Goal: Task Accomplishment & Management: Use online tool/utility

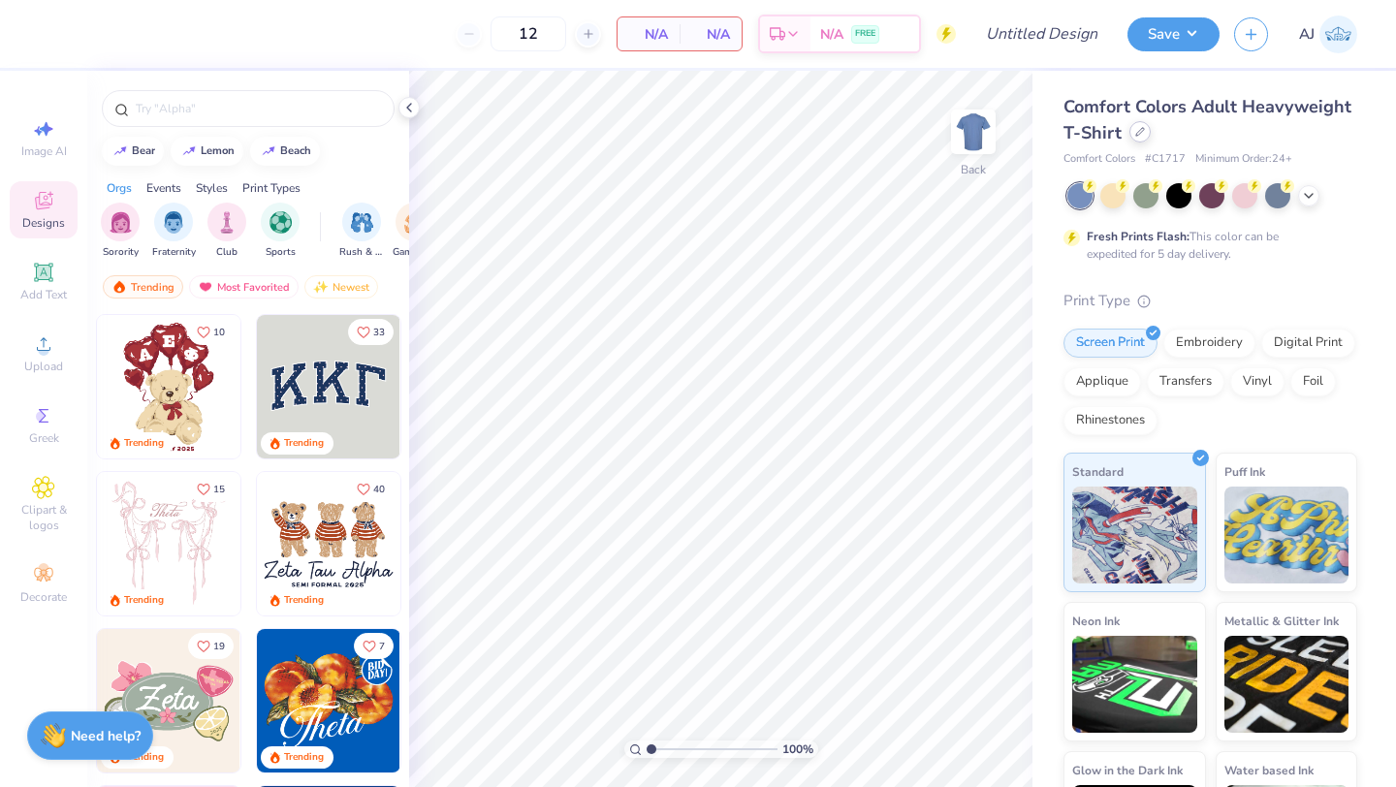
click at [1135, 136] on icon at bounding box center [1140, 132] width 10 height 10
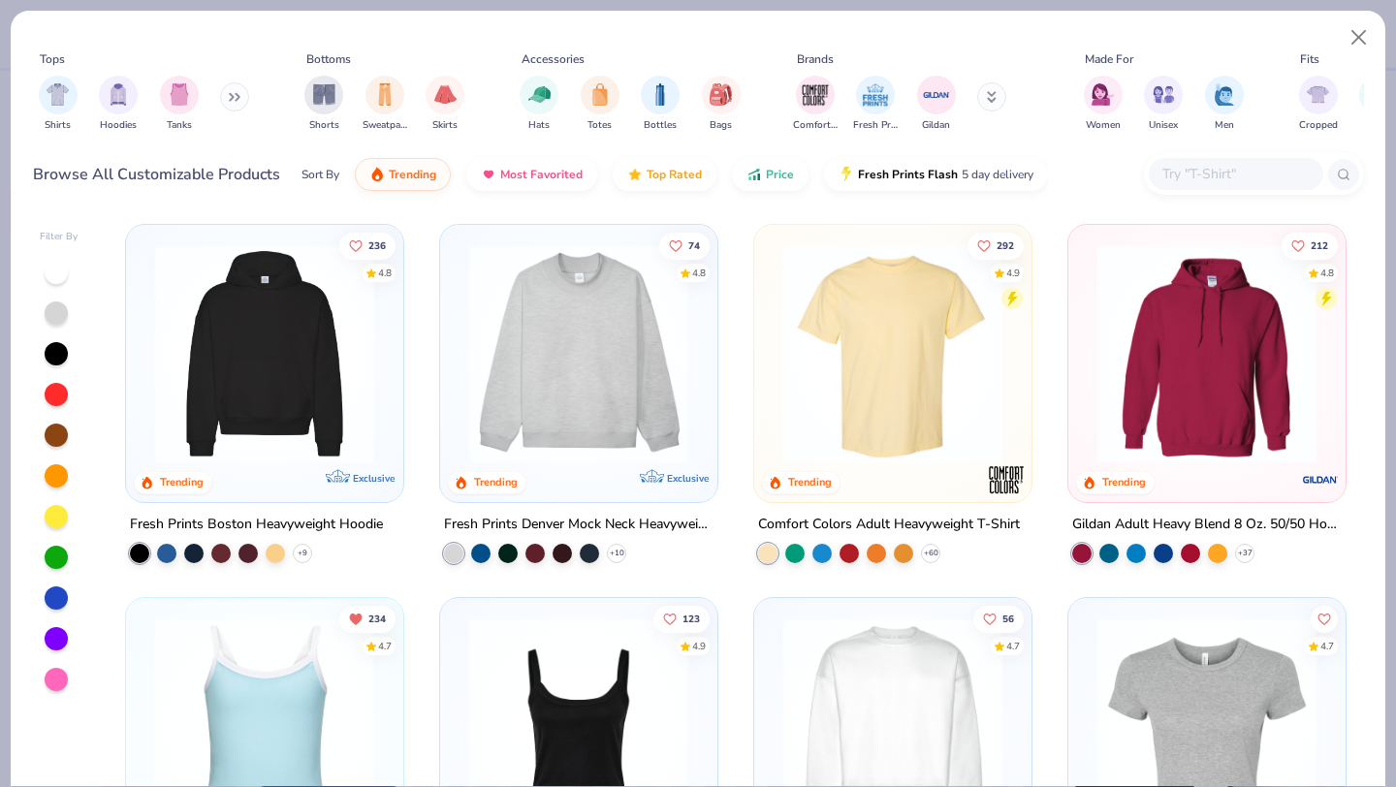
click at [537, 435] on img at bounding box center [579, 353] width 239 height 219
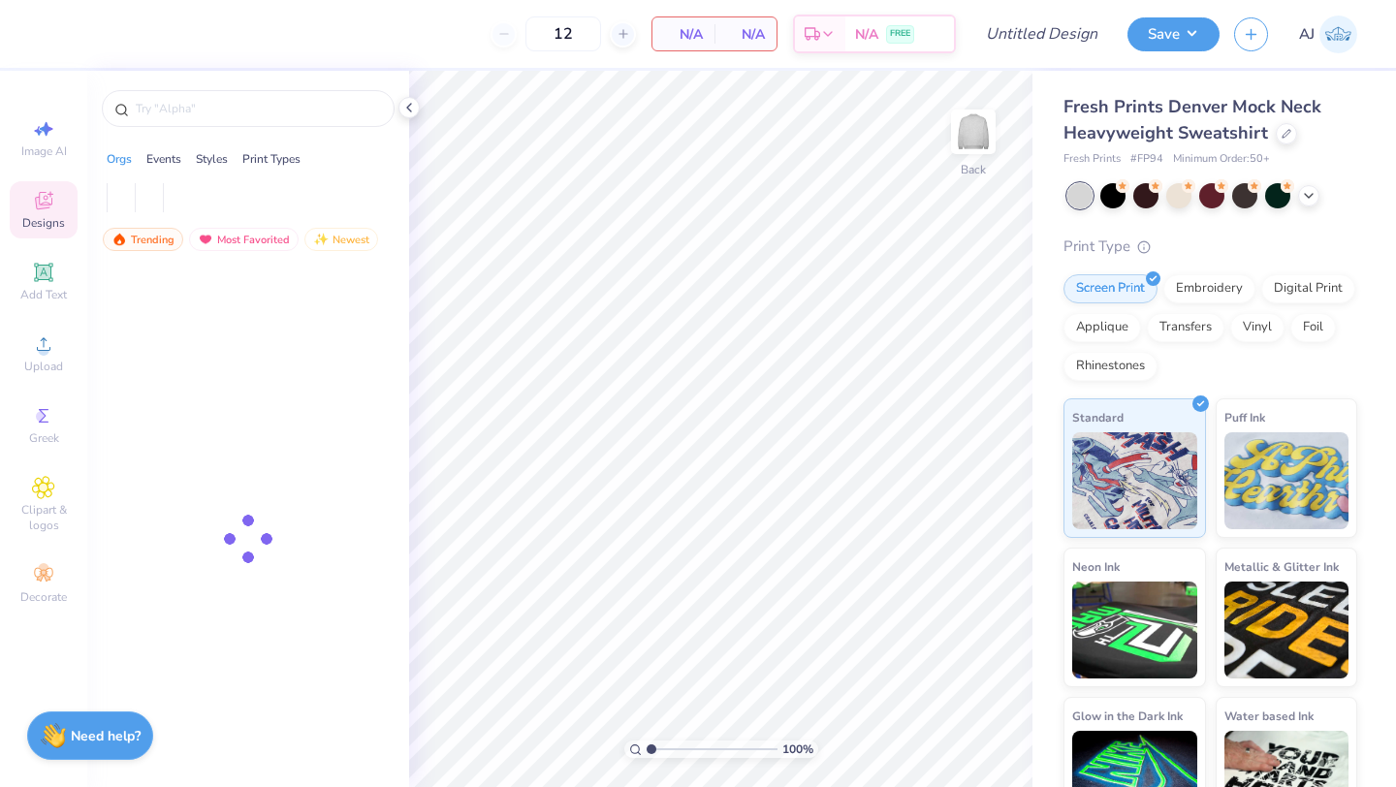
type input "50"
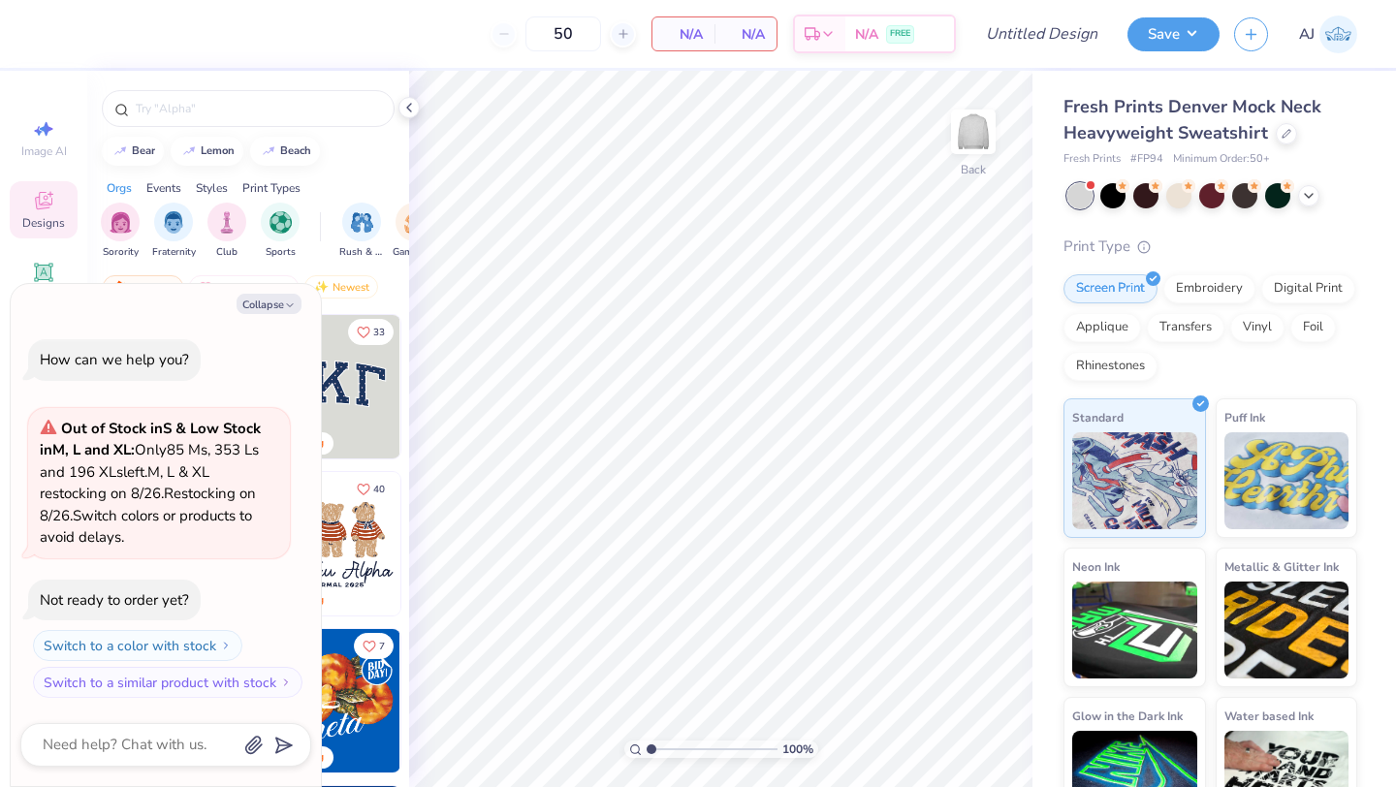
click at [369, 155] on div "bear lemon beach" at bounding box center [248, 151] width 322 height 29
click at [270, 310] on button "Collapse" at bounding box center [269, 304] width 65 height 20
type textarea "x"
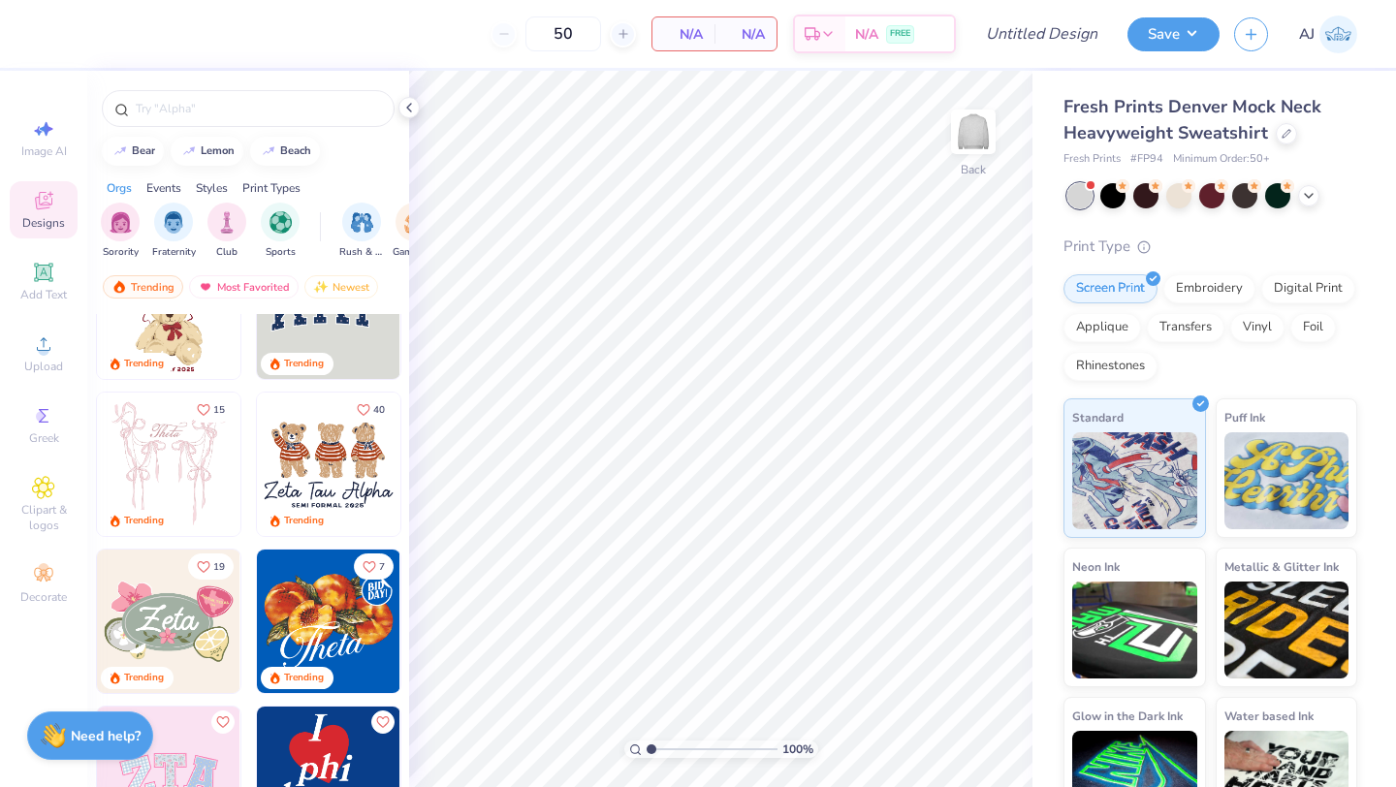
scroll to position [11, 0]
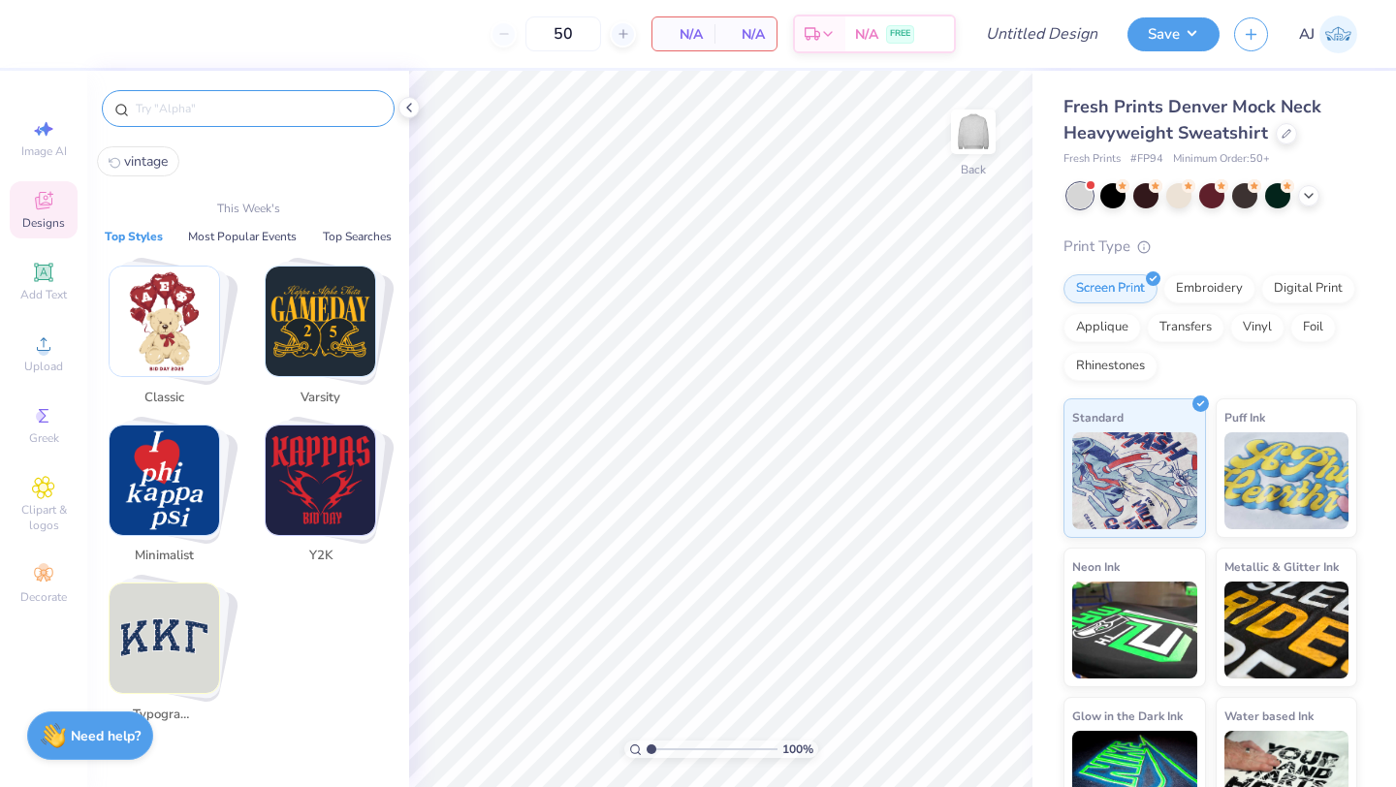
click at [223, 109] on input "text" at bounding box center [258, 108] width 248 height 19
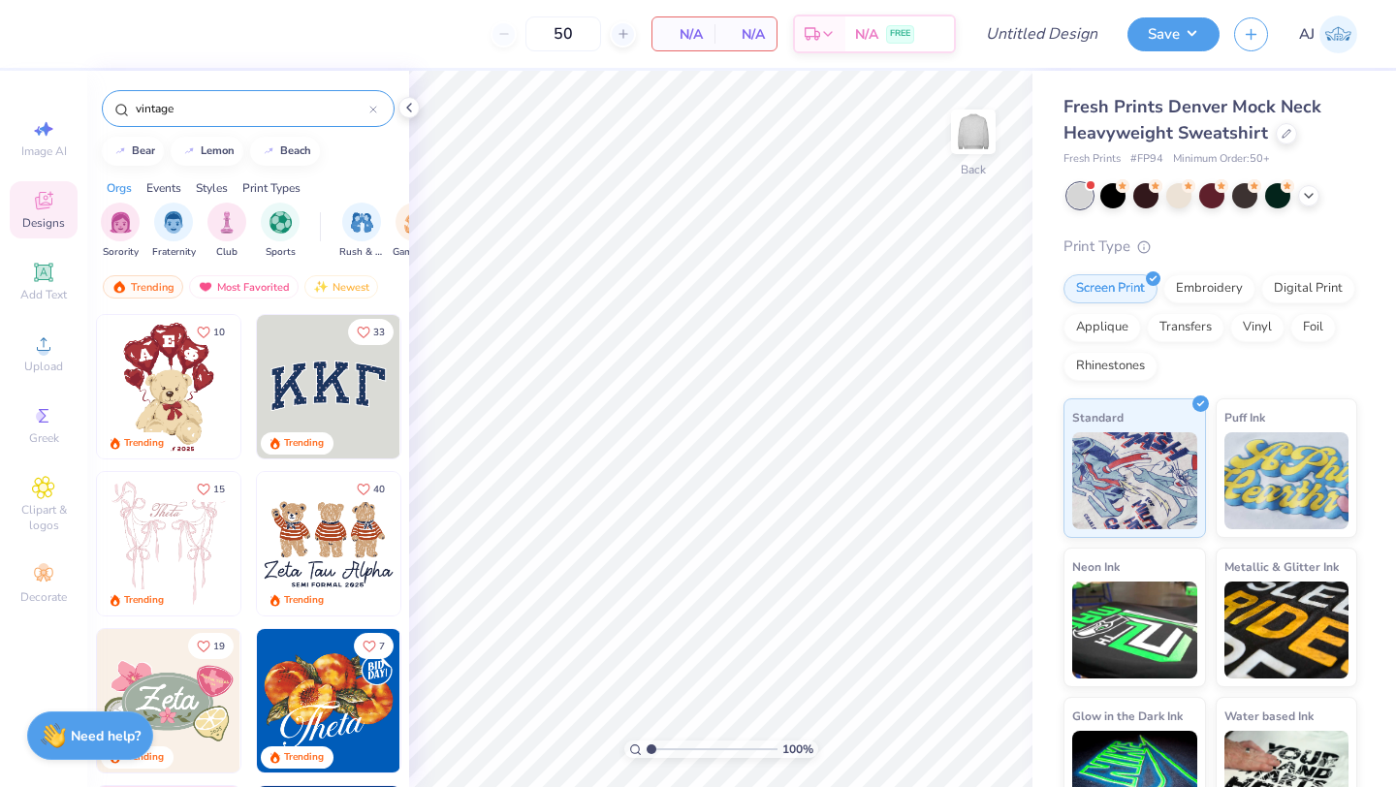
type input "vintage"
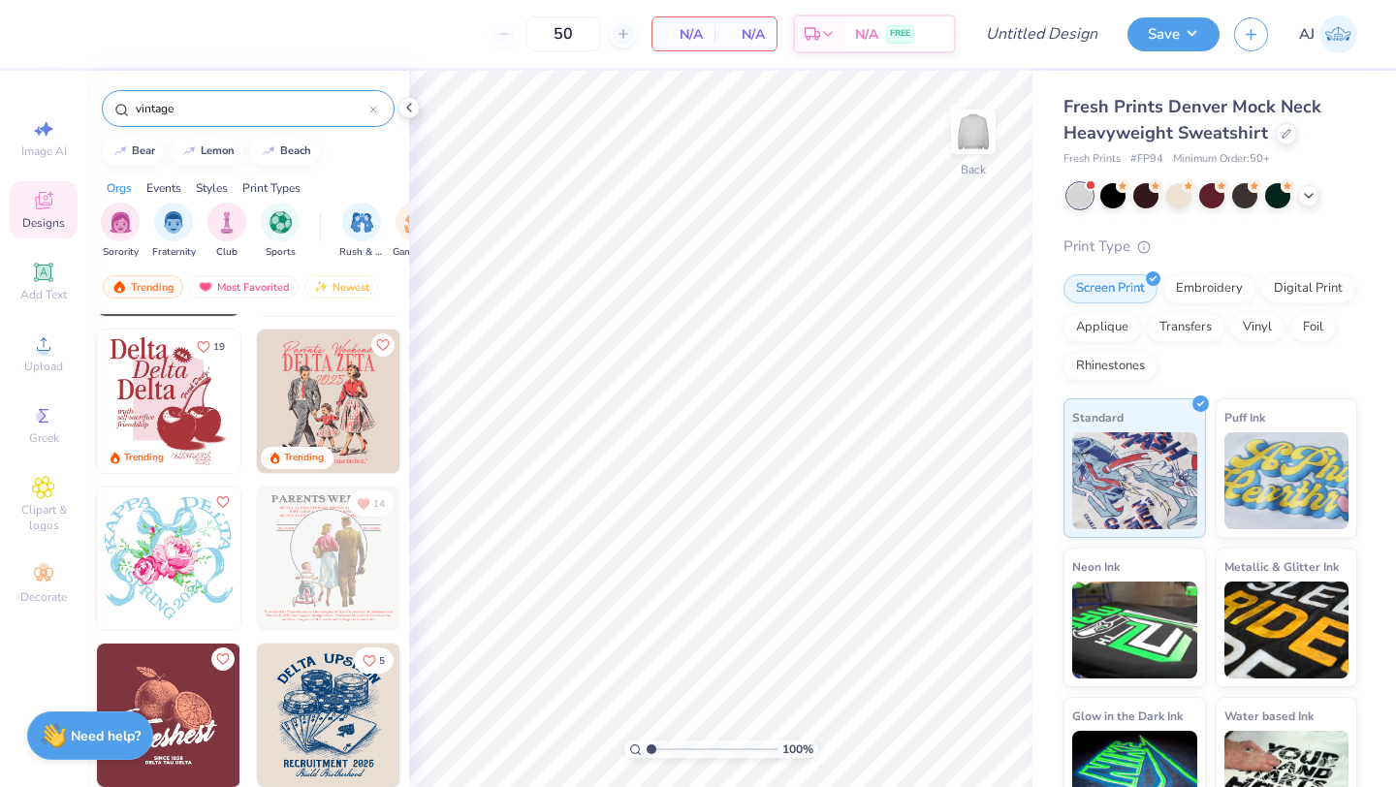
scroll to position [111, 0]
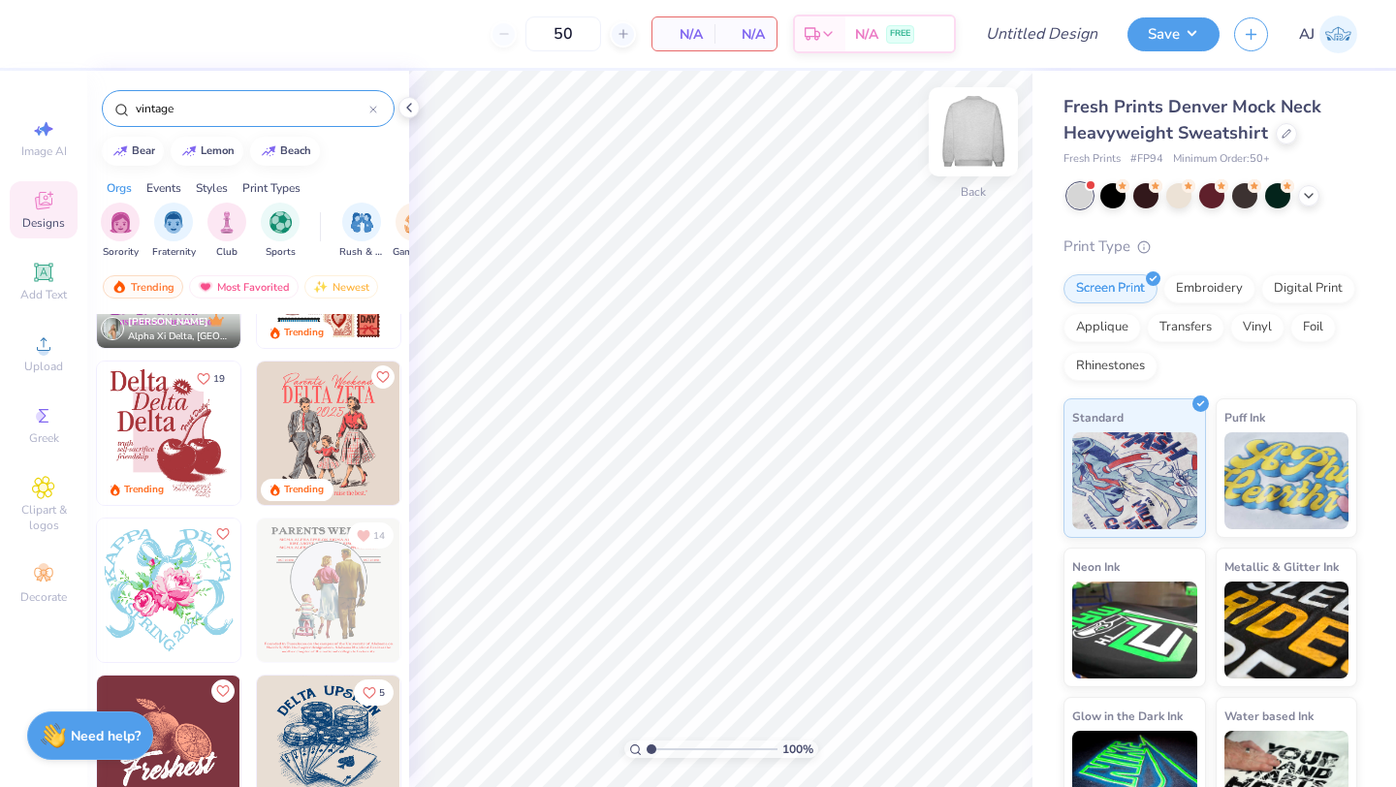
click at [975, 143] on img at bounding box center [974, 132] width 78 height 78
click at [343, 430] on img at bounding box center [328, 433] width 143 height 143
click at [972, 142] on img at bounding box center [974, 132] width 78 height 78
click at [378, 437] on img at bounding box center [328, 433] width 143 height 143
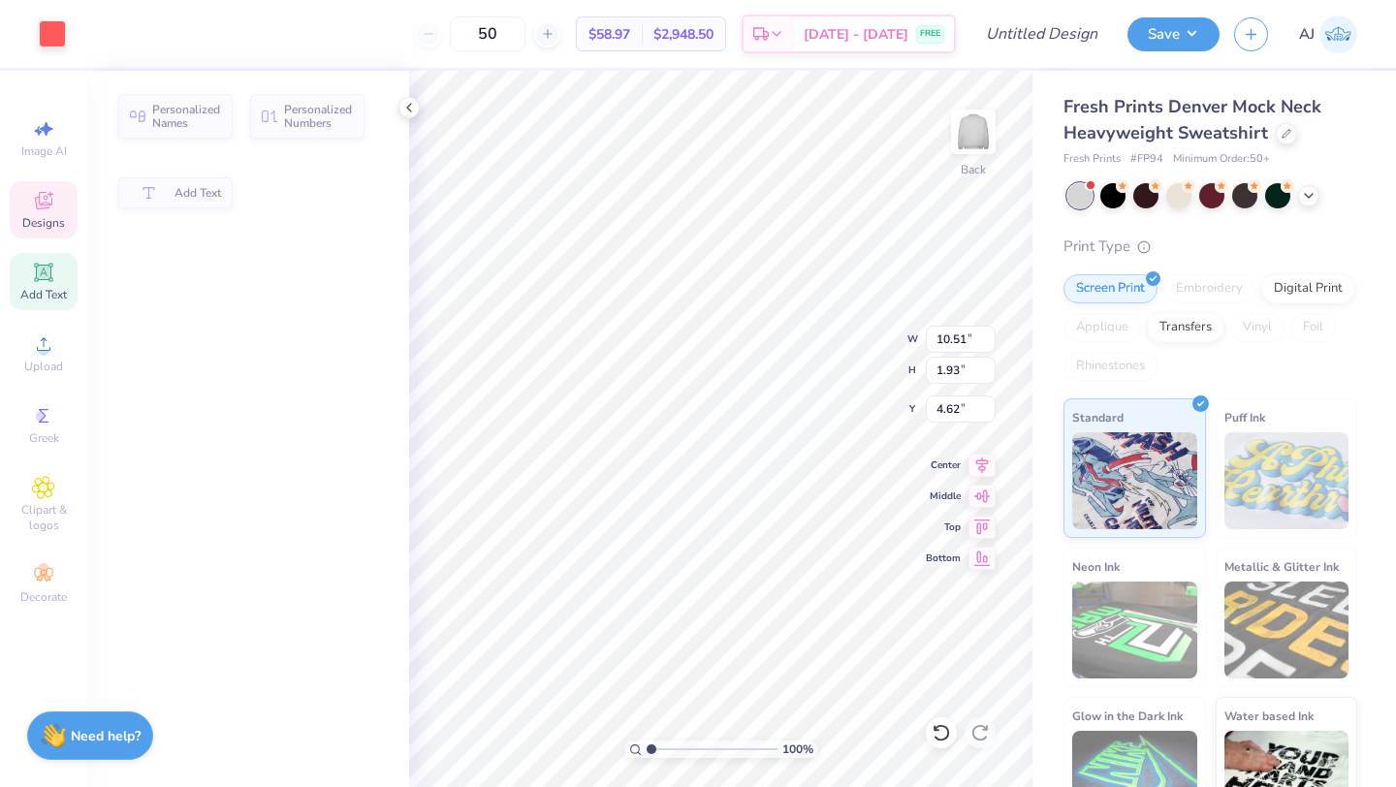
type input "10.51"
type input "1.93"
type input "4.62"
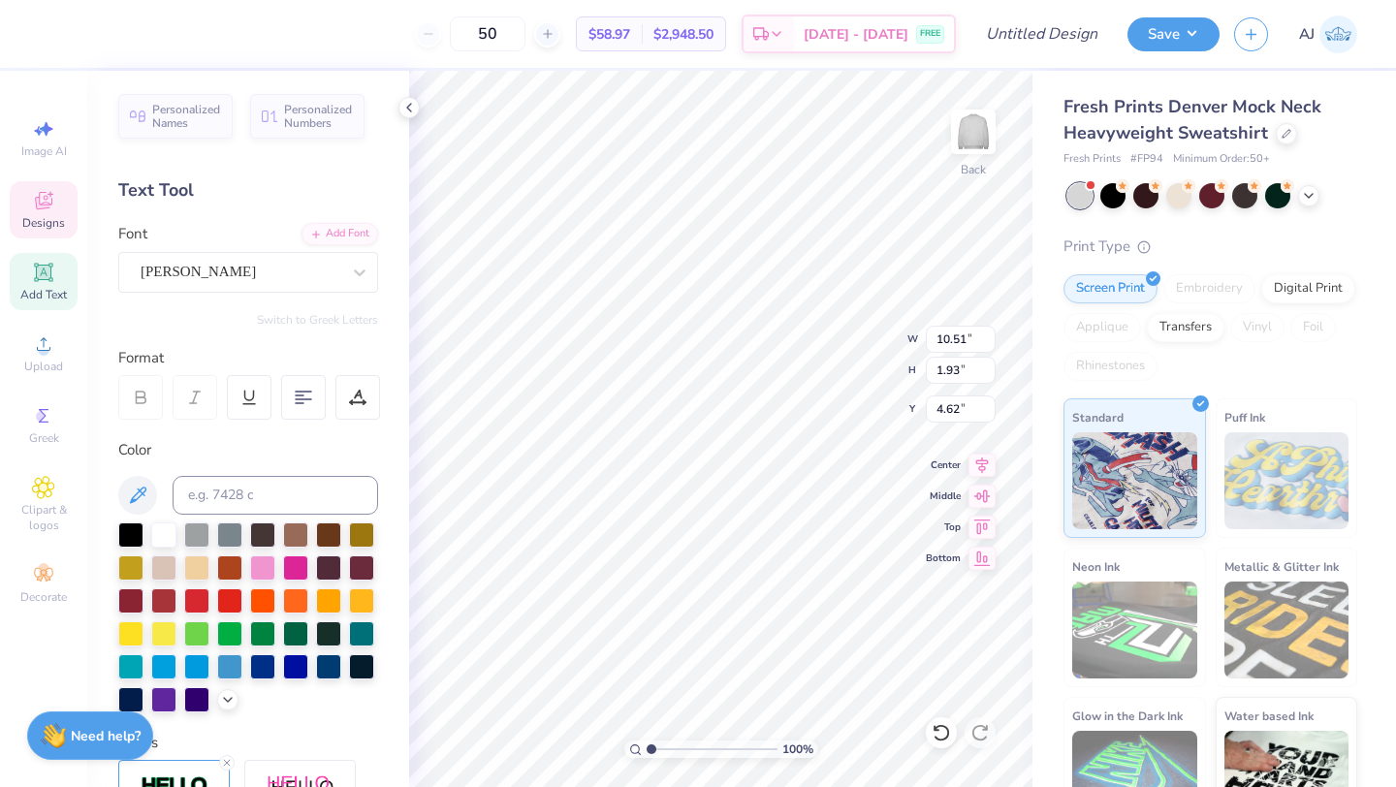
scroll to position [0, 3]
type textarea "GAMMA PHI"
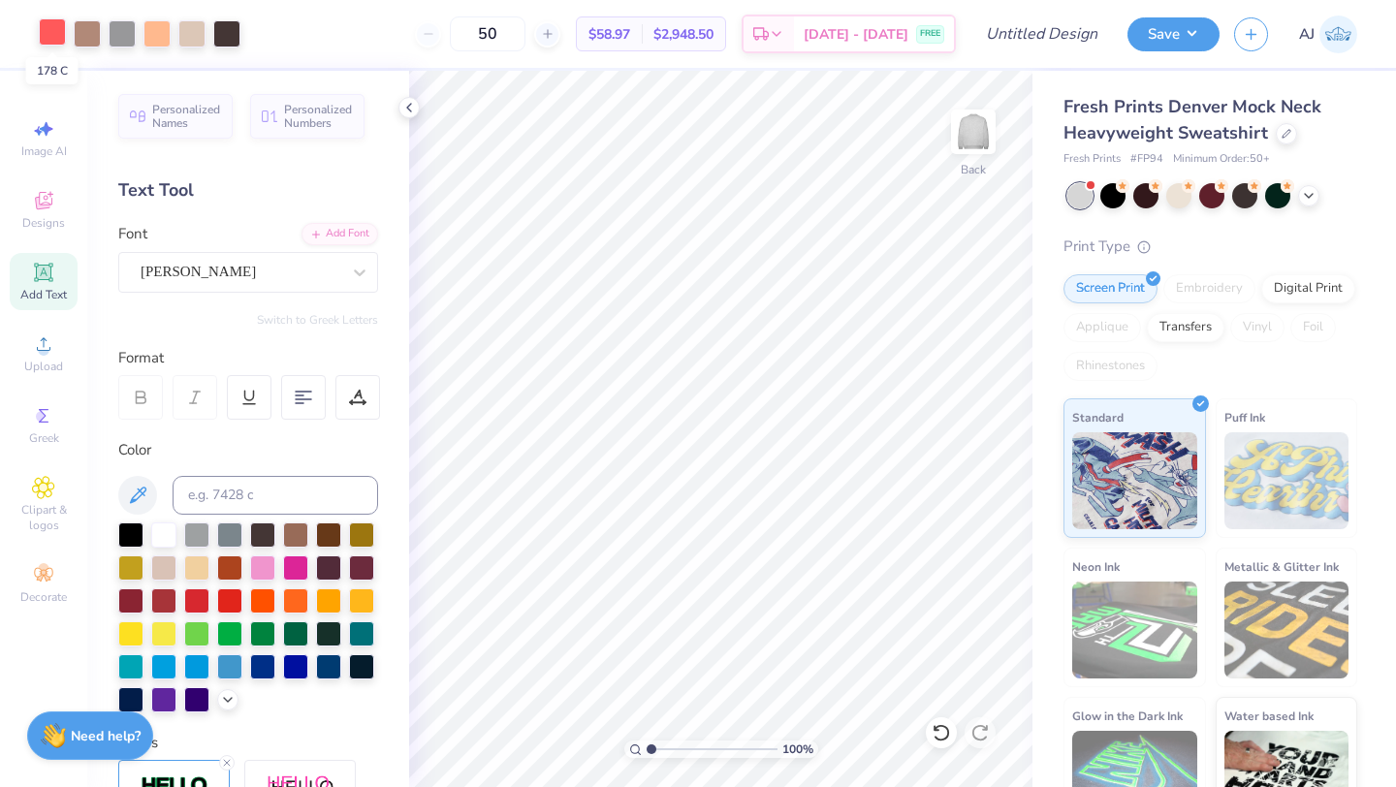
click at [48, 40] on div at bounding box center [52, 31] width 27 height 27
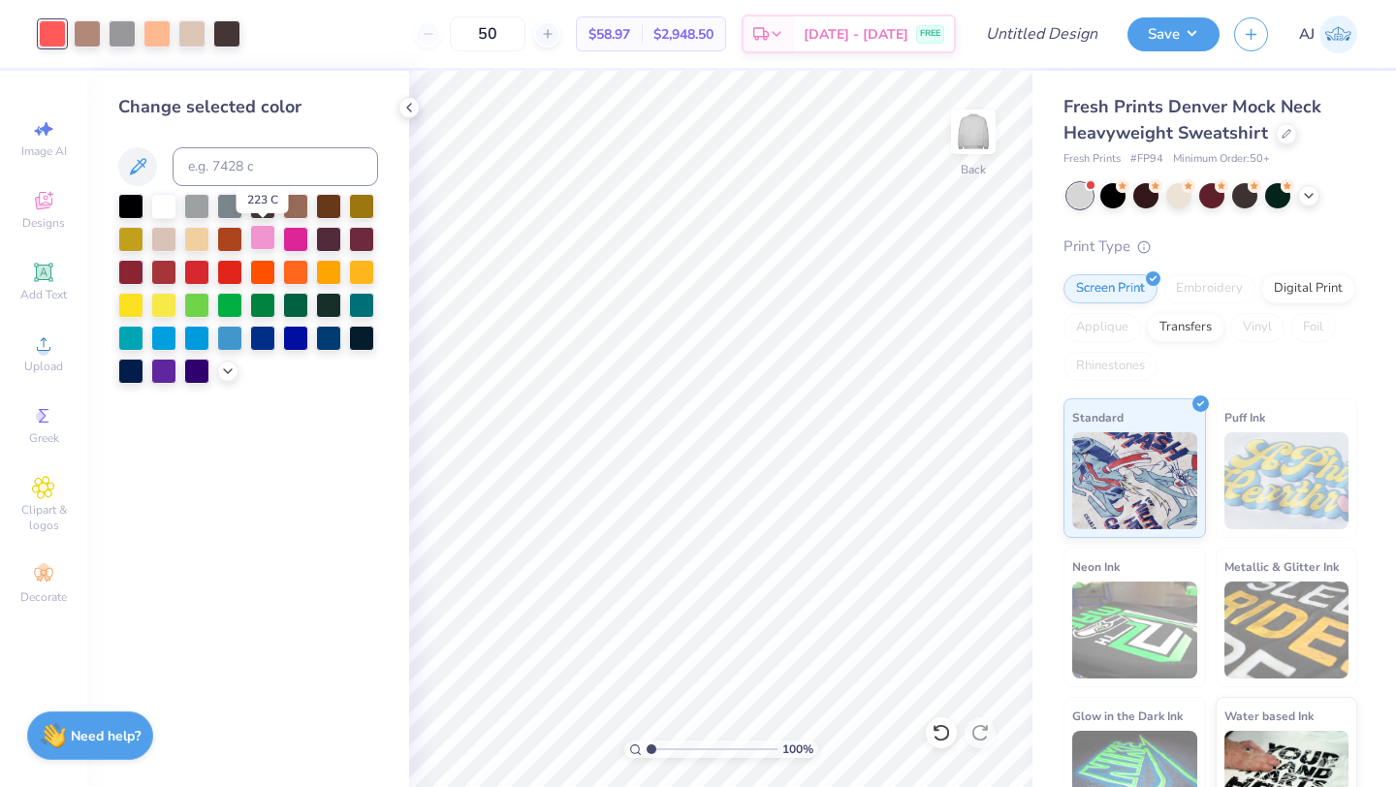
click at [268, 232] on div at bounding box center [262, 237] width 25 height 25
click at [269, 347] on div at bounding box center [262, 336] width 25 height 25
click at [226, 374] on icon at bounding box center [228, 370] width 16 height 16
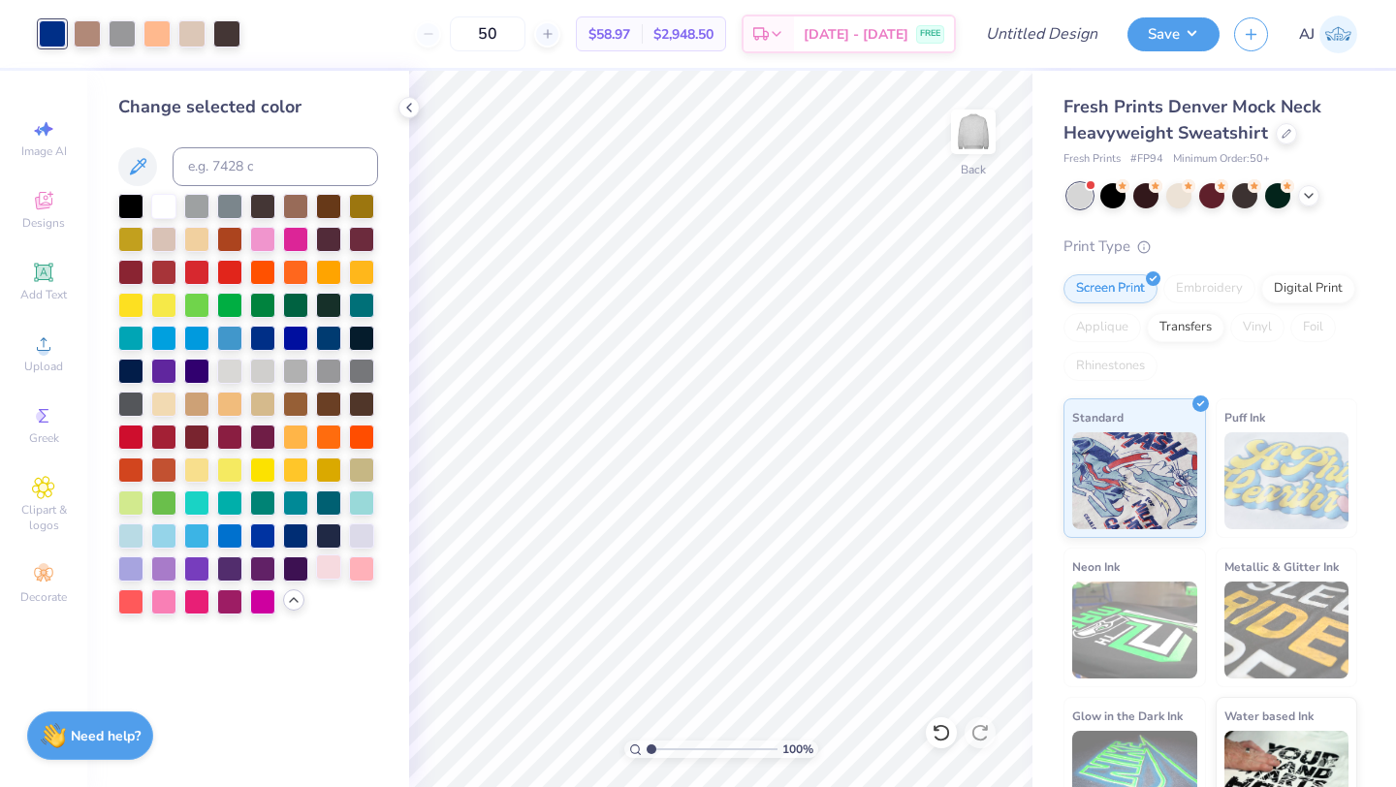
click at [333, 574] on div at bounding box center [328, 567] width 25 height 25
click at [197, 427] on div at bounding box center [196, 435] width 25 height 25
click at [326, 406] on div at bounding box center [328, 402] width 25 height 25
click at [358, 399] on div at bounding box center [361, 402] width 25 height 25
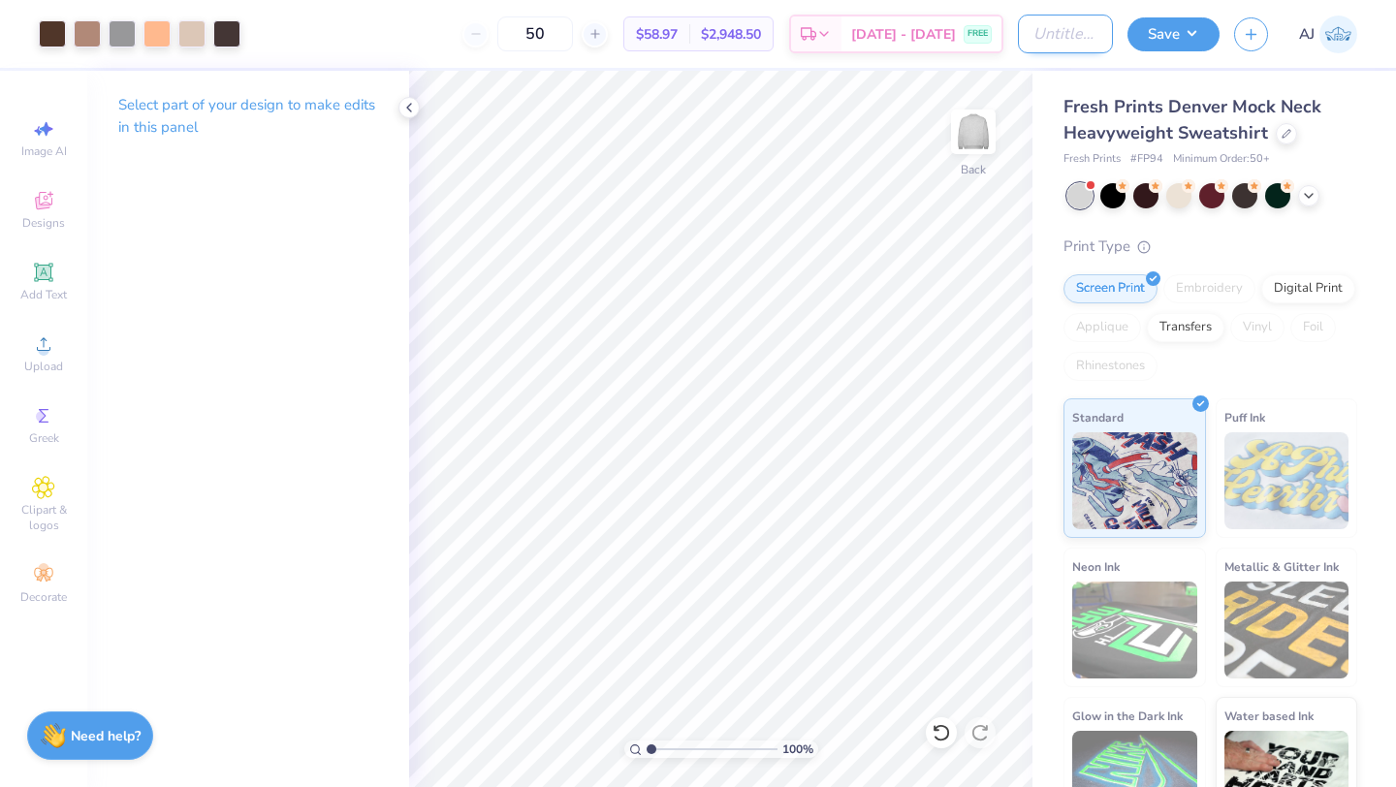
click at [1068, 32] on input "Design Title" at bounding box center [1065, 34] width 95 height 39
type input "Gphi Parents weekend"
click at [1160, 33] on button "Save" at bounding box center [1174, 32] width 92 height 34
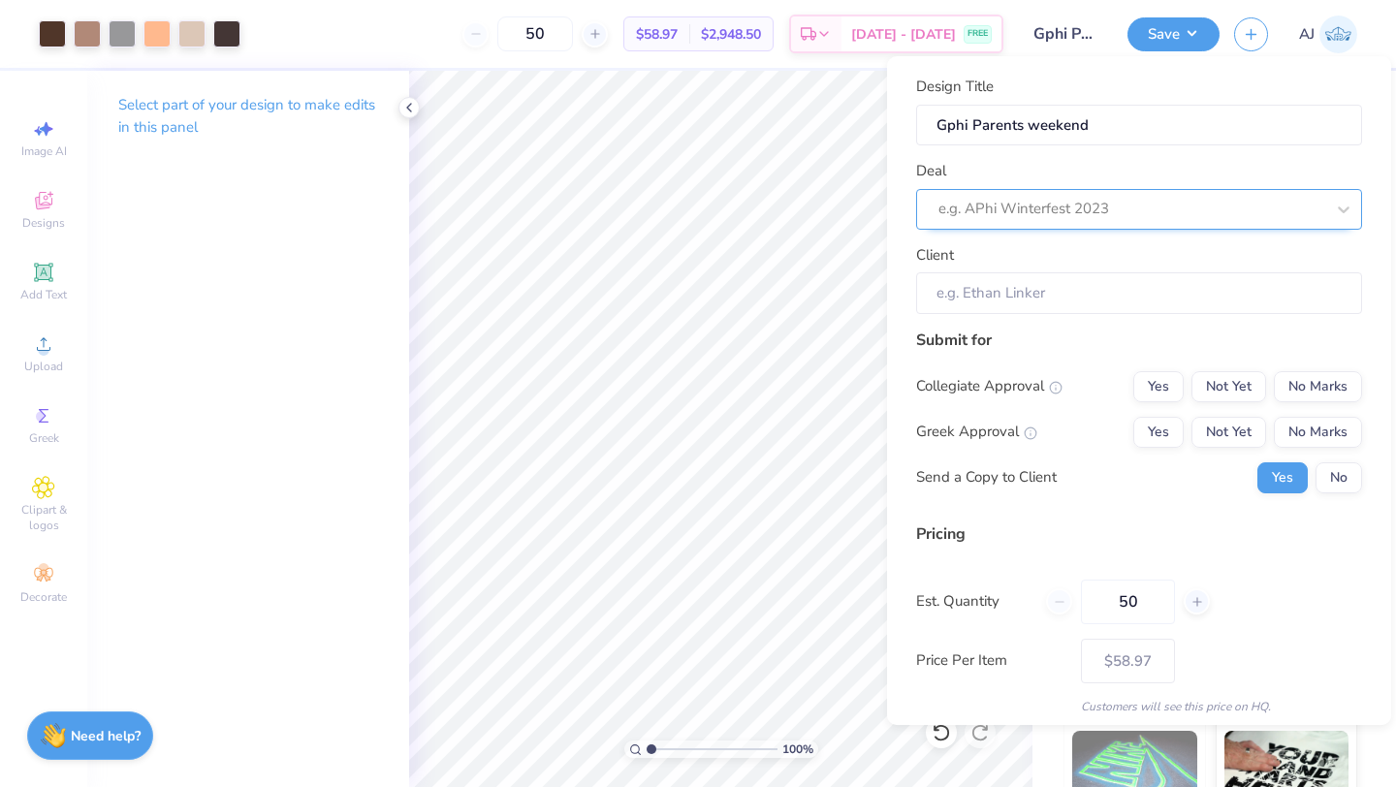
click at [1085, 190] on div "e.g. APhi Winterfest 2023" at bounding box center [1139, 209] width 446 height 41
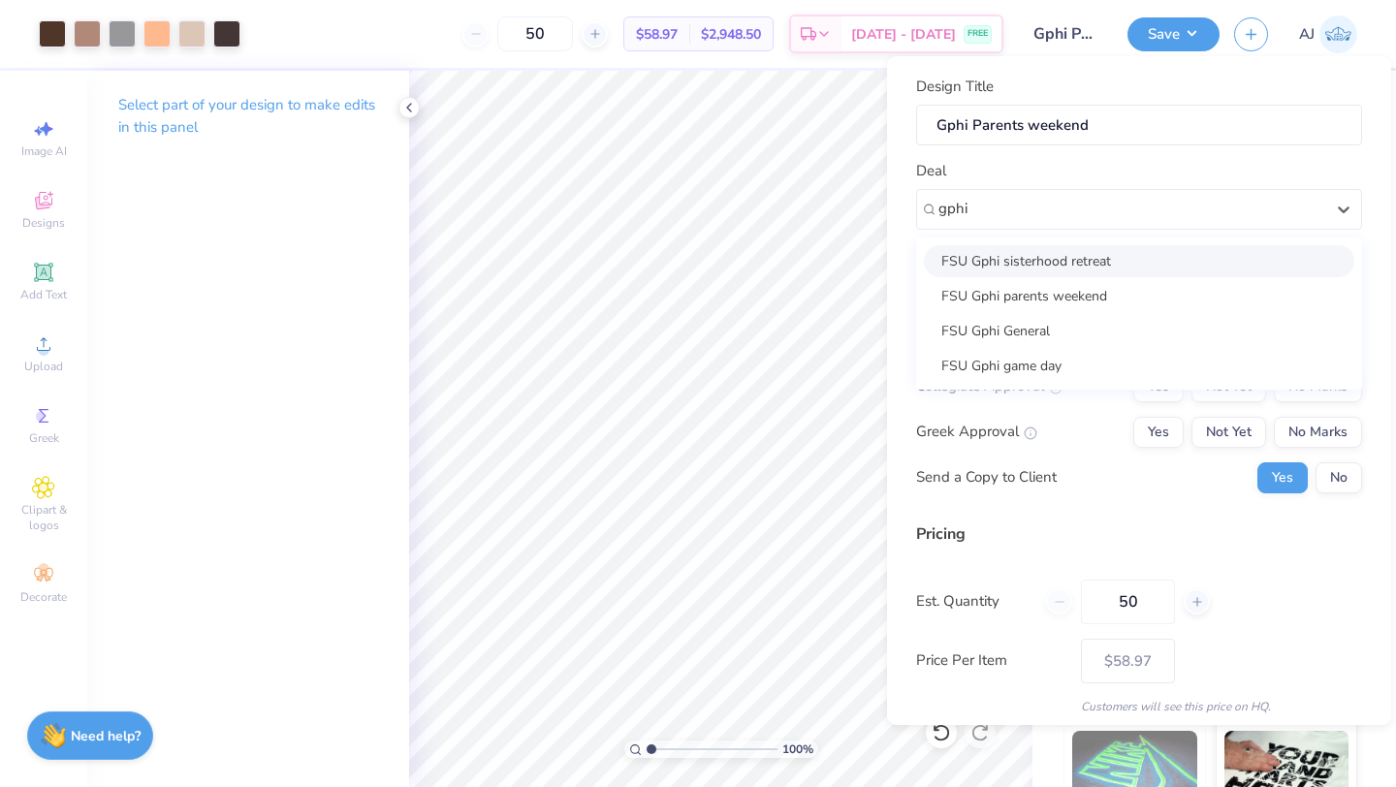
click at [1047, 268] on div "FSU Gphi sisterhood retreat" at bounding box center [1139, 261] width 430 height 32
type input "gphi"
type input "Claire Dunivan"
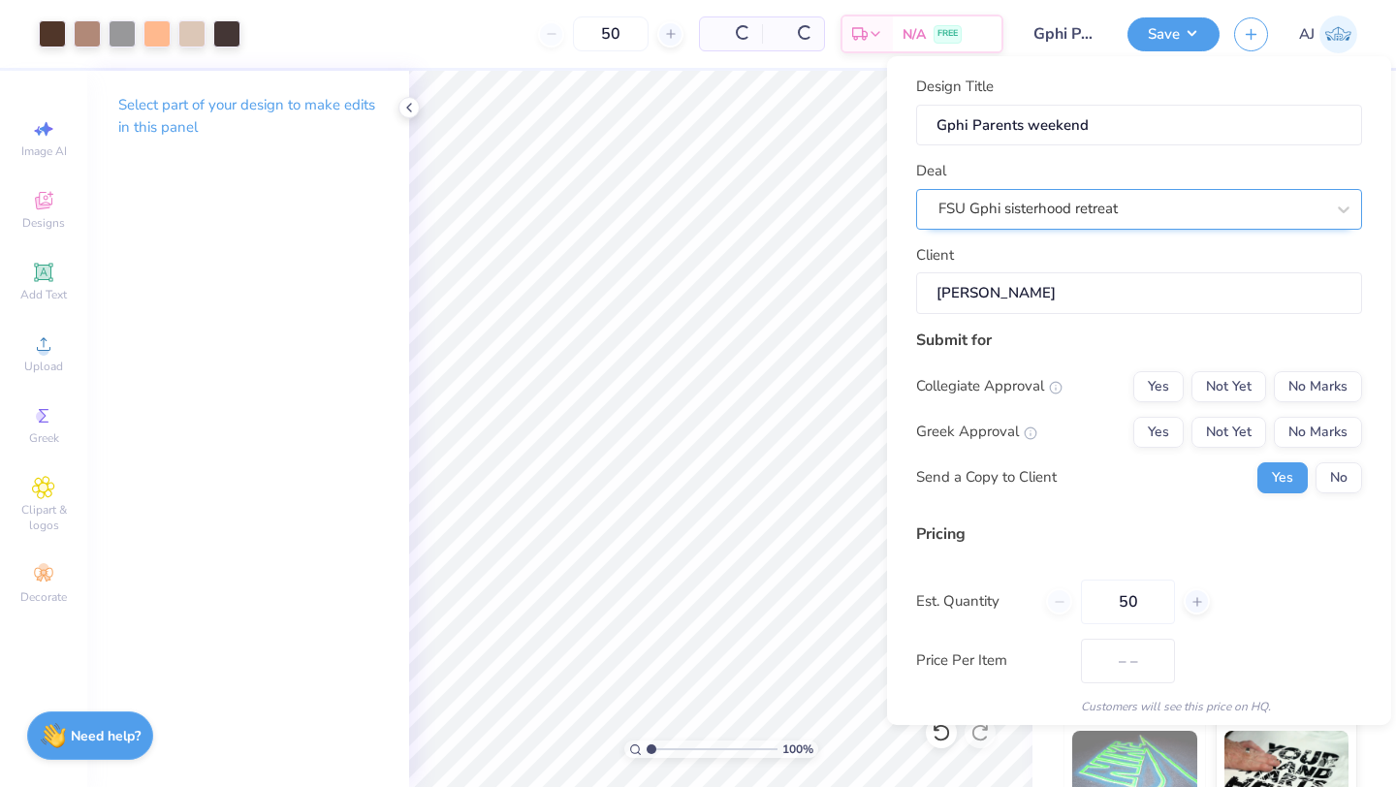
type input "$69.93"
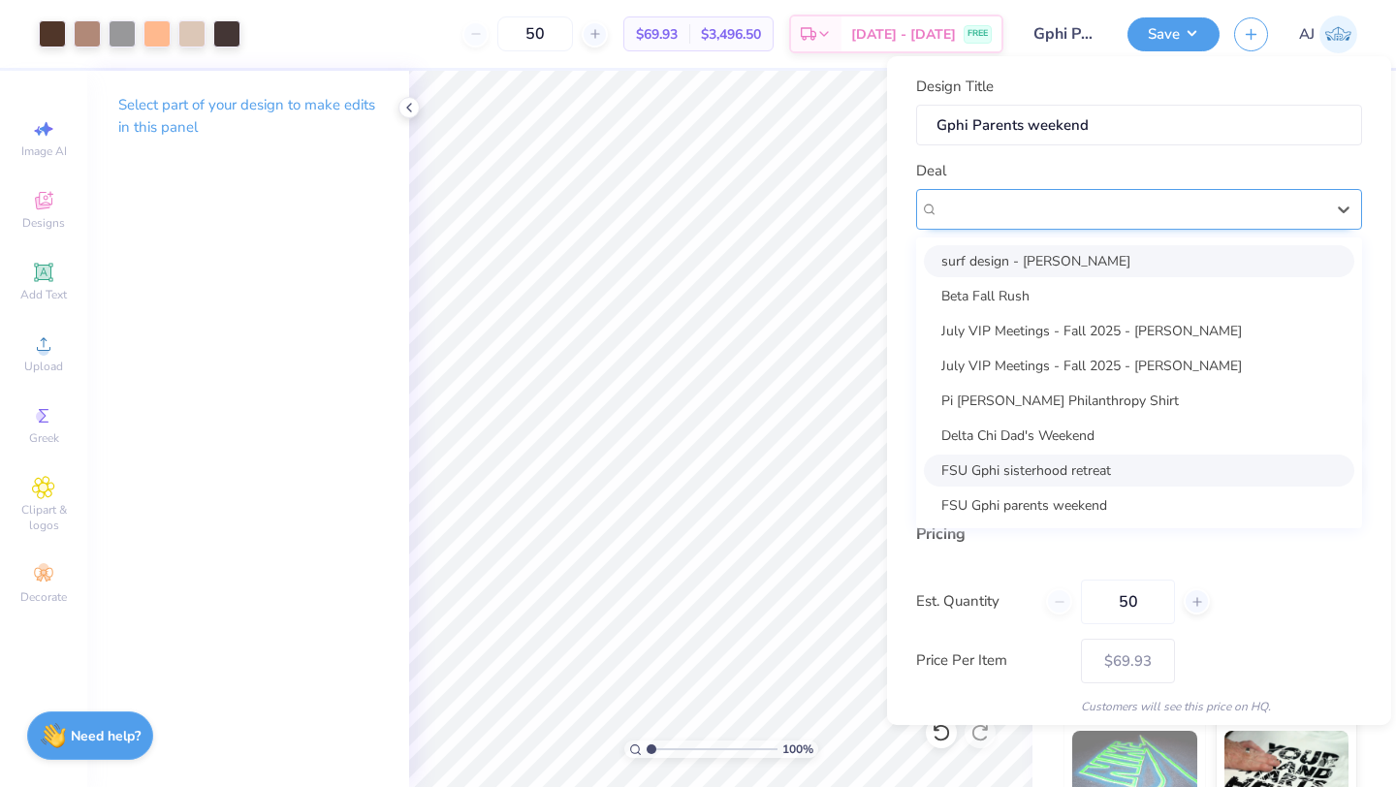
click at [1071, 209] on div "FSU Gphi sisterhood retreat" at bounding box center [1132, 209] width 390 height 30
click at [1071, 209] on div "FSU Gphi sisterhood retreat" at bounding box center [1132, 209] width 386 height 22
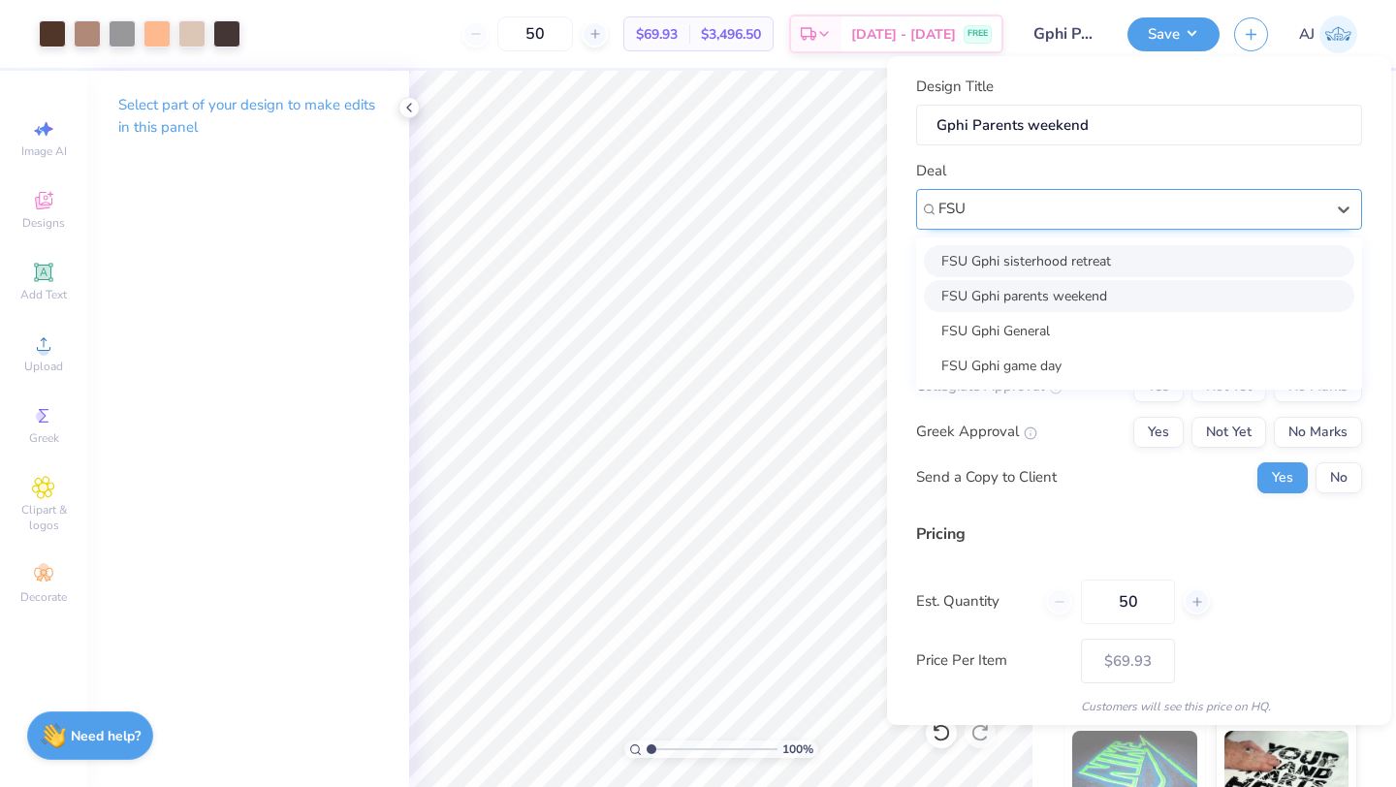
click at [1027, 305] on div "FSU Gphi parents weekend" at bounding box center [1139, 296] width 430 height 32
type input "FSU"
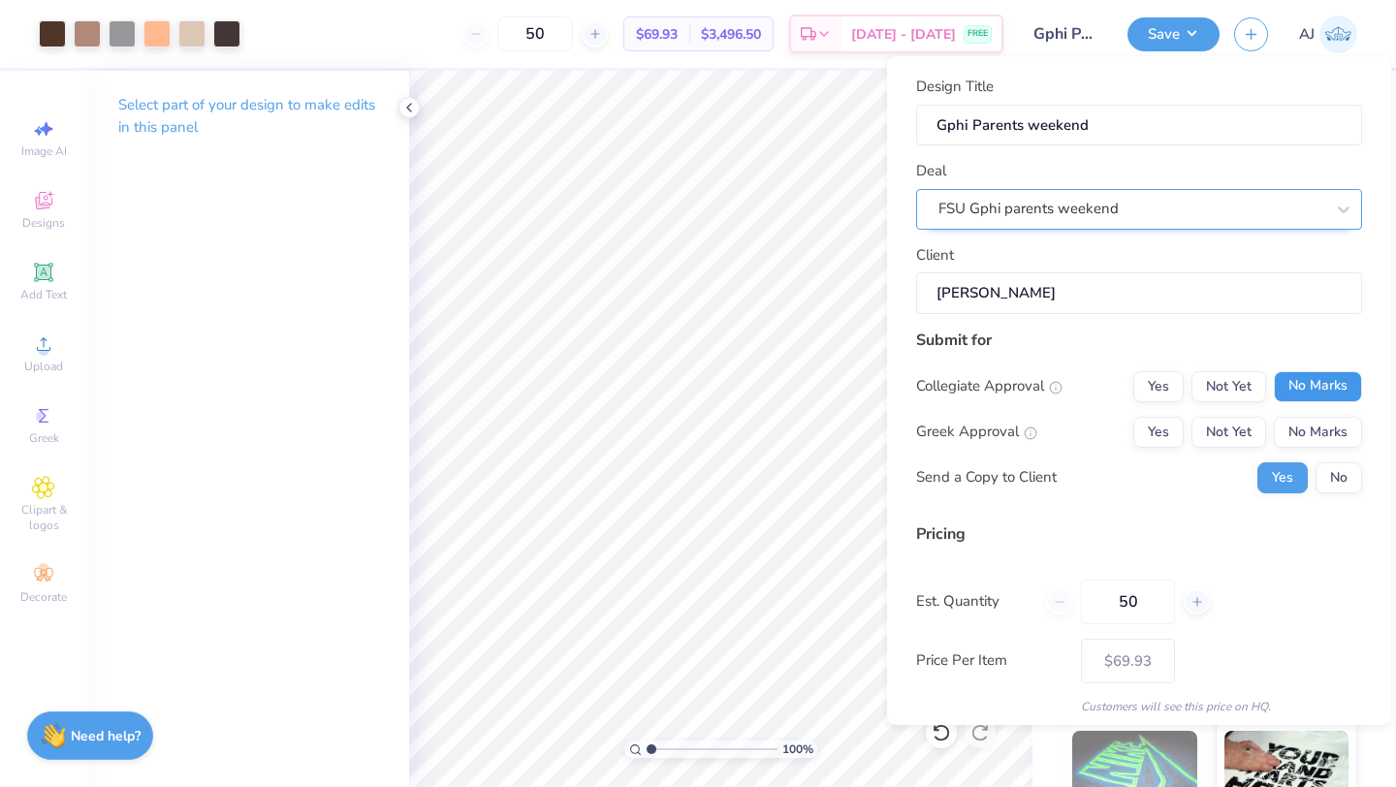
click at [1341, 389] on button "No Marks" at bounding box center [1318, 386] width 88 height 31
click at [1179, 431] on button "Yes" at bounding box center [1158, 432] width 50 height 31
type input "$69.93"
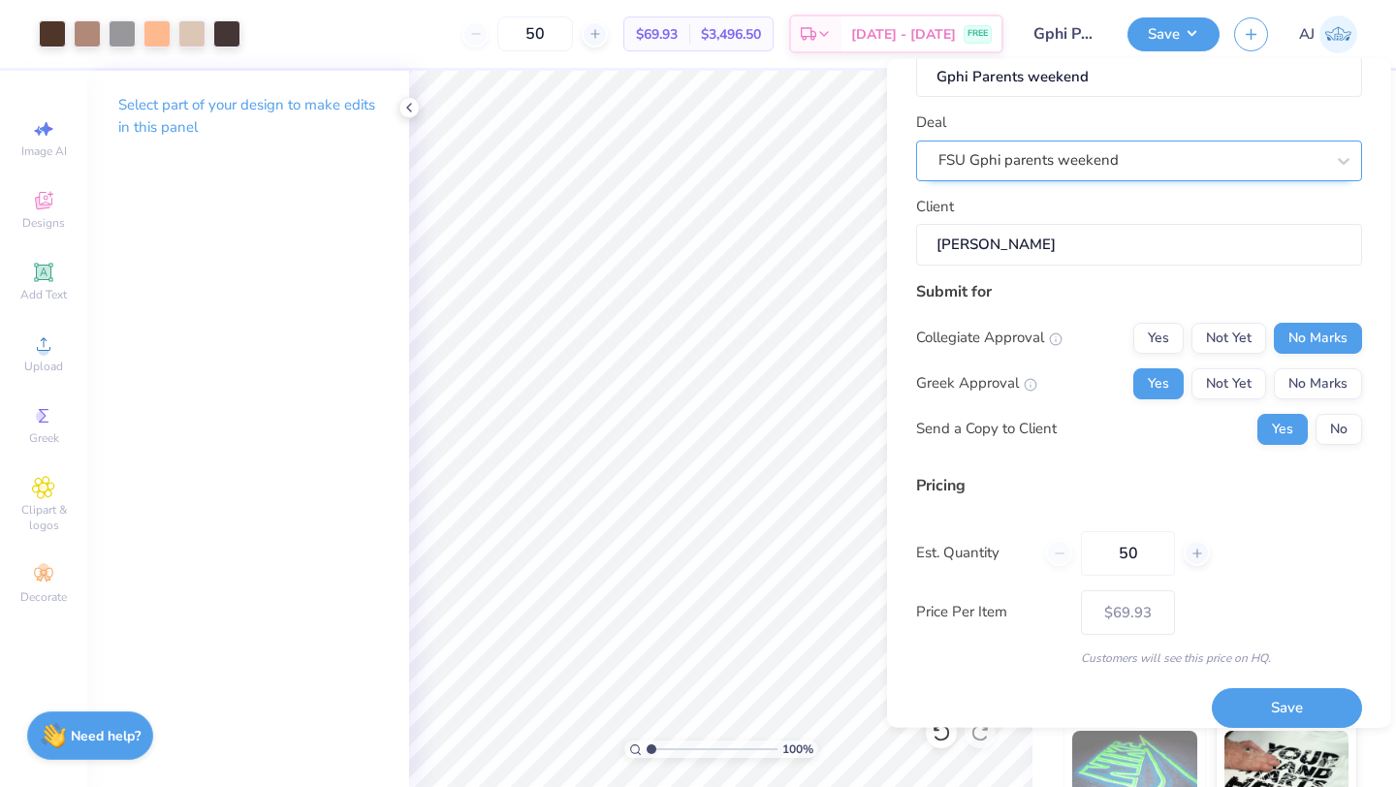
scroll to position [70, 0]
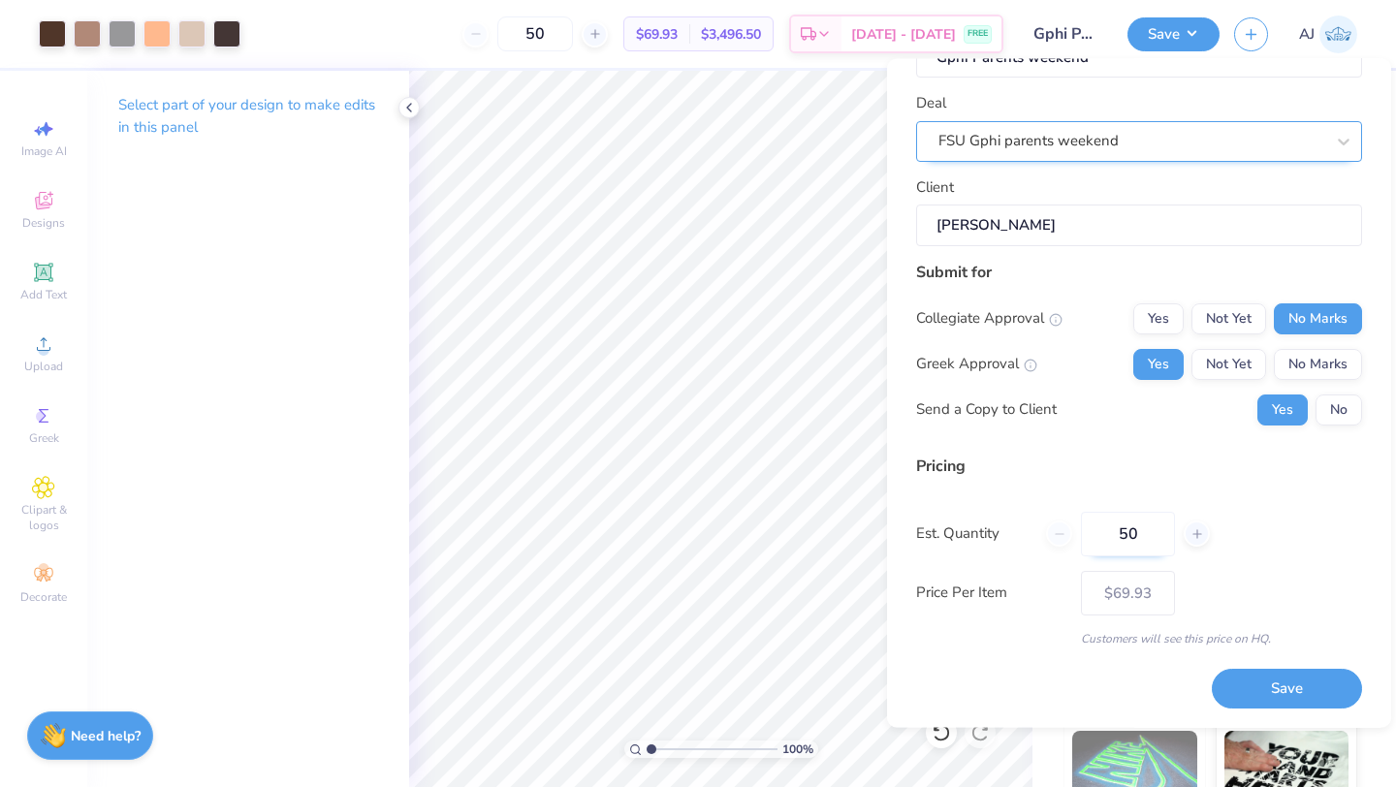
click at [1135, 518] on input "50" at bounding box center [1128, 534] width 94 height 45
click at [1134, 533] on input "50" at bounding box center [1128, 534] width 94 height 45
type input "5"
type input "0"
type input "060"
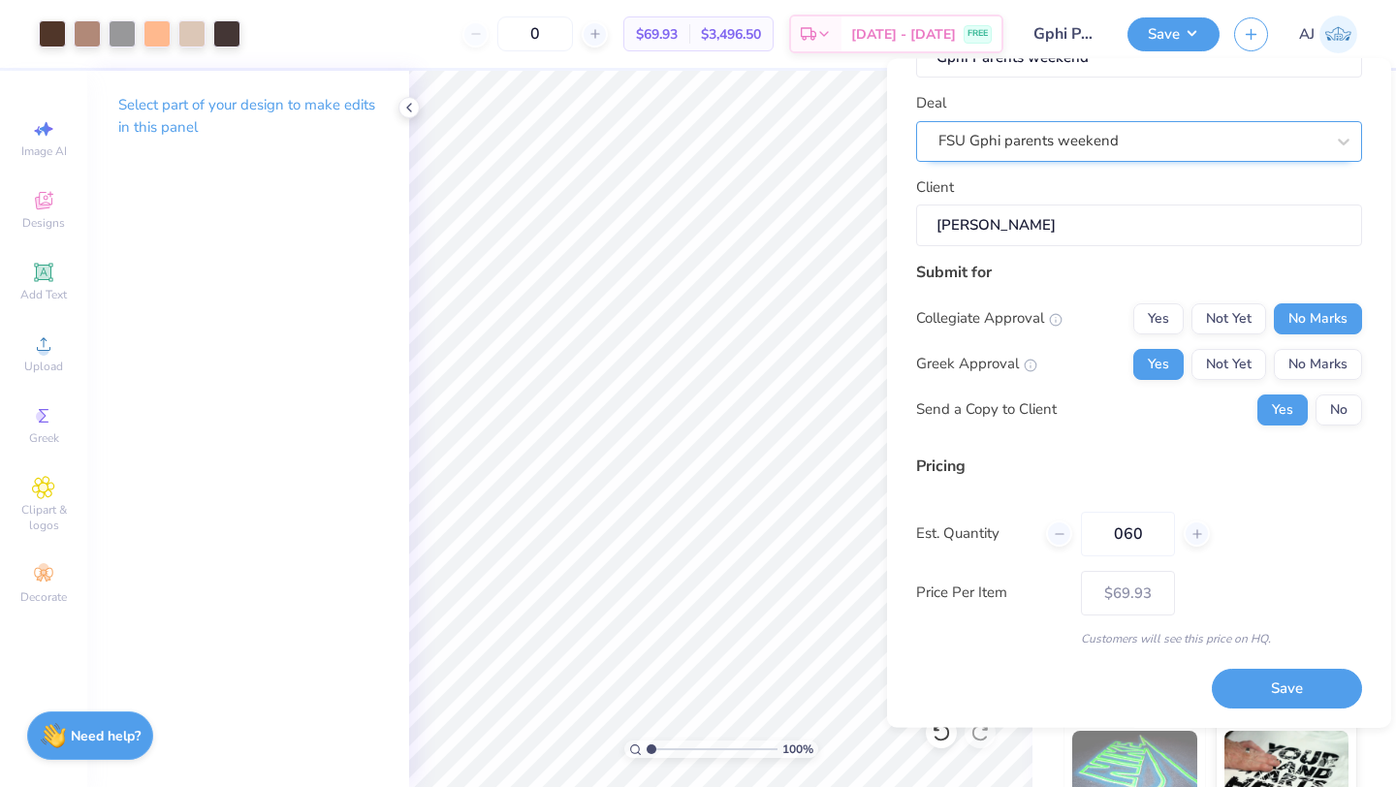
type input "60"
type input "$69.25"
type input "0"
type input "060"
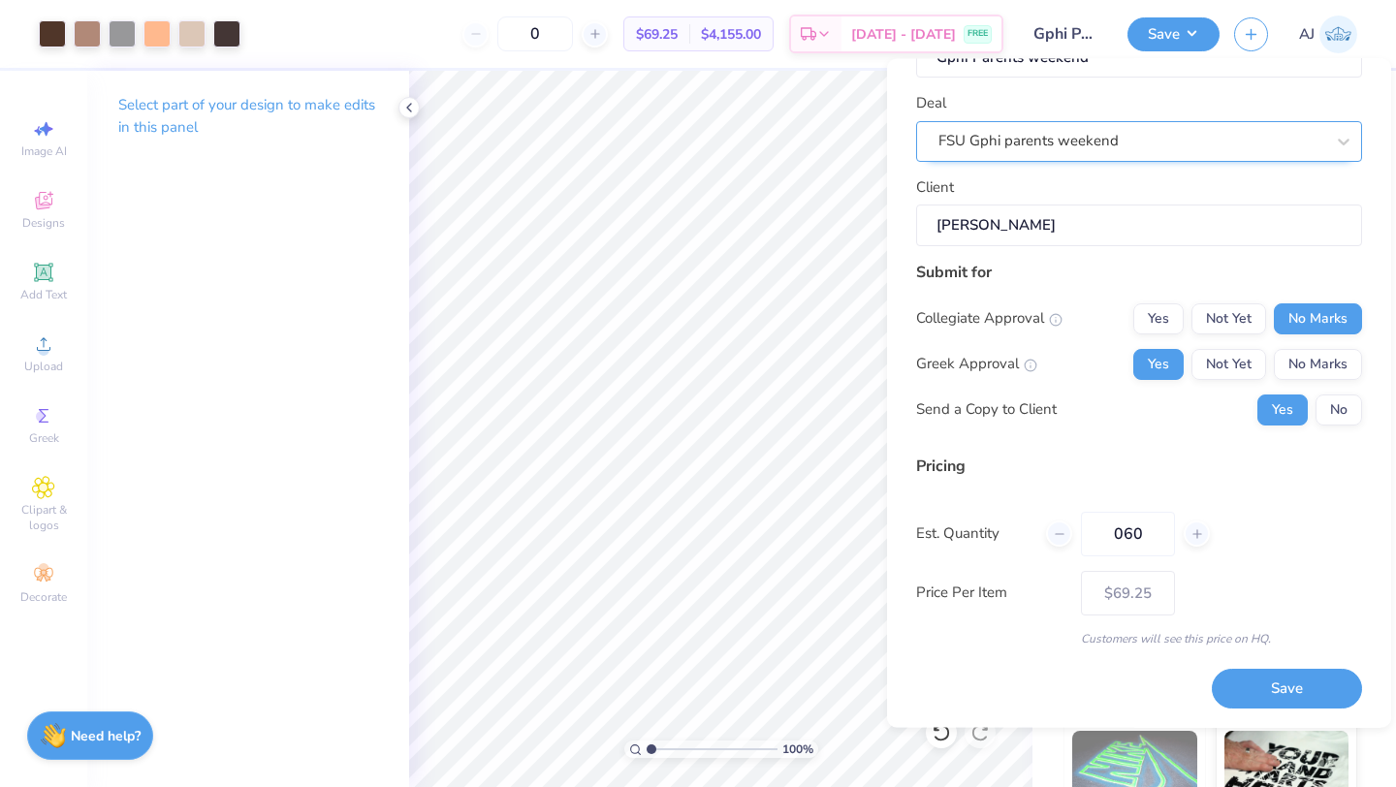
type input "60"
type input "$69.25"
type input "0"
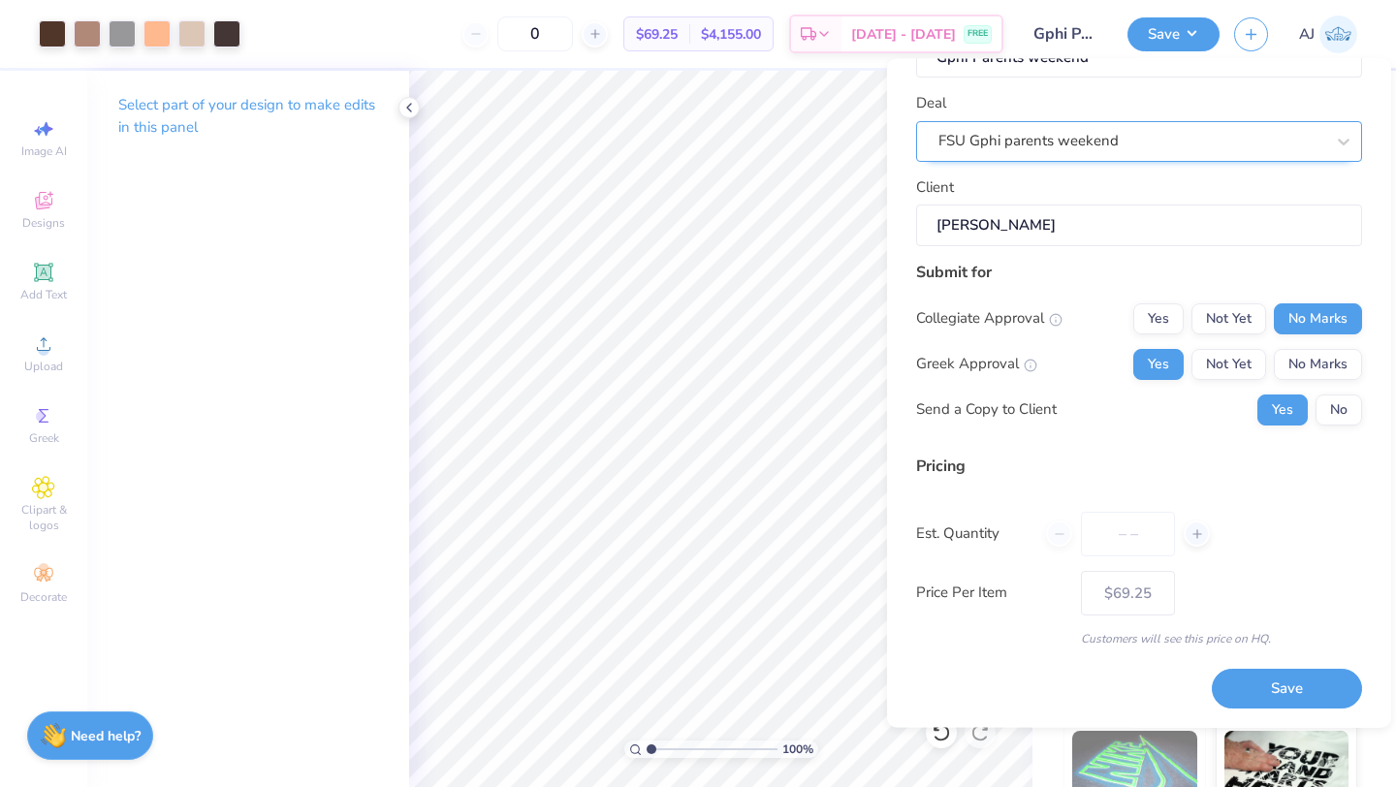
type input "6"
type input "60"
type input "$69.25"
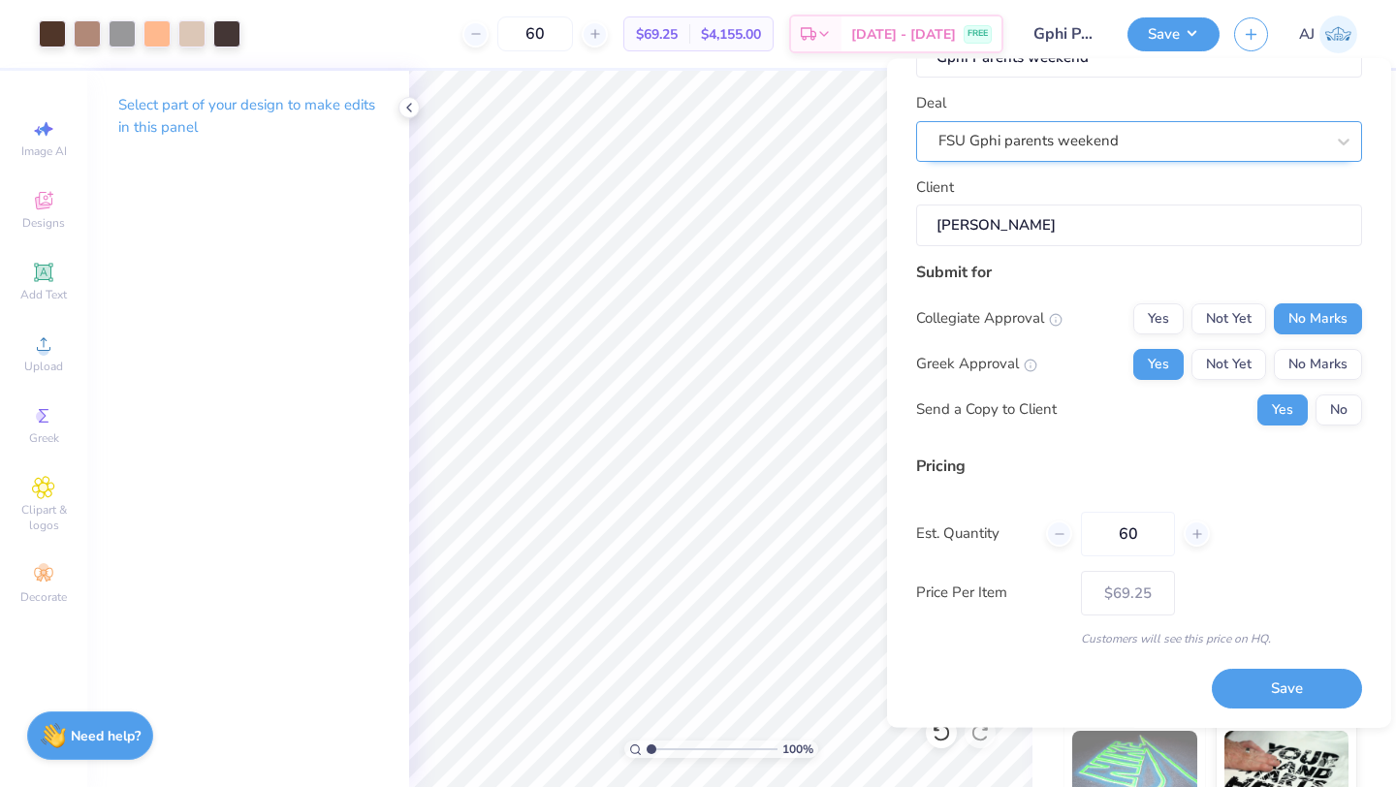
click at [1287, 552] on div "Est. Quantity 60" at bounding box center [1139, 534] width 446 height 45
click at [1130, 535] on input "60" at bounding box center [1128, 534] width 94 height 45
click at [1139, 535] on input "60" at bounding box center [1128, 534] width 94 height 45
type input "6"
type input "0"
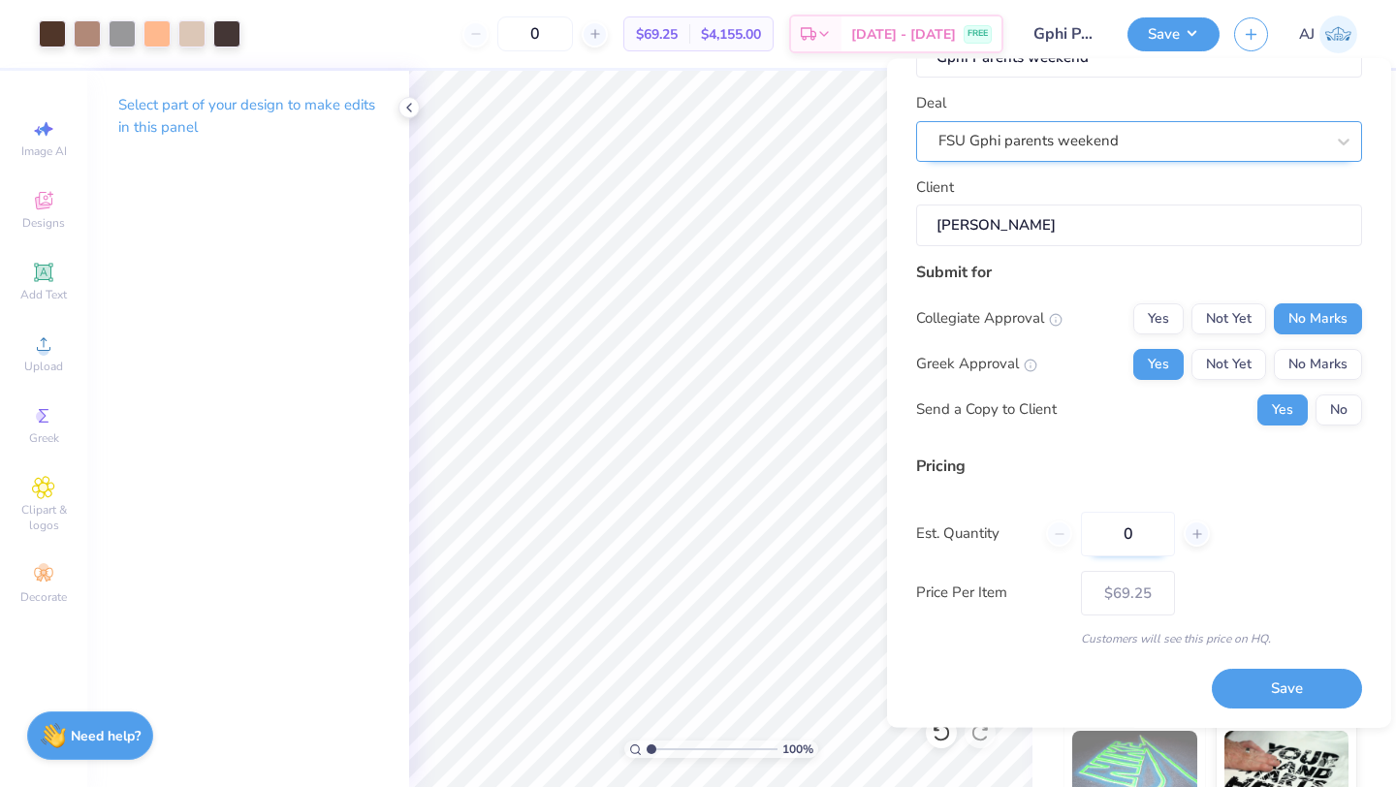
type input "07"
type input "7"
type input "070"
type input "70"
type input "$68.76"
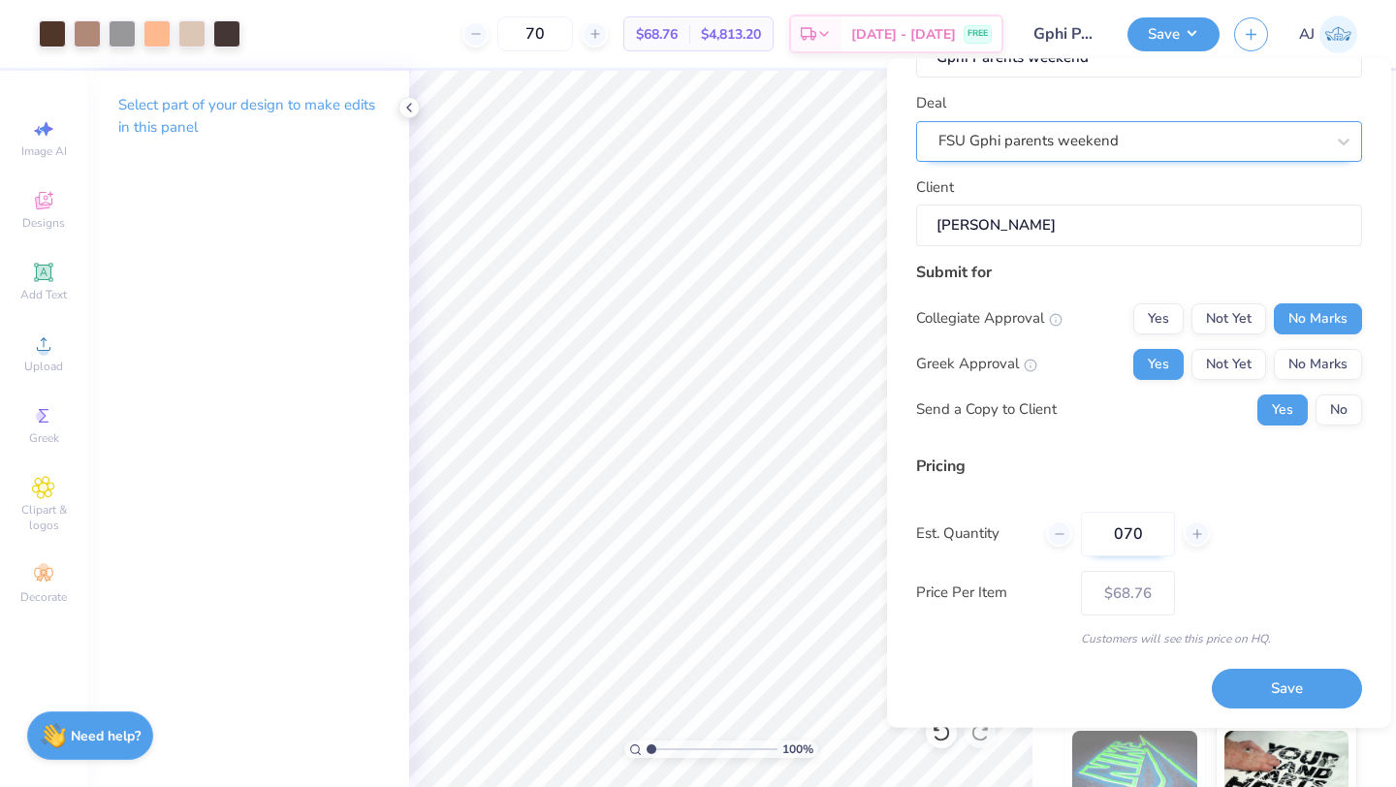
click at [1124, 537] on input "070" at bounding box center [1128, 534] width 94 height 45
type input "70"
click at [1242, 499] on div "Pricing Est. Quantity 70 Price Per Item $68.76 Customers will see this price on…" at bounding box center [1139, 551] width 446 height 193
click at [1294, 694] on button "Save" at bounding box center [1287, 690] width 150 height 40
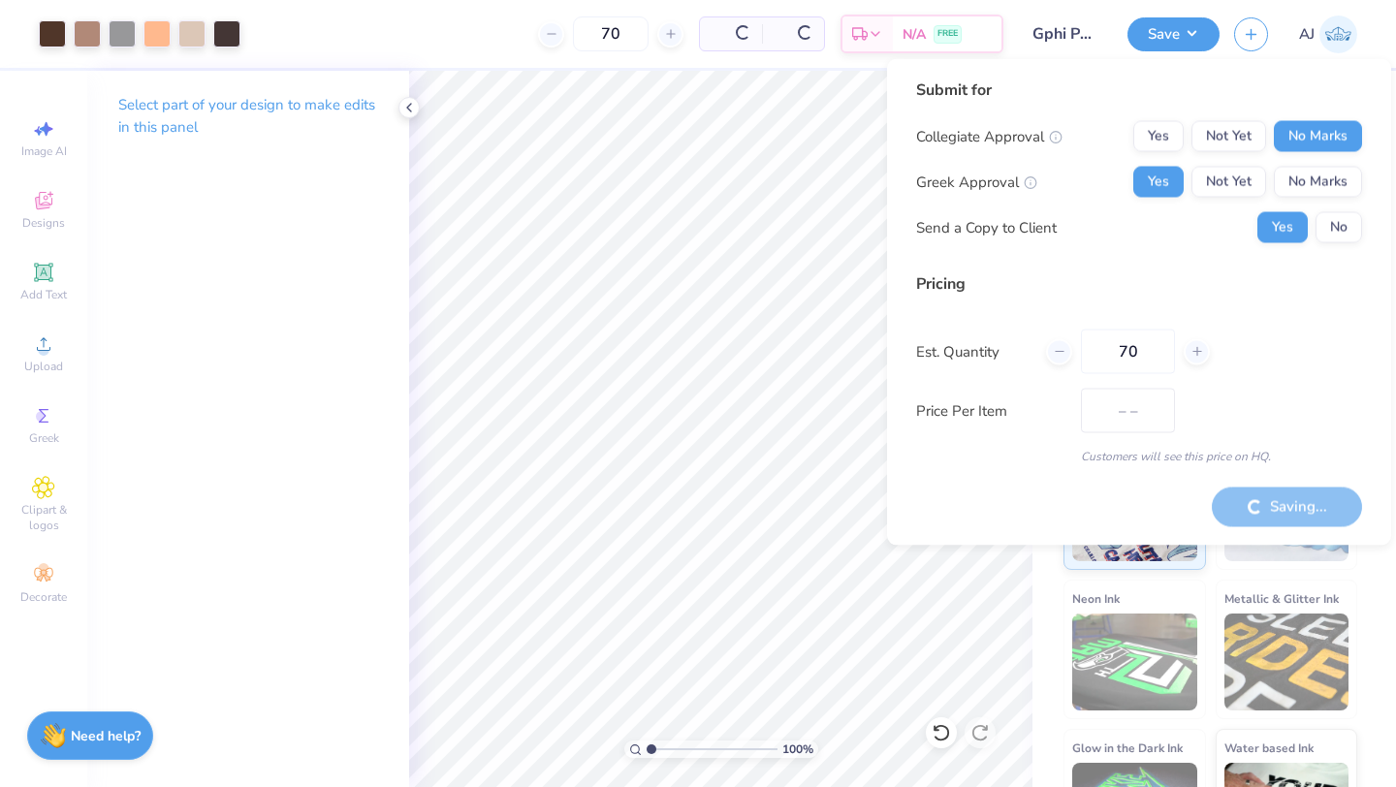
type input "$68.76"
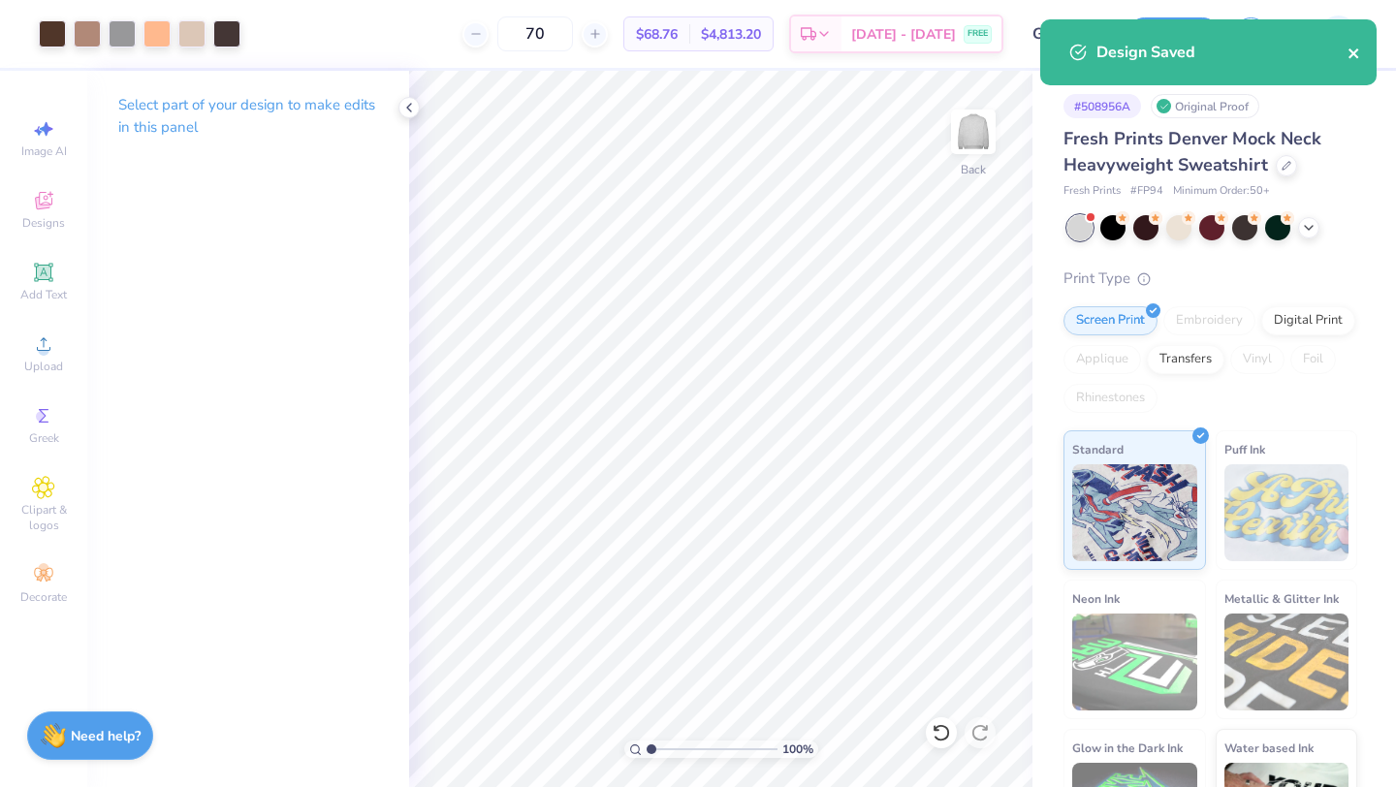
click at [1350, 62] on button "close" at bounding box center [1355, 52] width 14 height 23
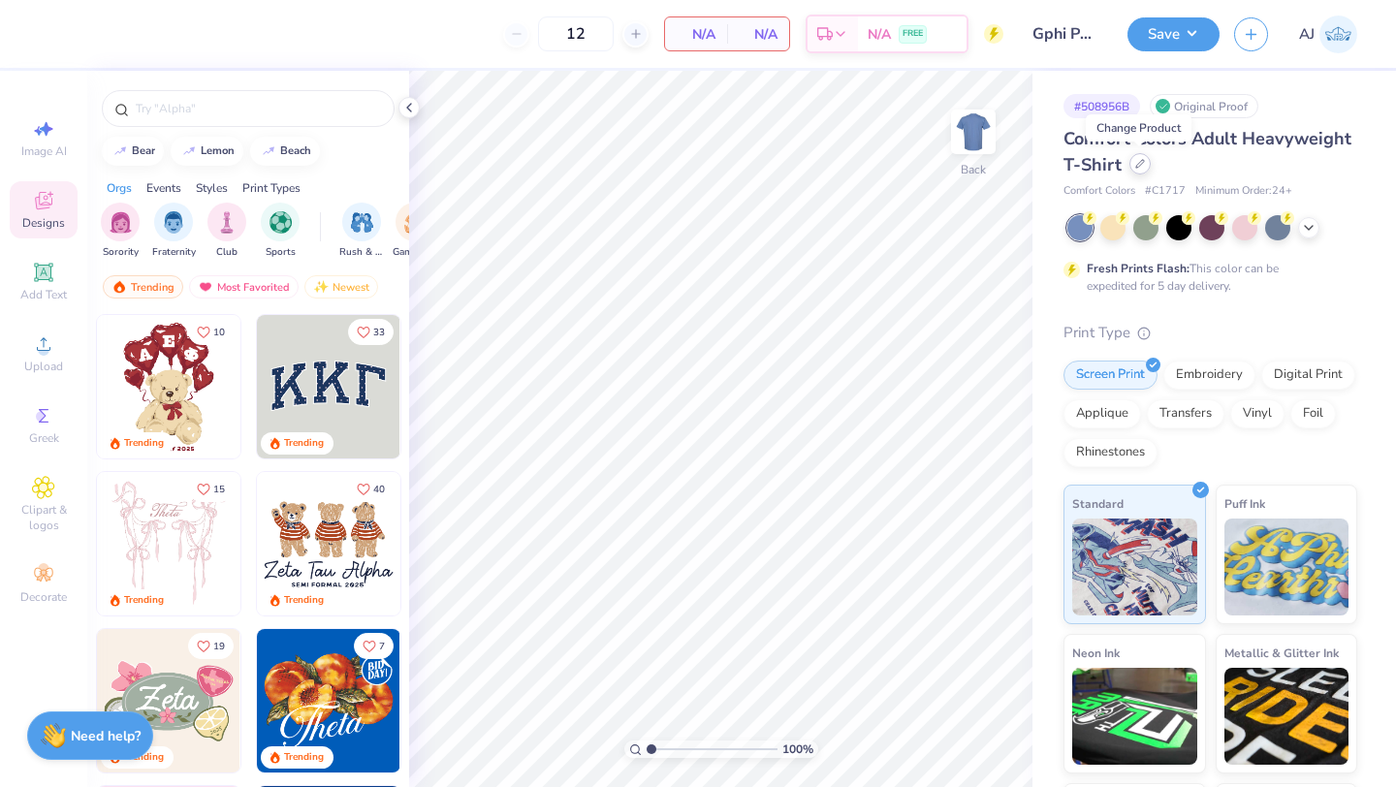
click at [1139, 168] on icon at bounding box center [1140, 164] width 10 height 10
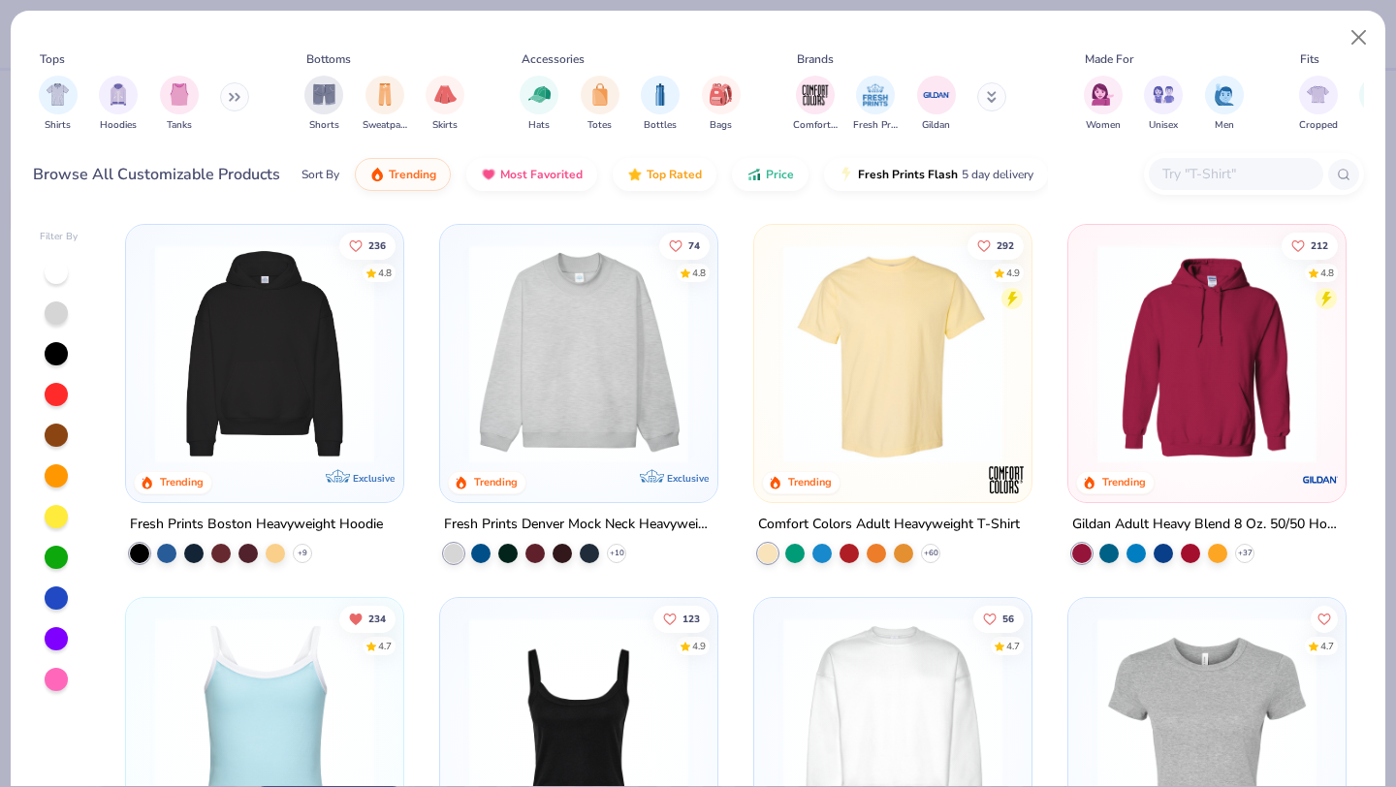
click at [560, 385] on img at bounding box center [579, 353] width 239 height 219
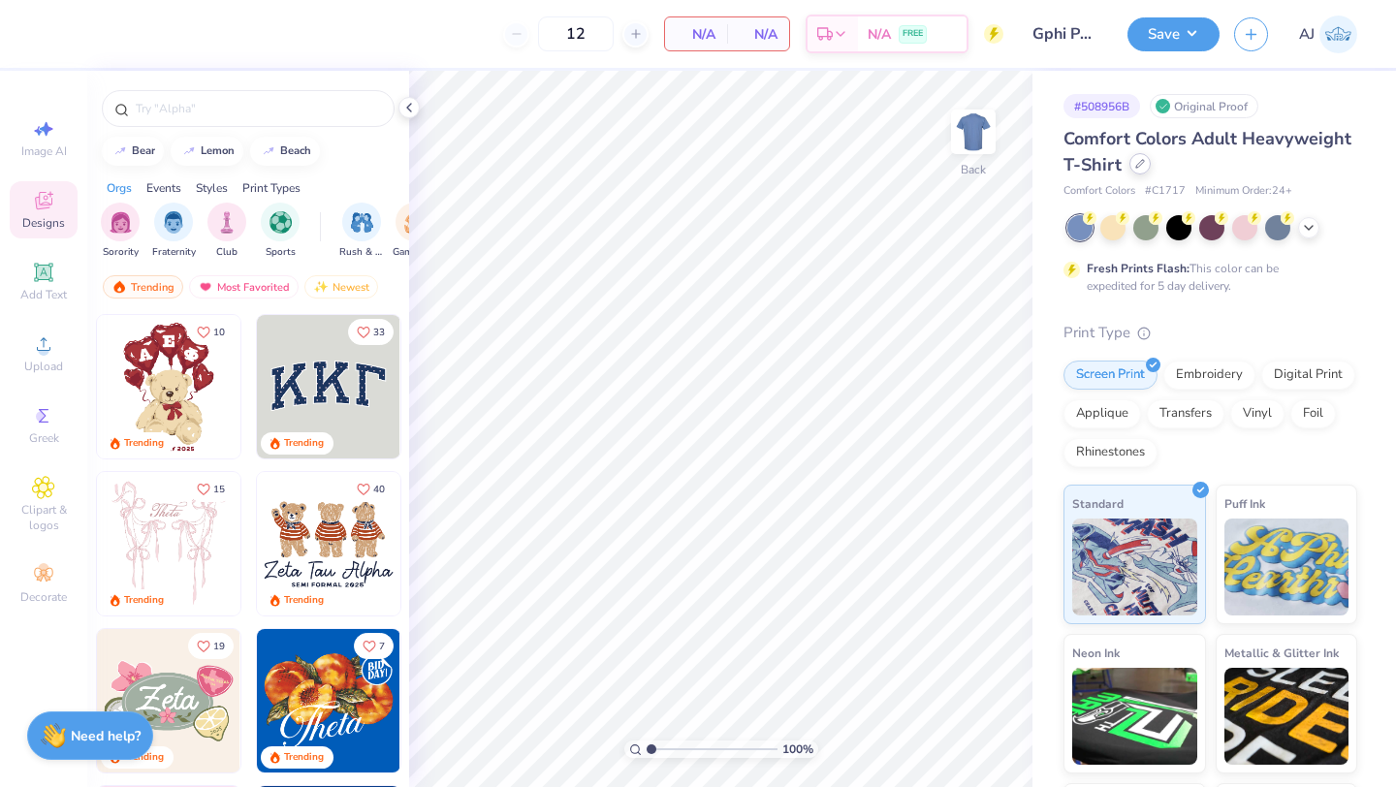
click at [1130, 169] on div at bounding box center [1140, 163] width 21 height 21
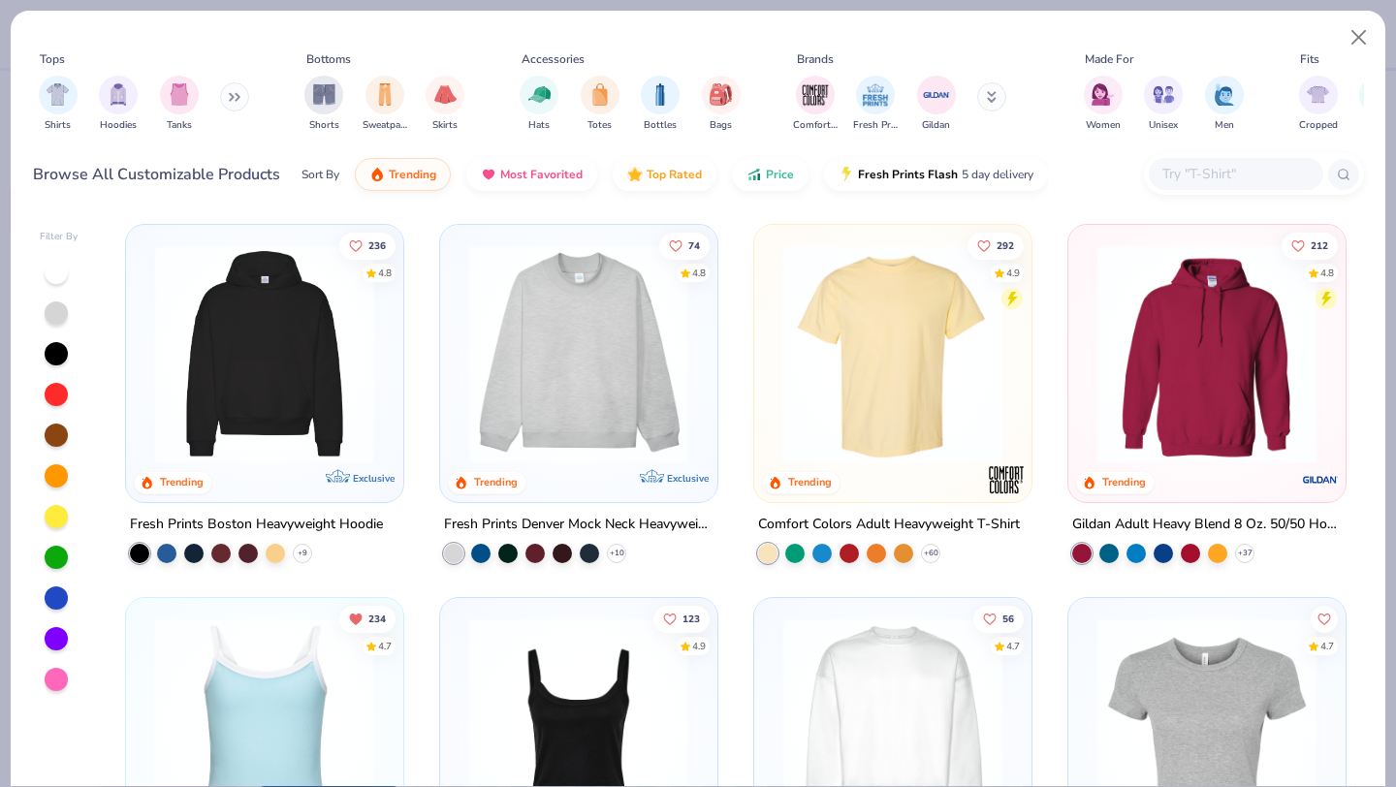
click at [658, 323] on img at bounding box center [579, 353] width 239 height 219
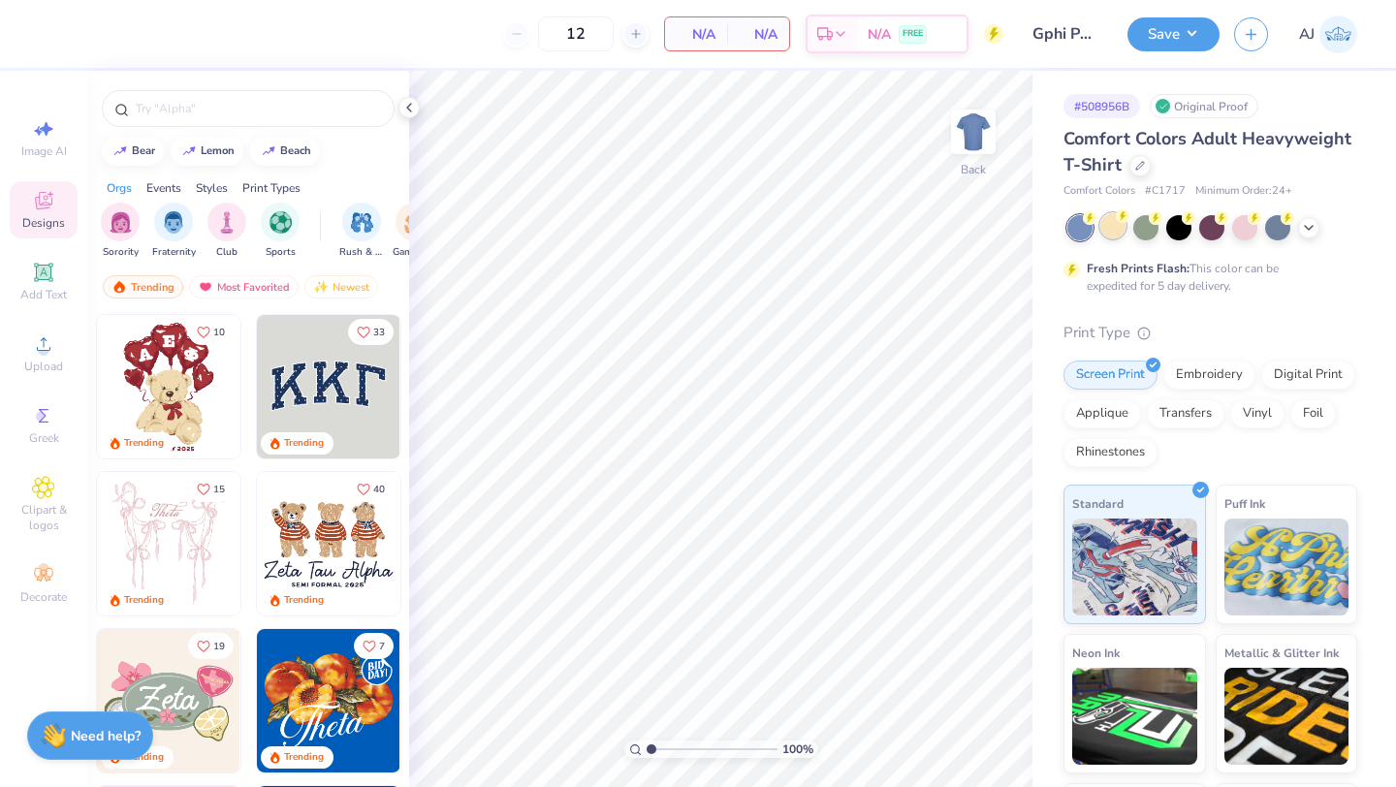
click at [1110, 226] on div at bounding box center [1112, 225] width 25 height 25
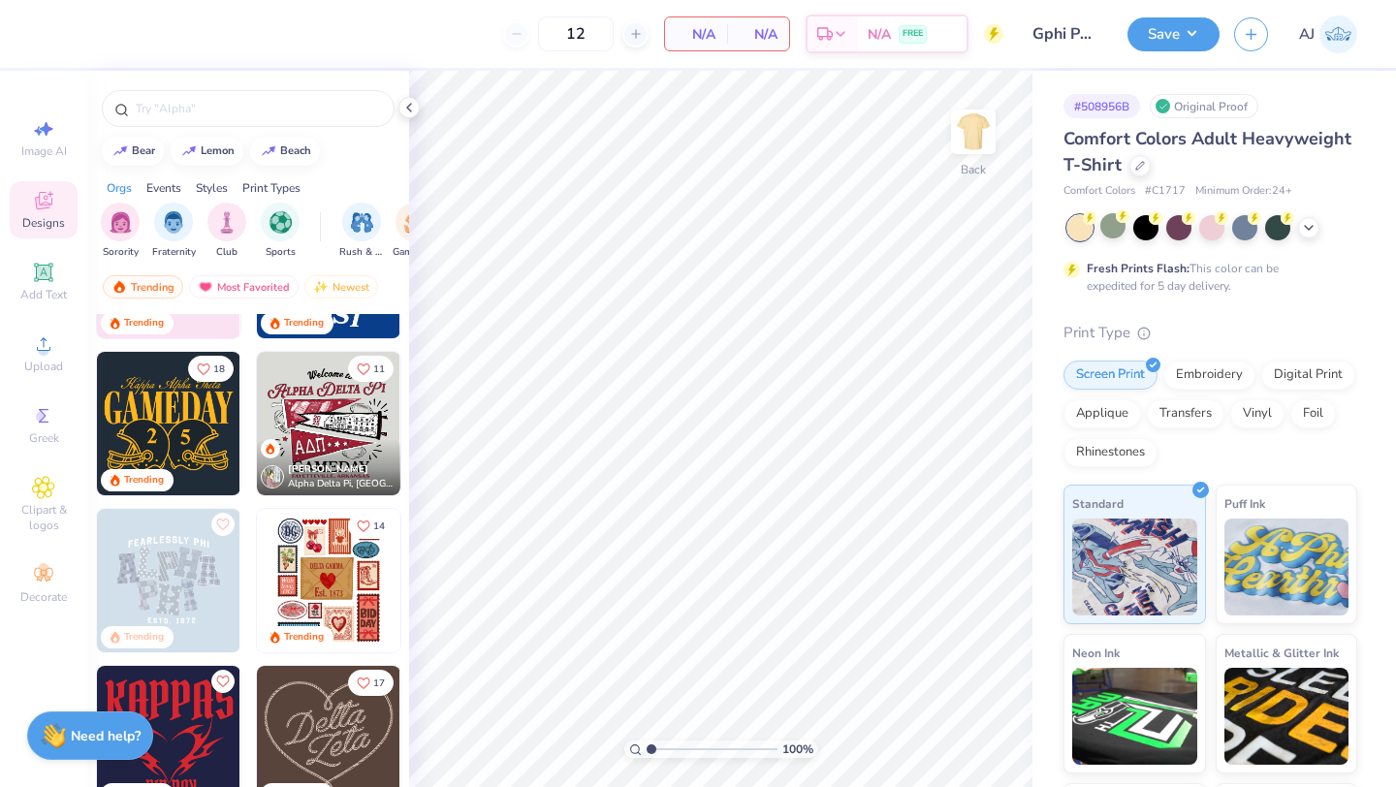
scroll to position [557, 0]
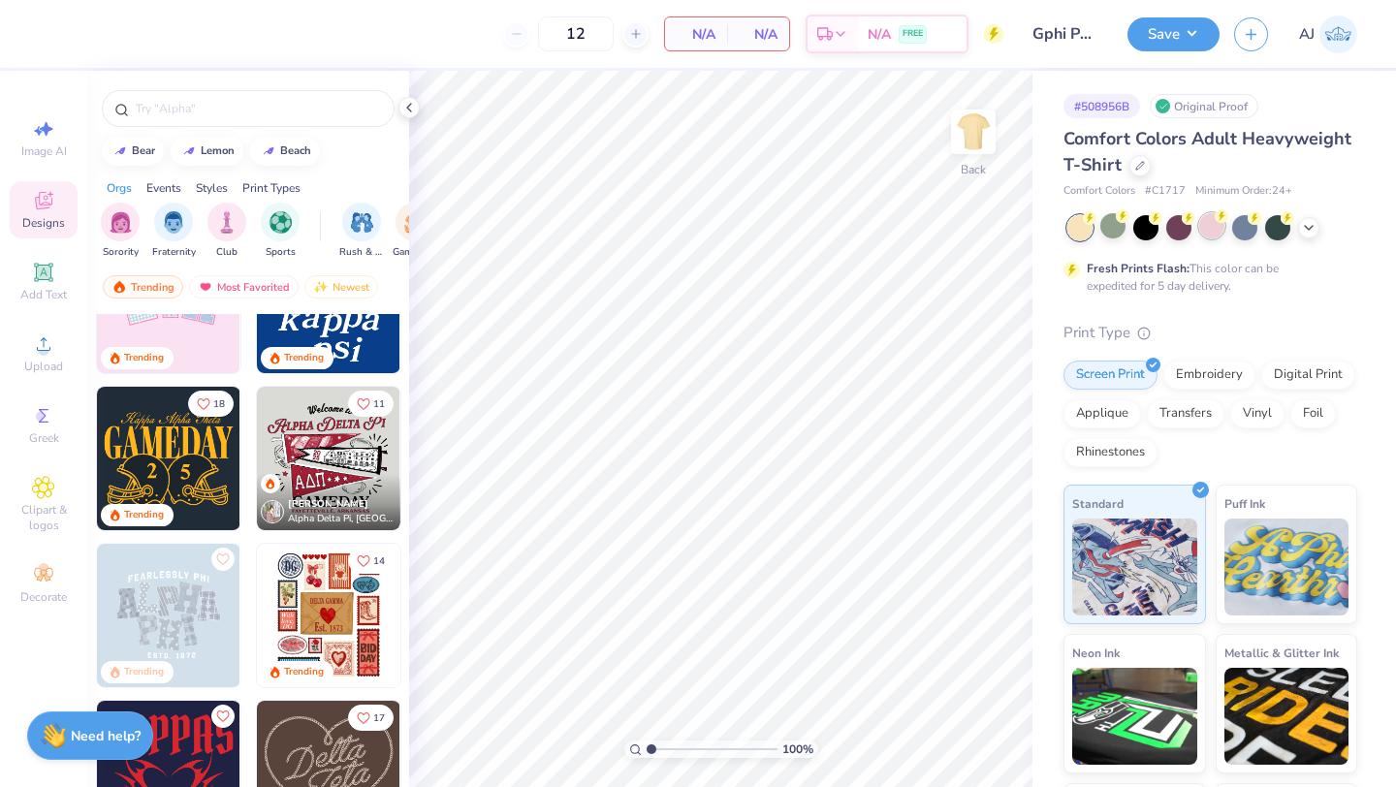
click at [1216, 224] on div at bounding box center [1211, 225] width 25 height 25
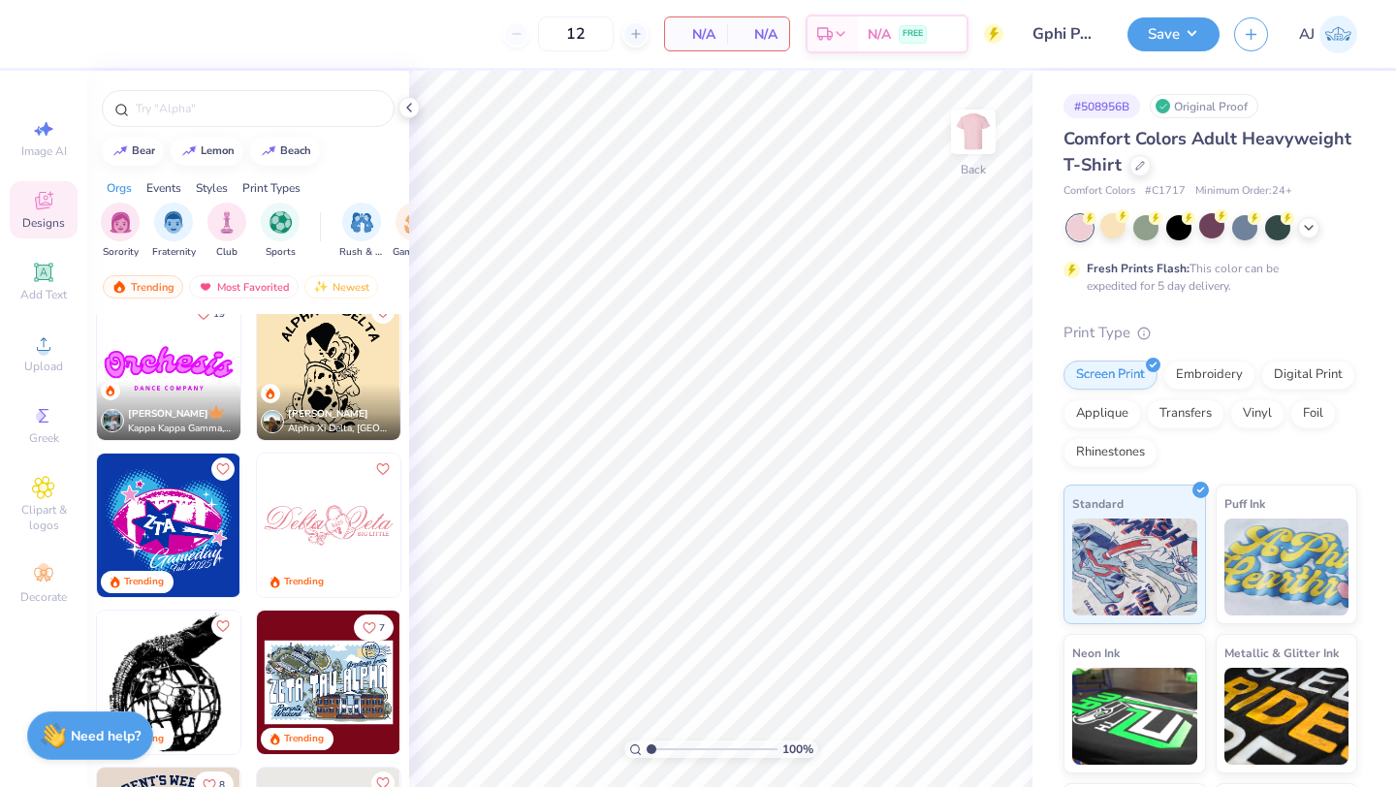
scroll to position [1747, 0]
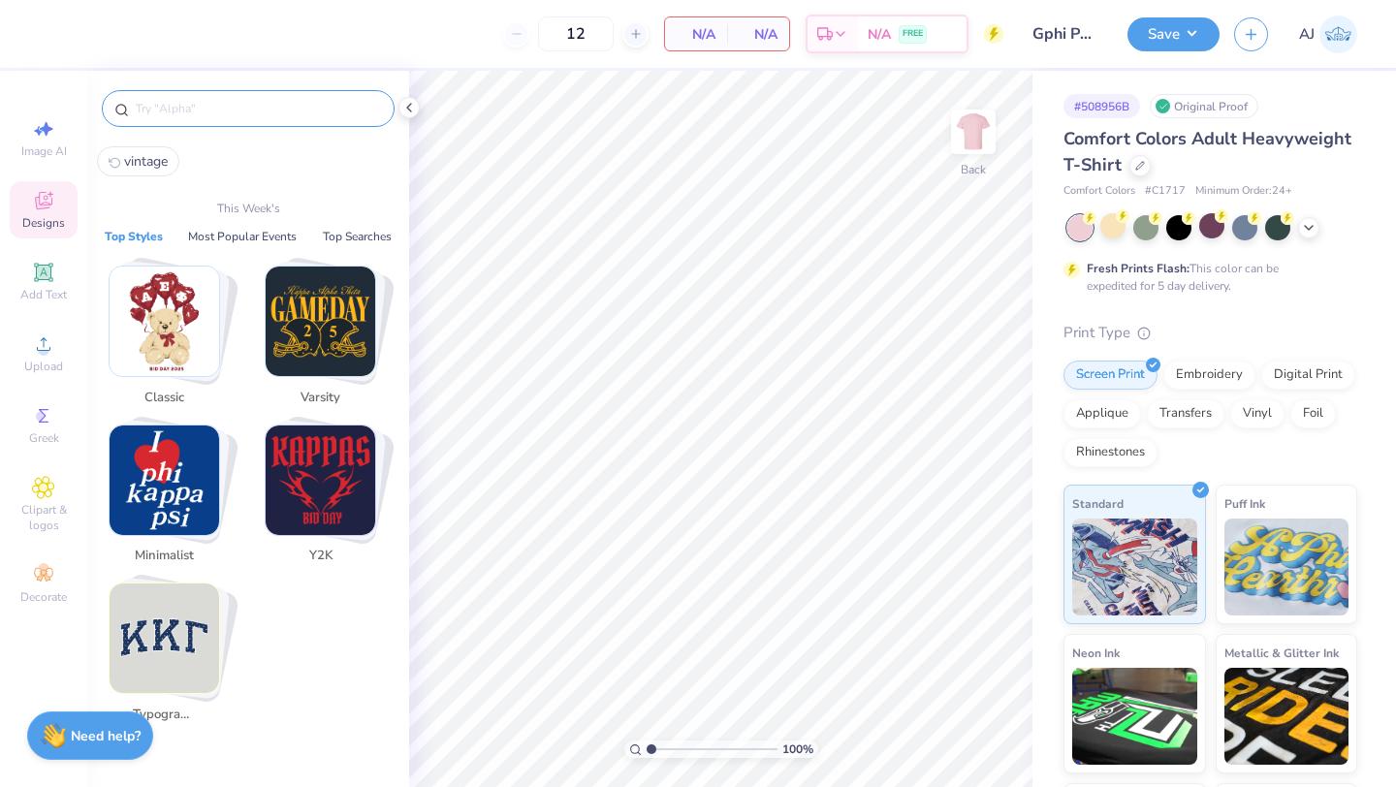
click at [244, 116] on input "text" at bounding box center [258, 108] width 248 height 19
click at [152, 157] on span "vintage" at bounding box center [146, 161] width 44 height 18
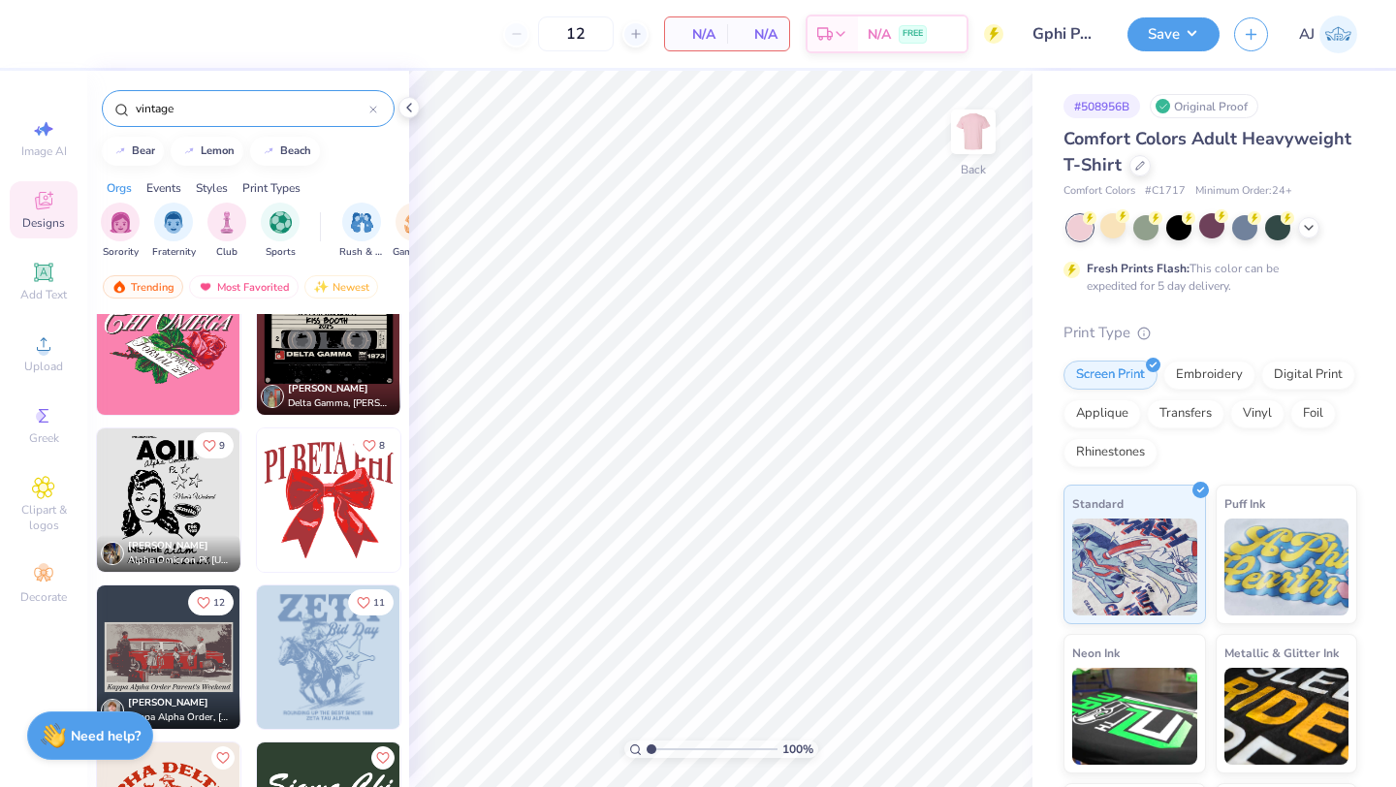
scroll to position [1765, 0]
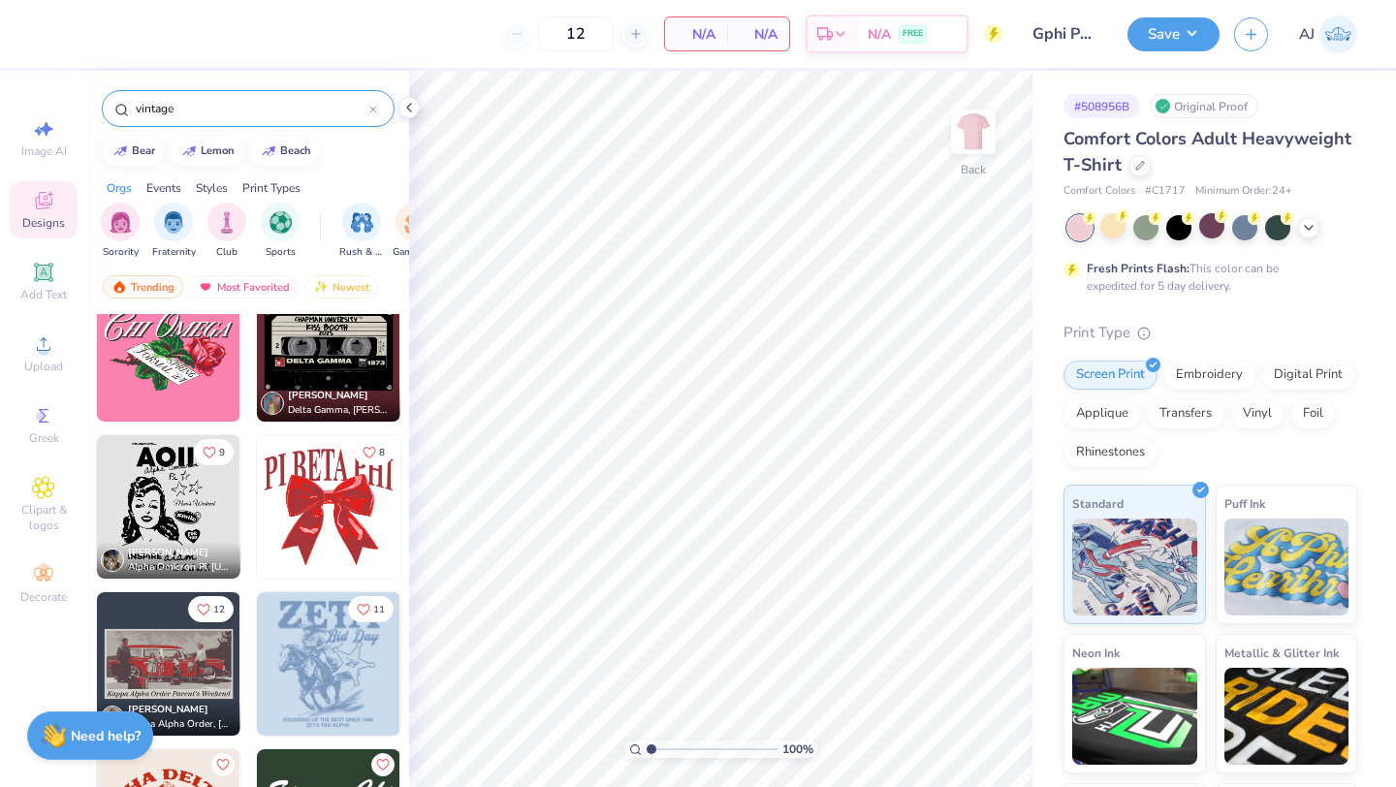
click at [196, 113] on input "vintage" at bounding box center [252, 108] width 236 height 19
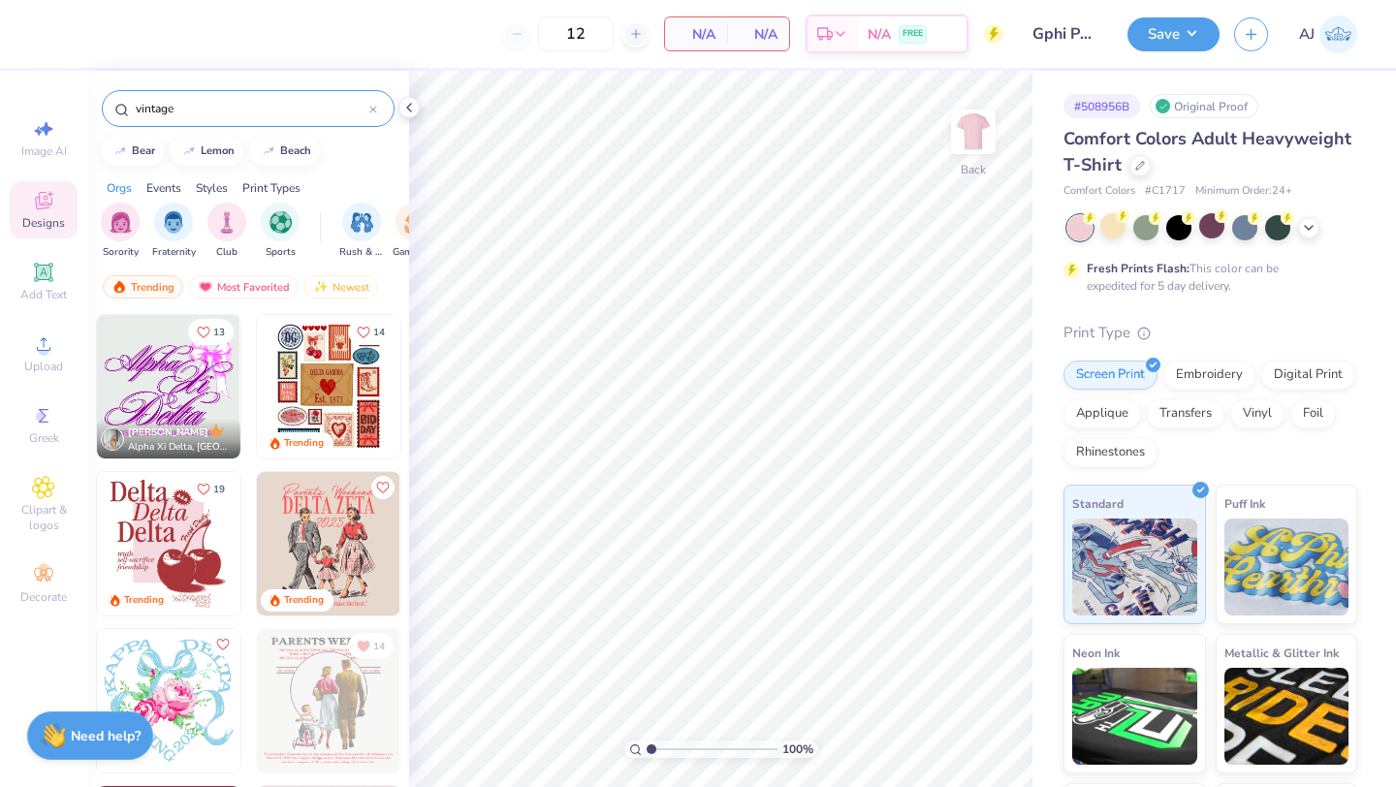
click at [196, 113] on input "vintage" at bounding box center [252, 108] width 236 height 19
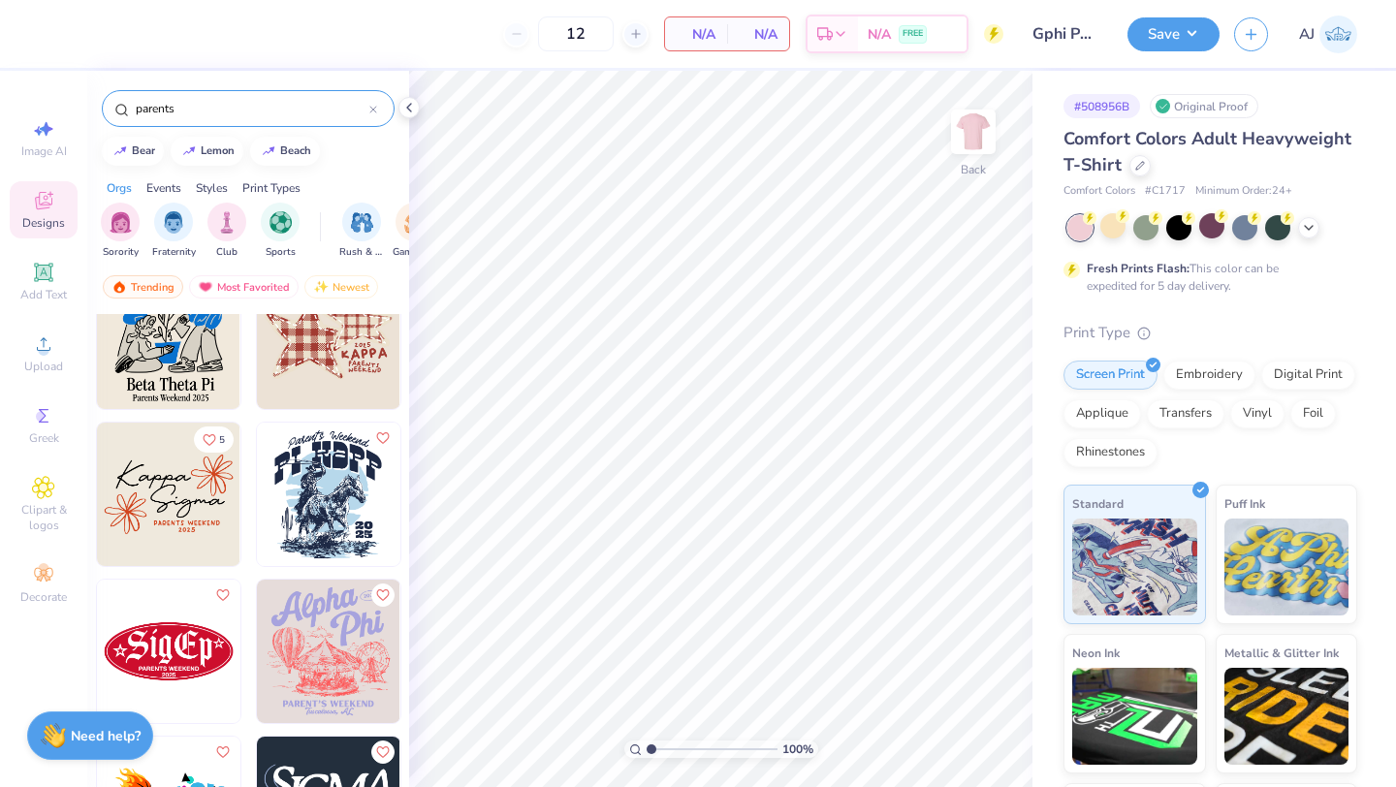
scroll to position [5869, 0]
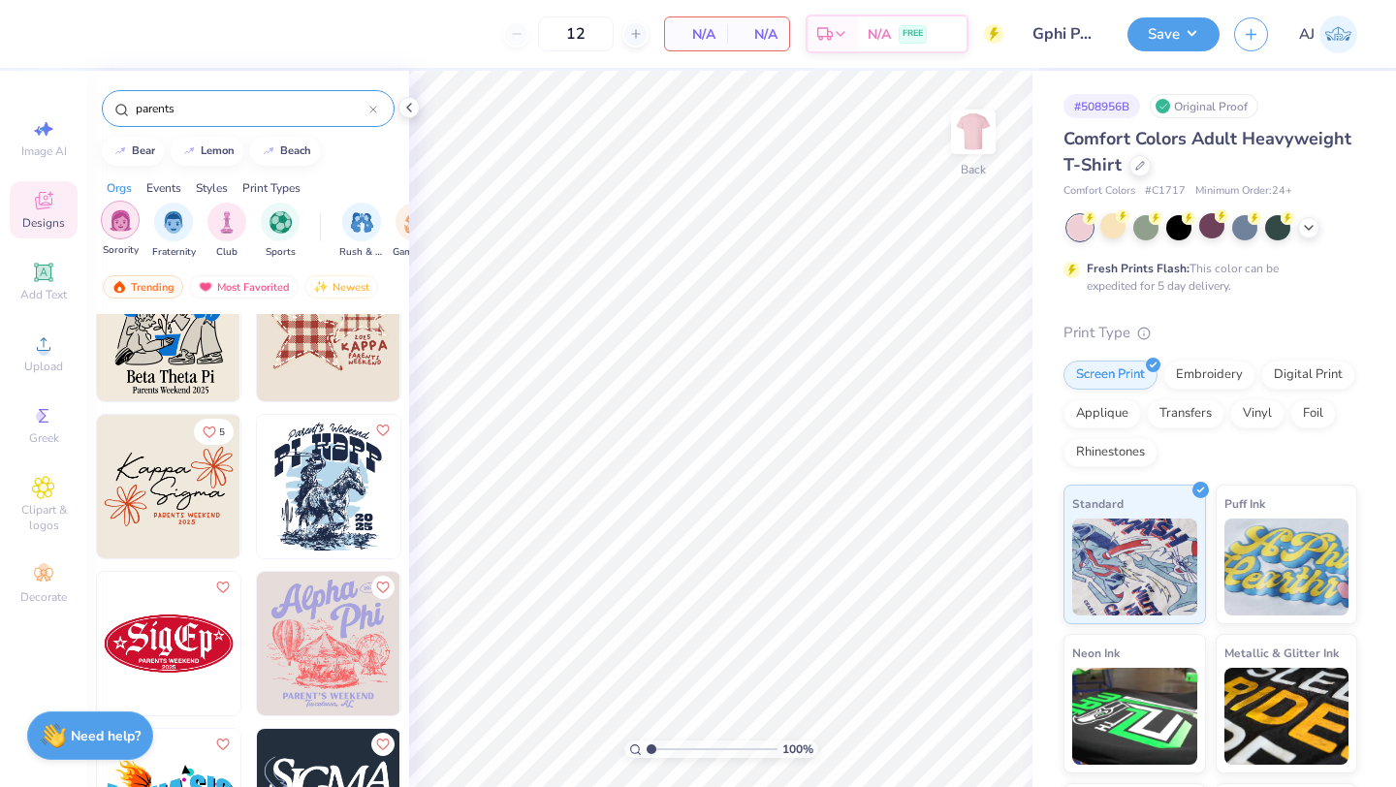
type input "parents"
click at [118, 230] on img "filter for Sorority" at bounding box center [121, 220] width 22 height 22
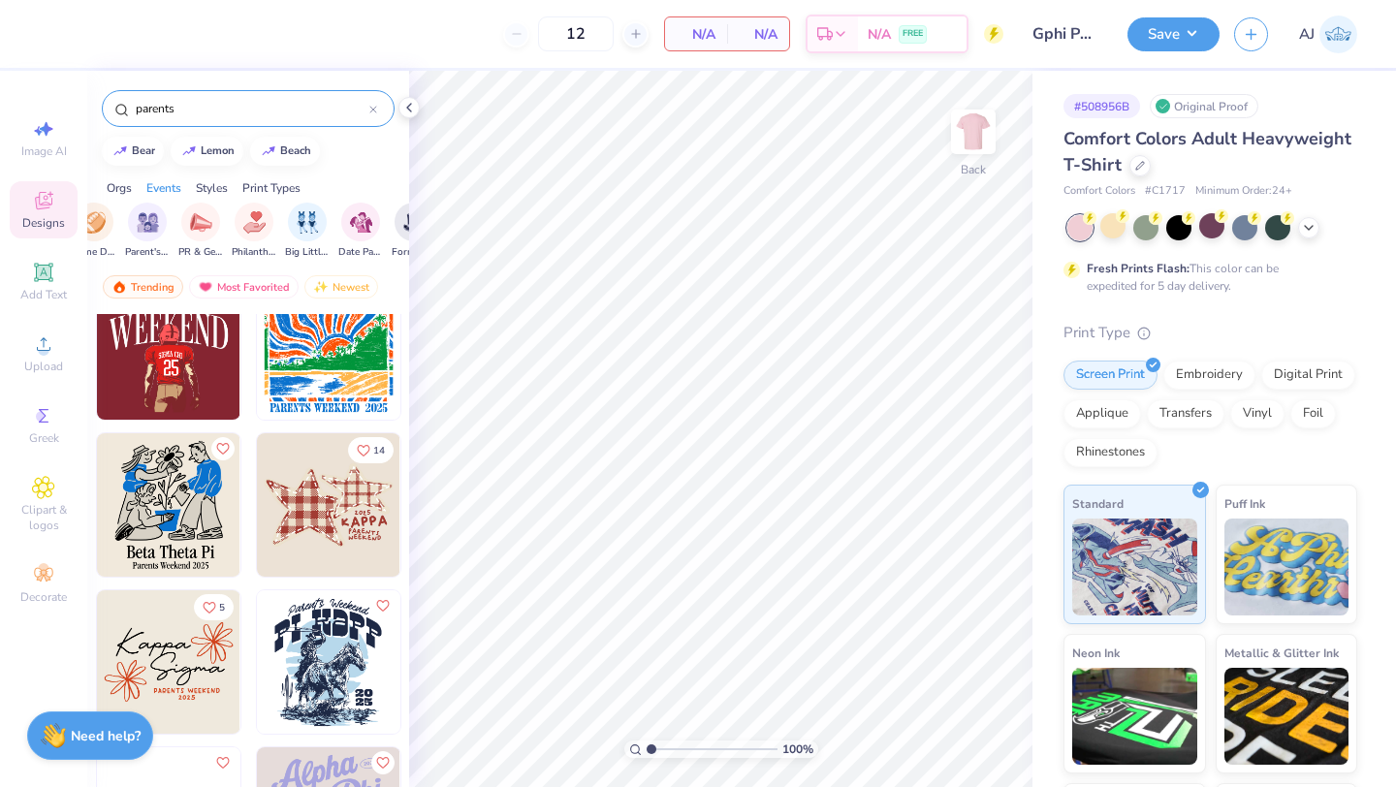
scroll to position [0, 323]
click at [152, 235] on div "filter for Parent's Weekend" at bounding box center [145, 220] width 39 height 39
click at [134, 207] on icon "filter for Sorority" at bounding box center [136, 207] width 8 height 8
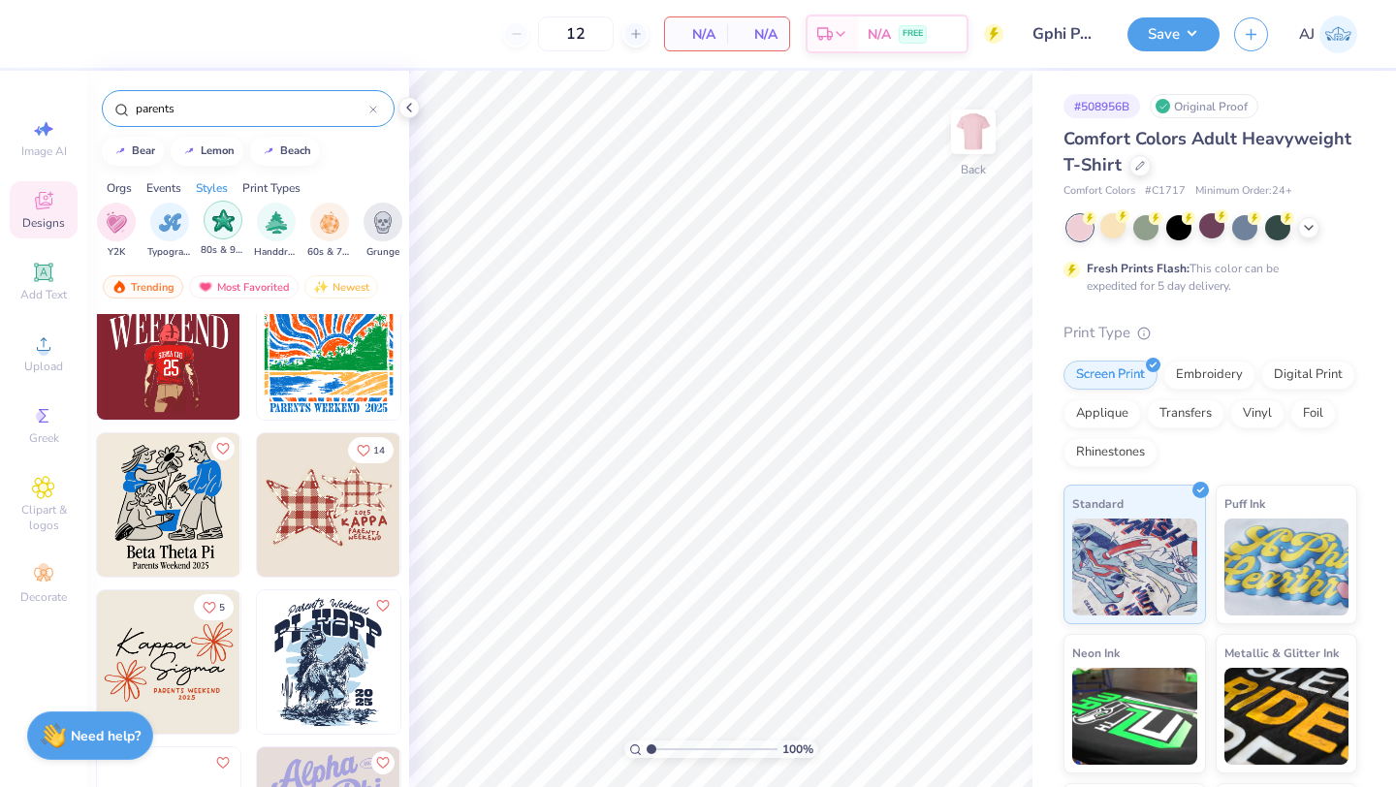
click at [239, 231] on div "filter for 80s & 90s" at bounding box center [223, 220] width 39 height 39
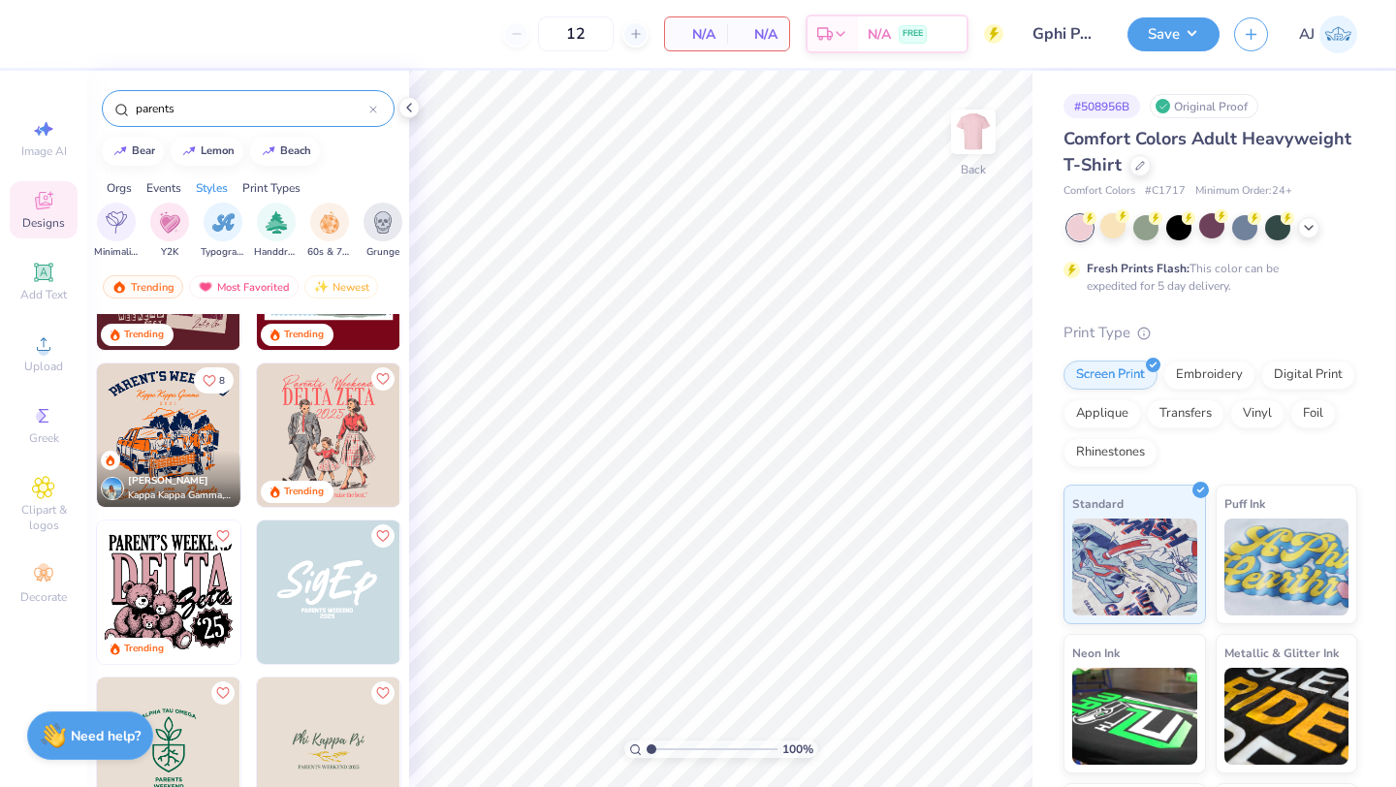
scroll to position [0, 0]
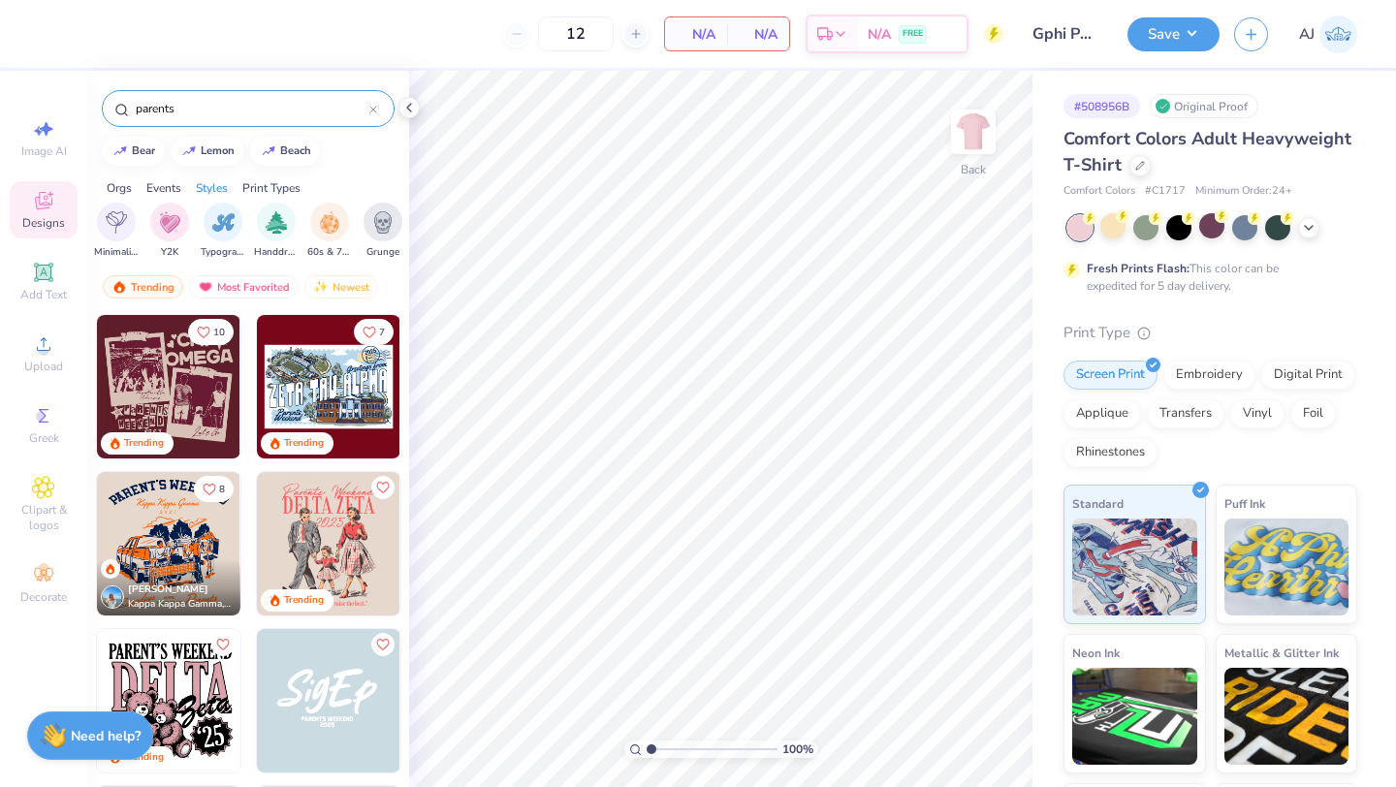
click at [374, 111] on icon at bounding box center [373, 110] width 6 height 6
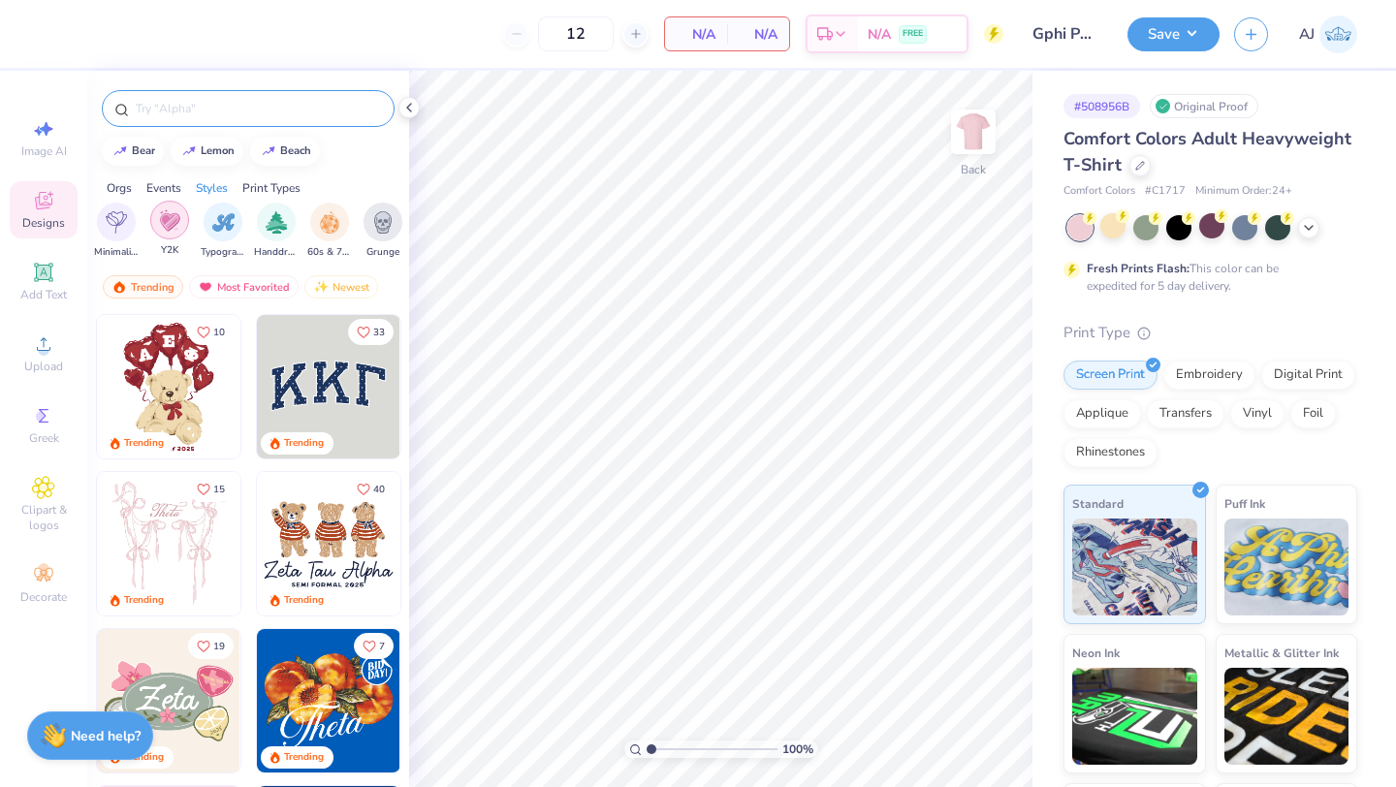
click at [162, 230] on img "filter for Y2K" at bounding box center [169, 220] width 21 height 22
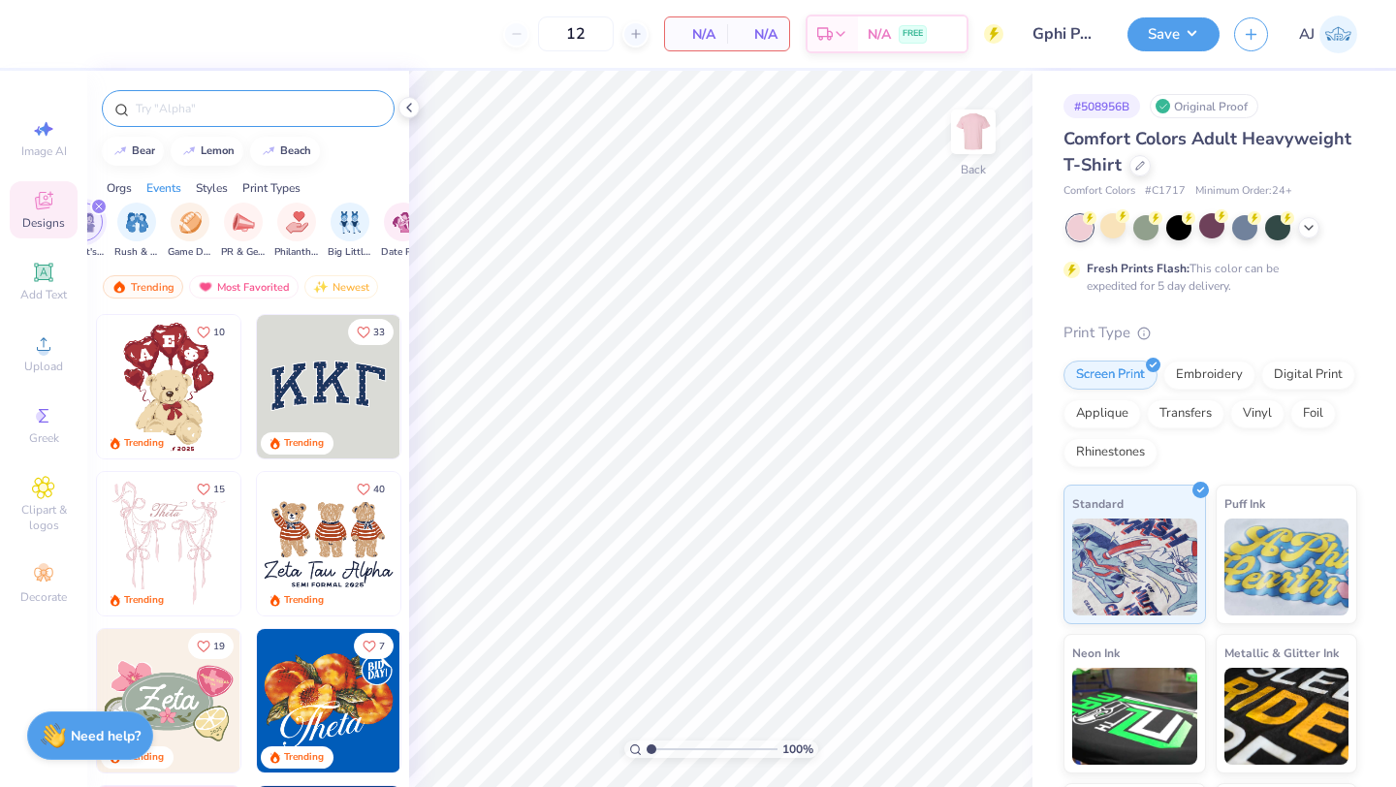
scroll to position [0, 279]
click at [411, 112] on icon at bounding box center [409, 108] width 16 height 16
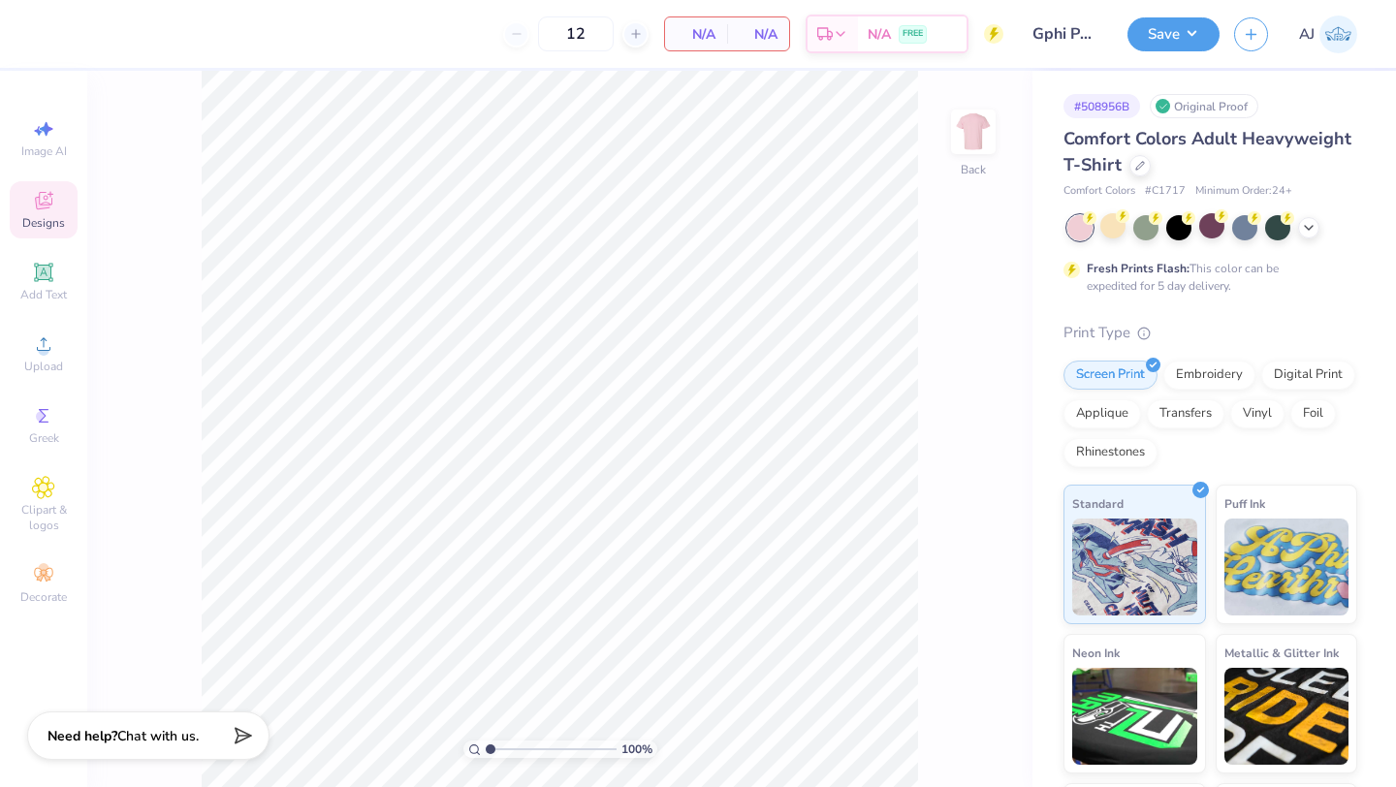
click at [66, 235] on div "Designs" at bounding box center [44, 209] width 68 height 57
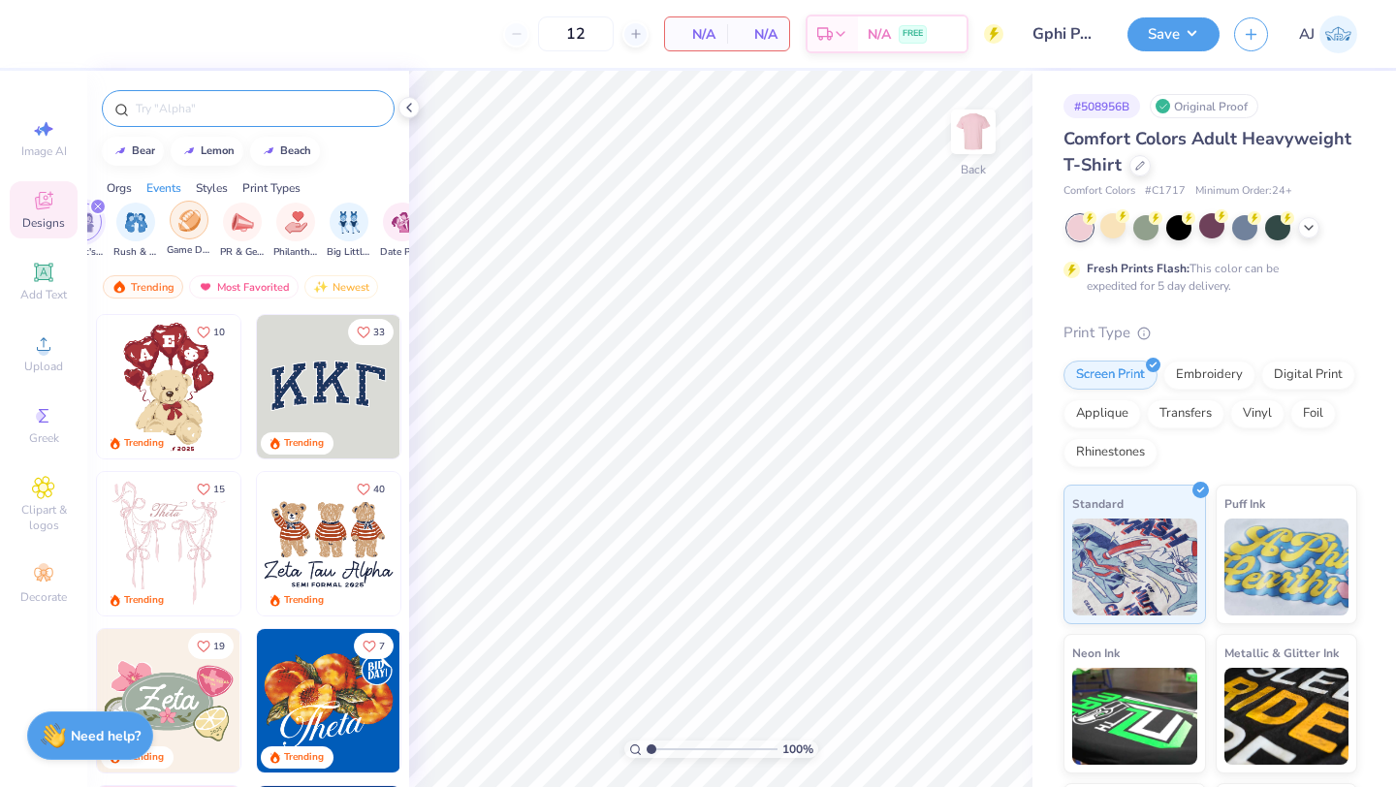
click at [193, 238] on div "filter for Game Day" at bounding box center [189, 220] width 39 height 39
click at [140, 223] on img "filter for Parent's Weekend" at bounding box center [136, 222] width 22 height 22
click at [308, 214] on img "filter for Game Day" at bounding box center [310, 222] width 22 height 22
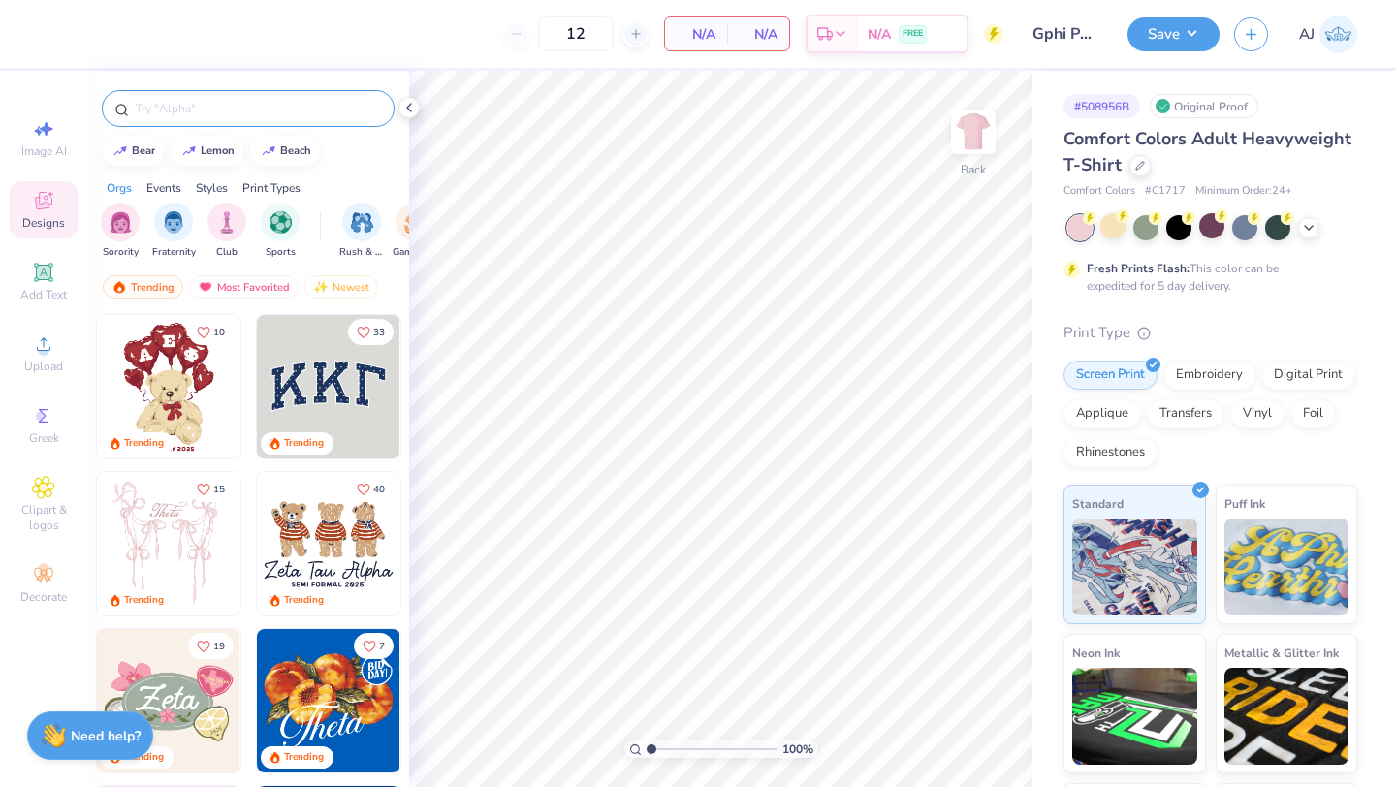
click at [129, 187] on div "Orgs" at bounding box center [119, 187] width 25 height 17
click at [232, 224] on img "filter for 80s & 90s" at bounding box center [235, 222] width 22 height 22
click at [191, 229] on img "filter for Y2K" at bounding box center [181, 222] width 21 height 22
click at [224, 228] on img "filter for Varsity" at bounding box center [235, 220] width 22 height 22
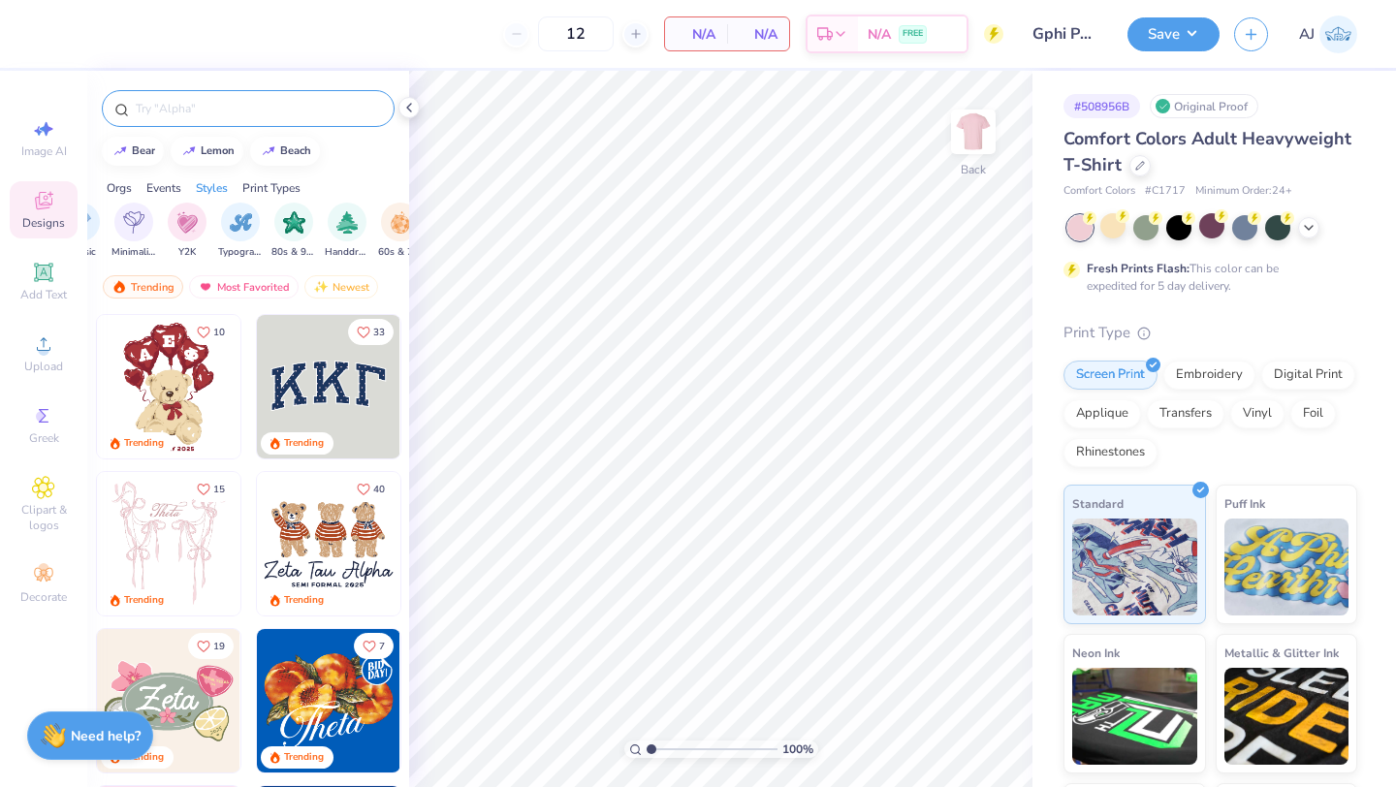
scroll to position [0, 1153]
click at [261, 225] on img "filter for 80s & 90s" at bounding box center [250, 220] width 22 height 22
click at [194, 93] on div at bounding box center [248, 108] width 293 height 37
drag, startPoint x: 192, startPoint y: 100, endPoint x: 189, endPoint y: 90, distance: 10.1
click at [191, 101] on input "text" at bounding box center [258, 108] width 248 height 19
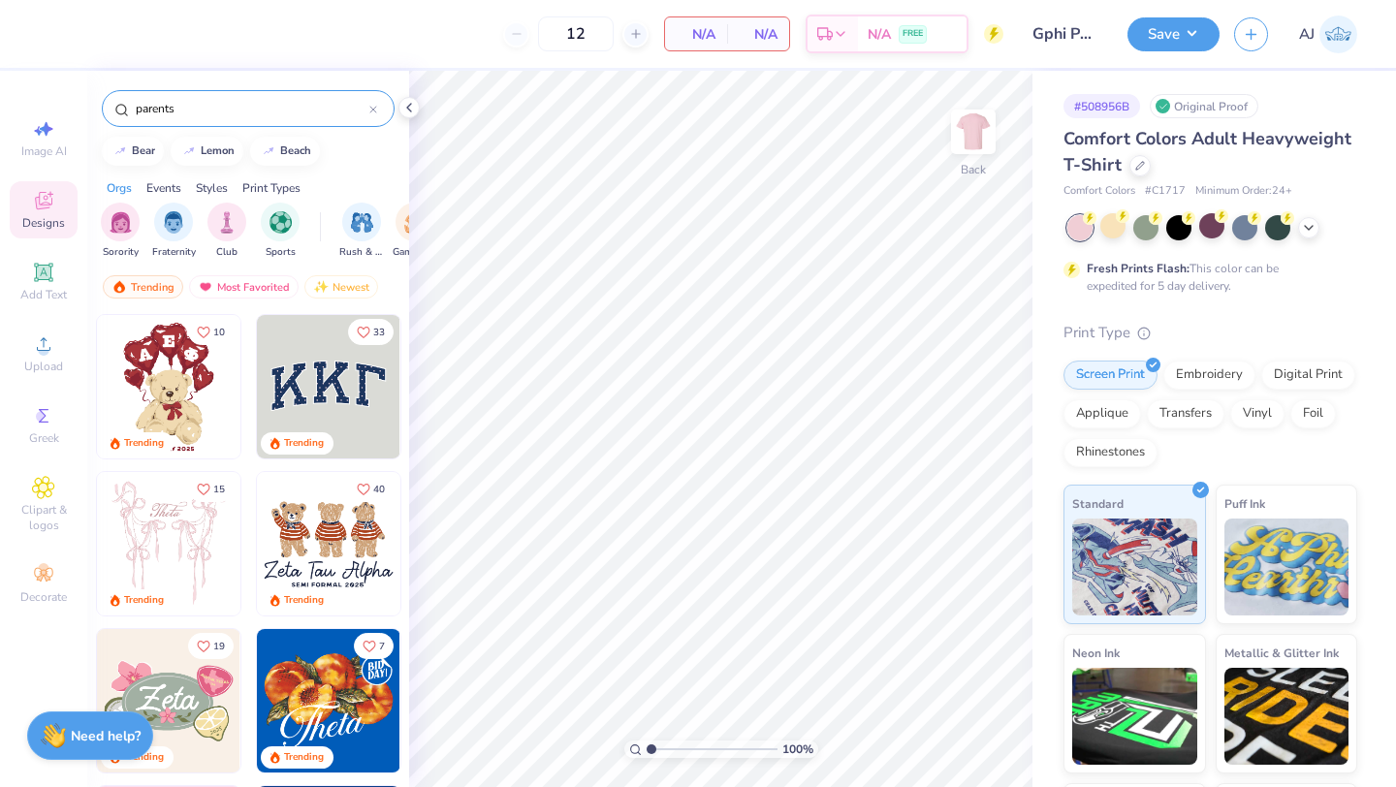
type input "parents"
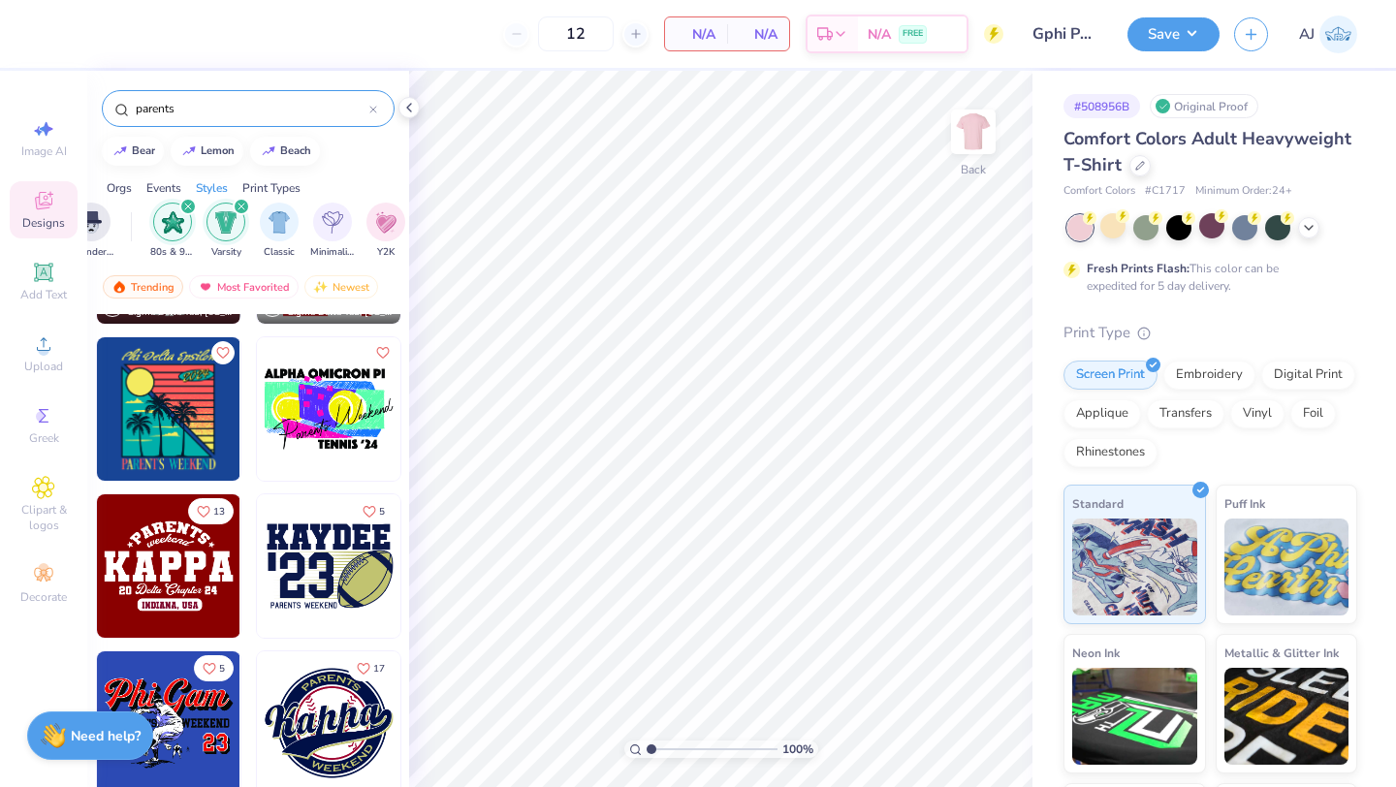
scroll to position [0, 840]
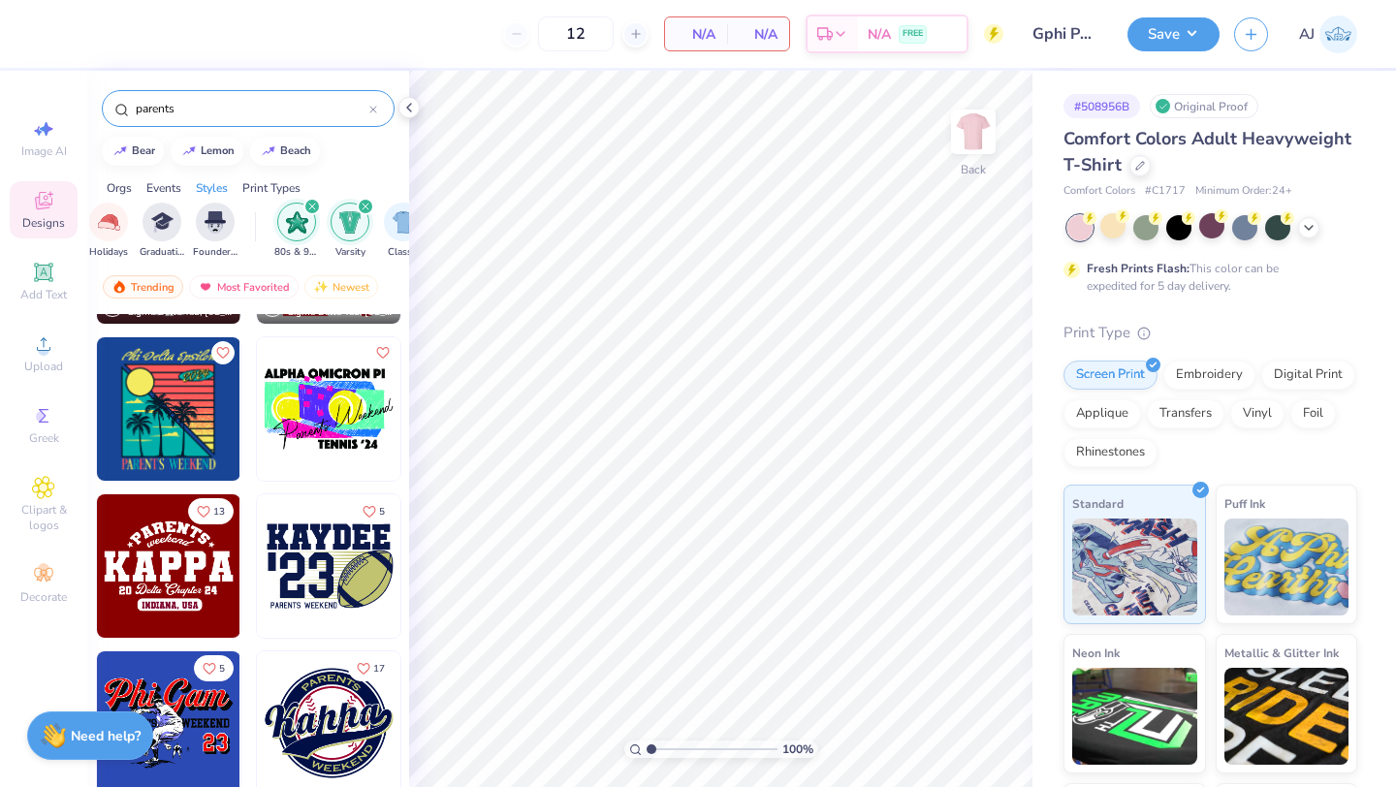
click at [349, 217] on img "filter for Varsity" at bounding box center [350, 222] width 22 height 22
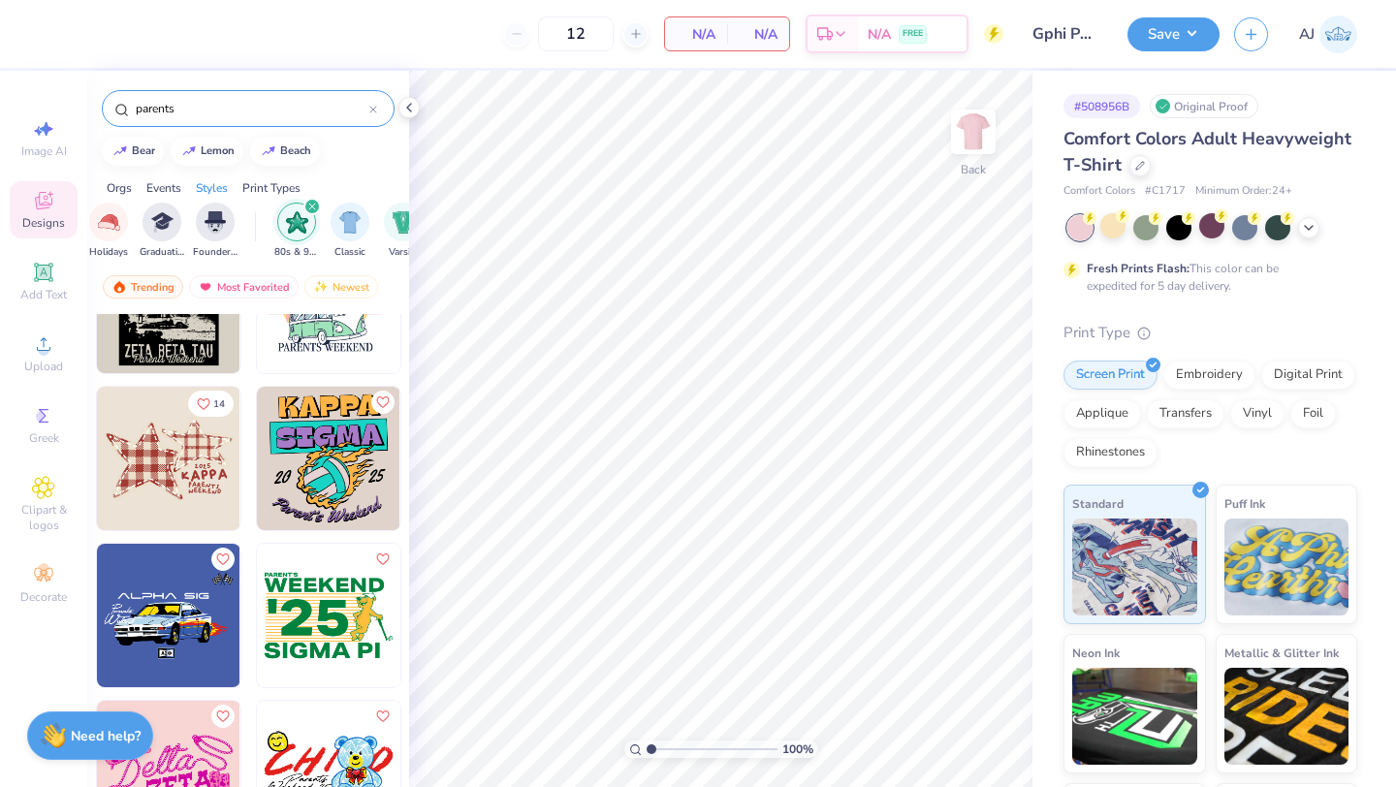
scroll to position [0, 0]
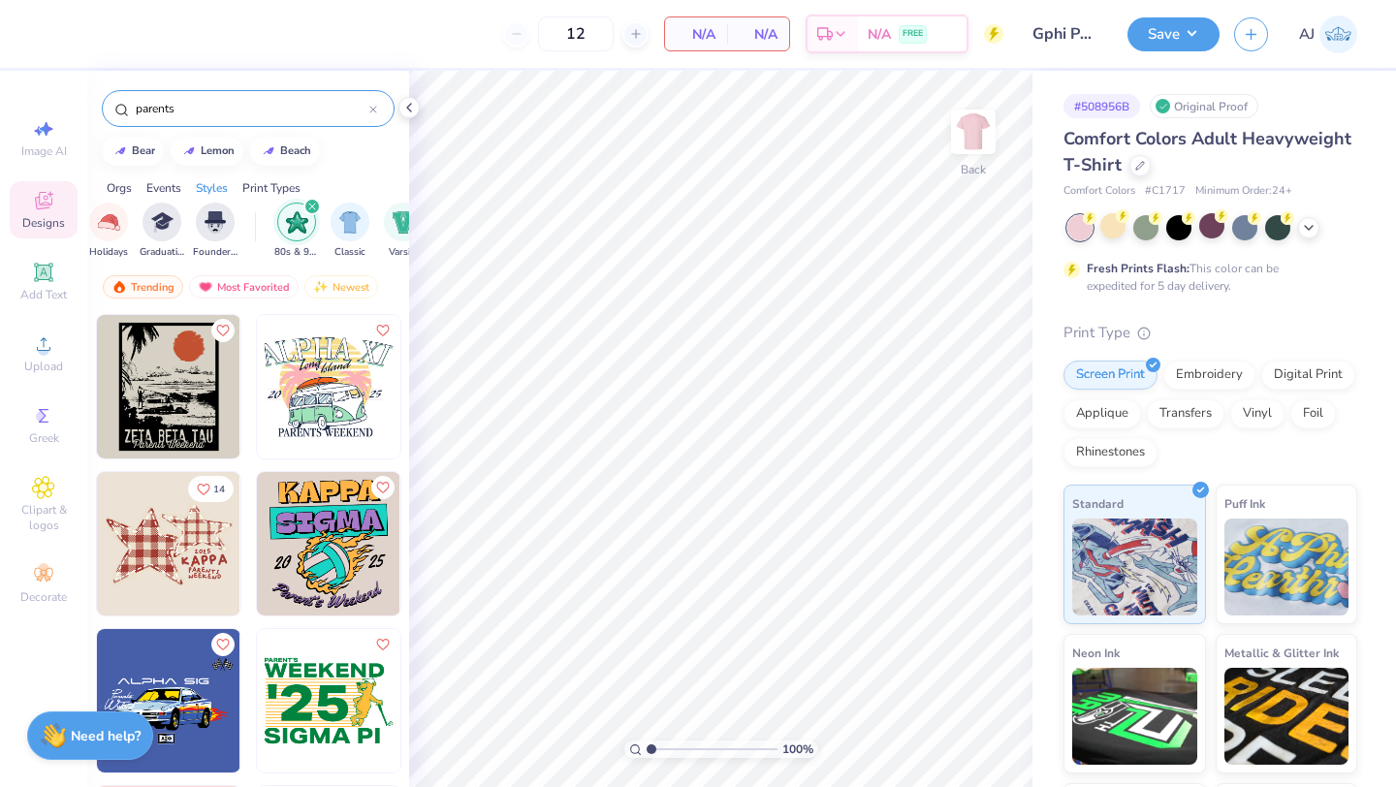
click at [304, 219] on img "filter for 80s & 90s" at bounding box center [297, 222] width 22 height 22
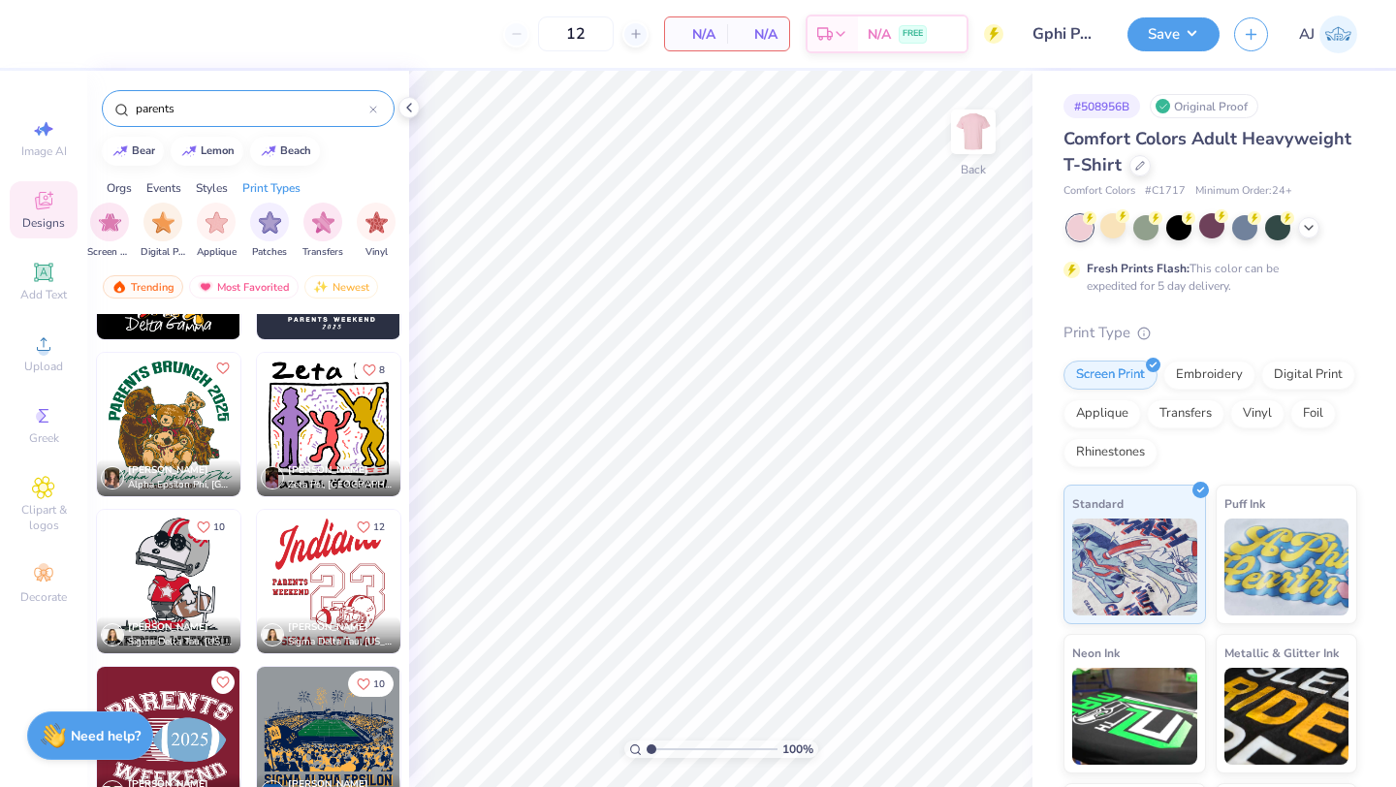
scroll to position [10798, 0]
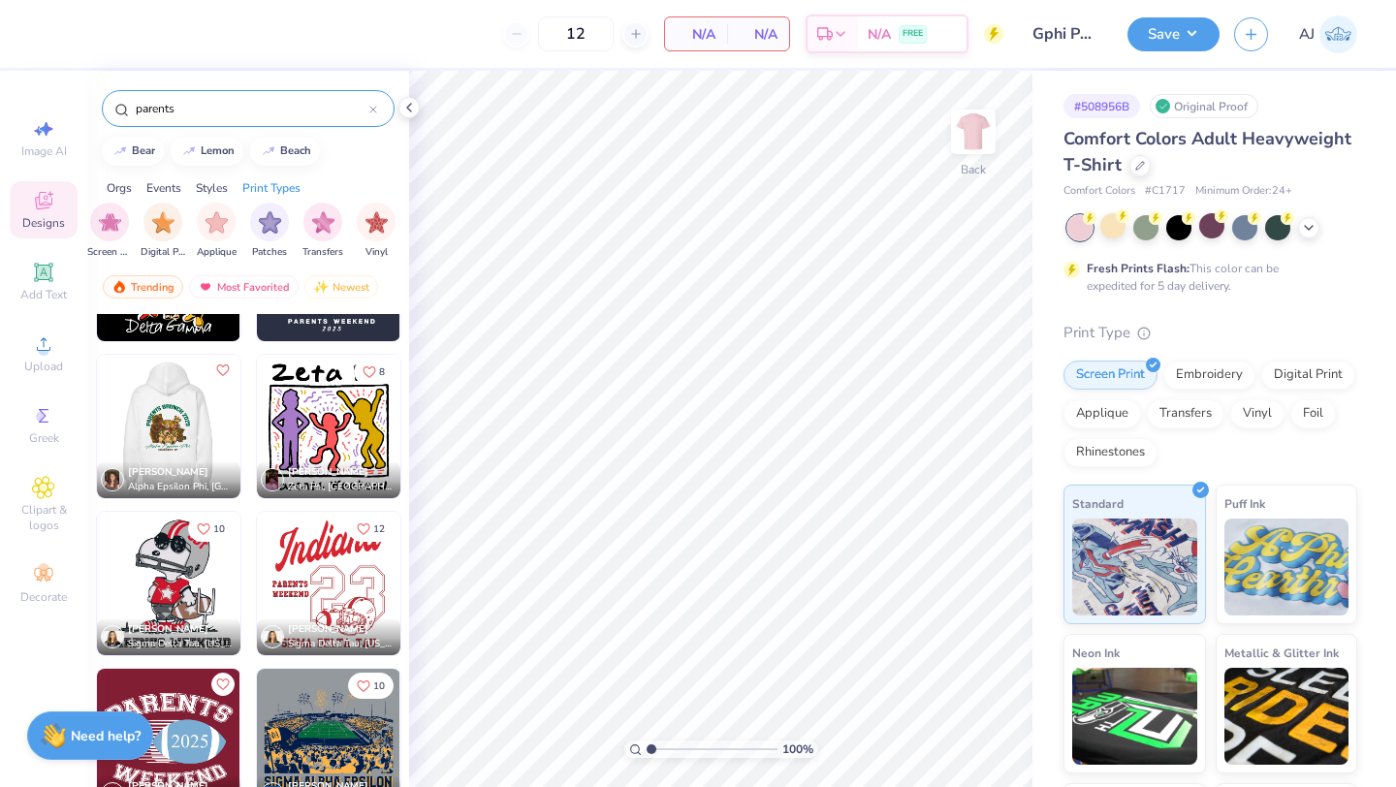
click at [97, 437] on img at bounding box center [24, 426] width 143 height 143
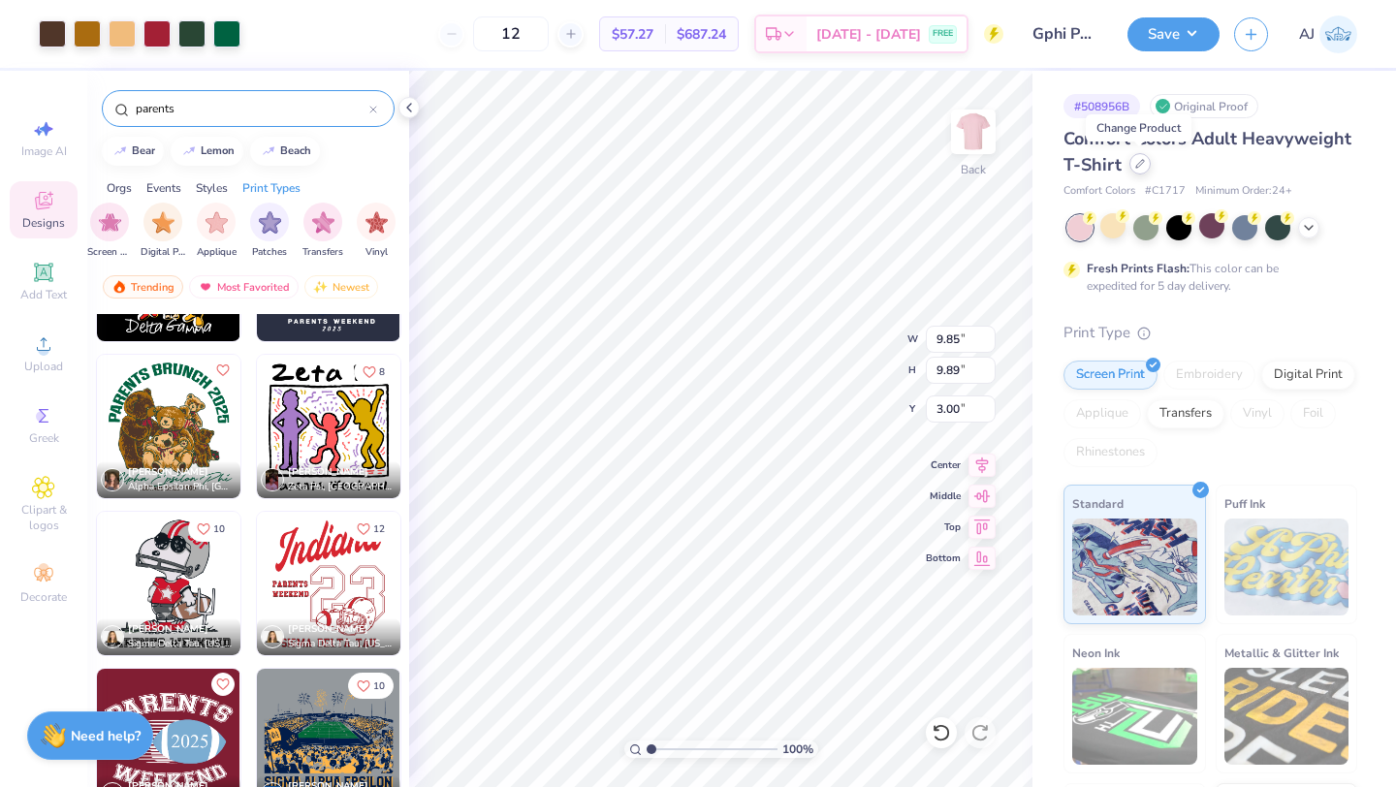
click at [1137, 157] on div at bounding box center [1140, 163] width 21 height 21
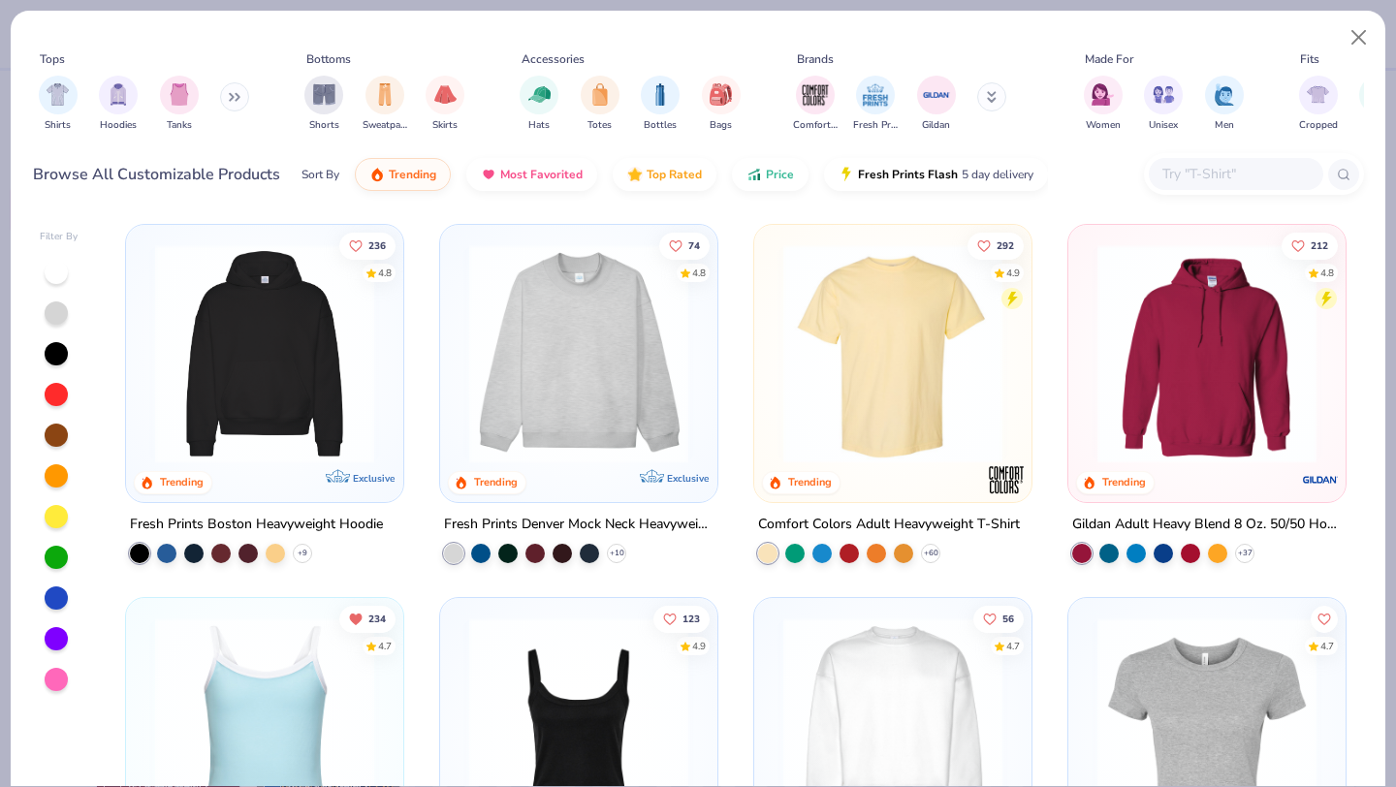
click at [632, 337] on img at bounding box center [579, 353] width 239 height 219
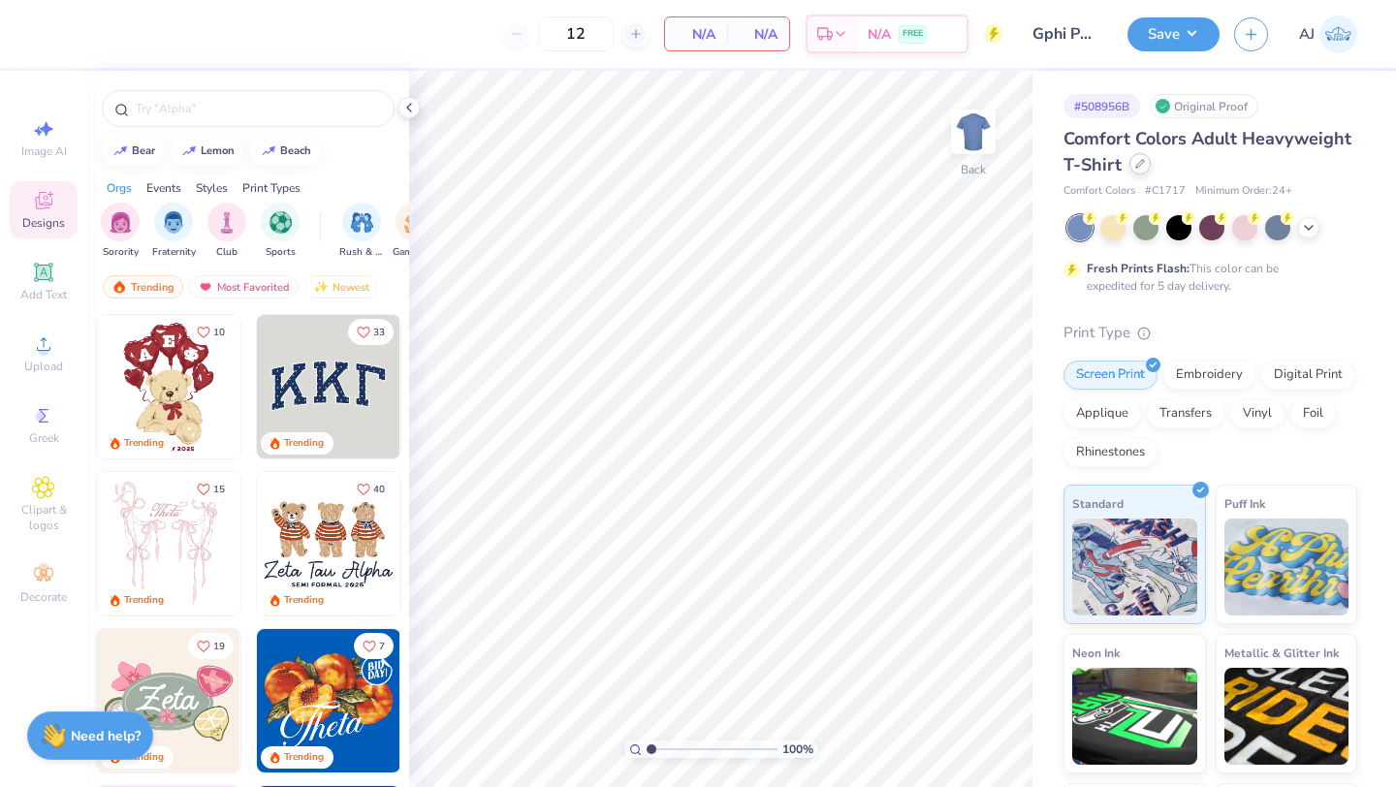
click at [1138, 155] on div at bounding box center [1140, 163] width 21 height 21
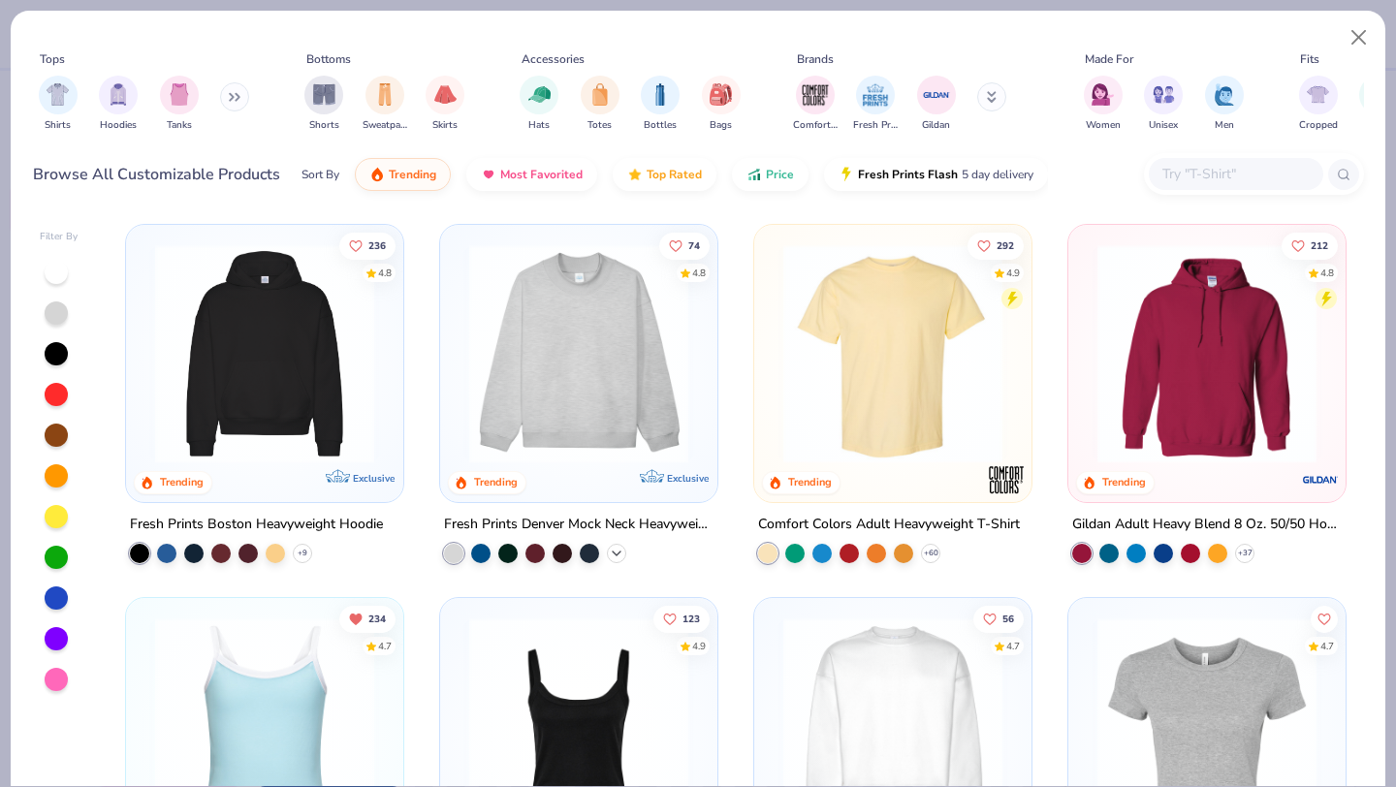
click at [617, 547] on icon at bounding box center [617, 554] width 16 height 16
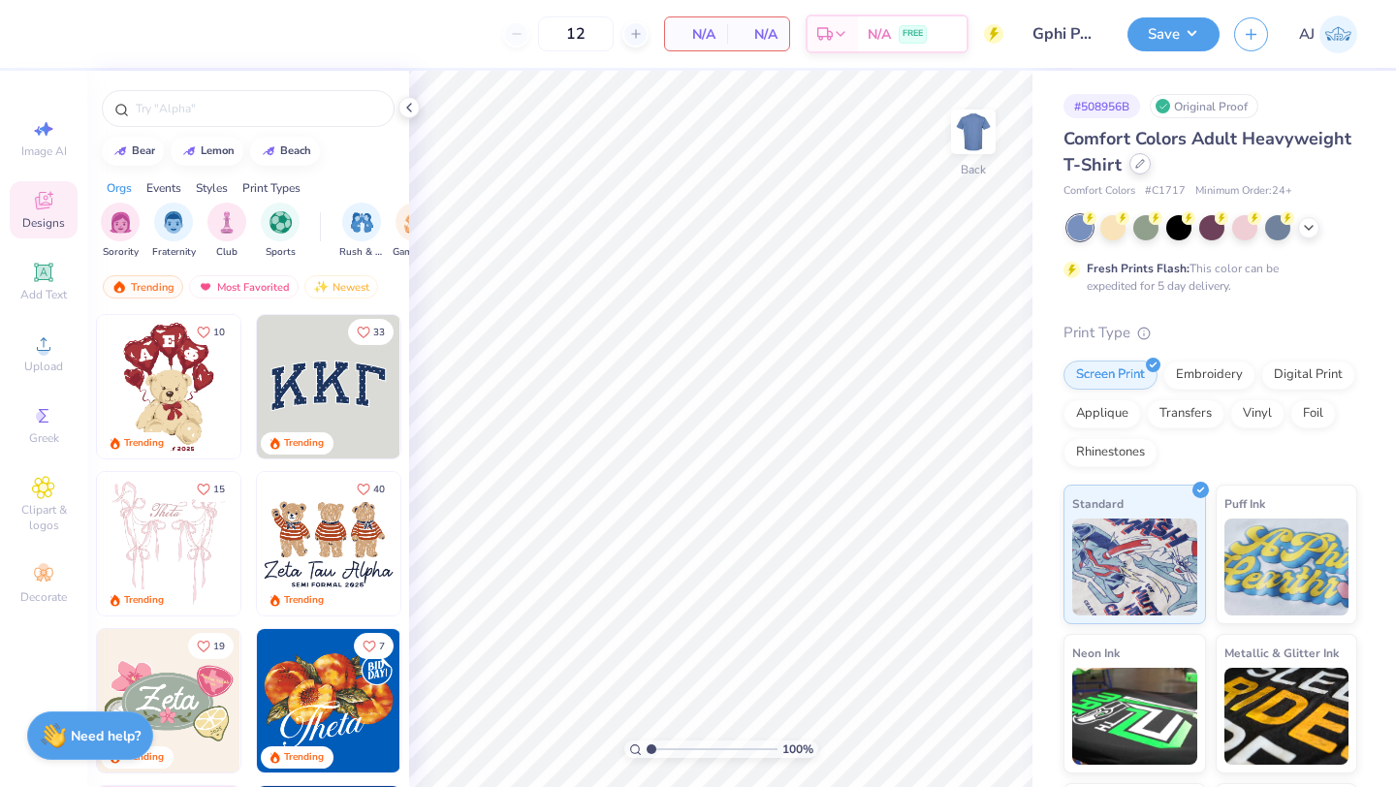
click at [1131, 162] on div at bounding box center [1140, 163] width 21 height 21
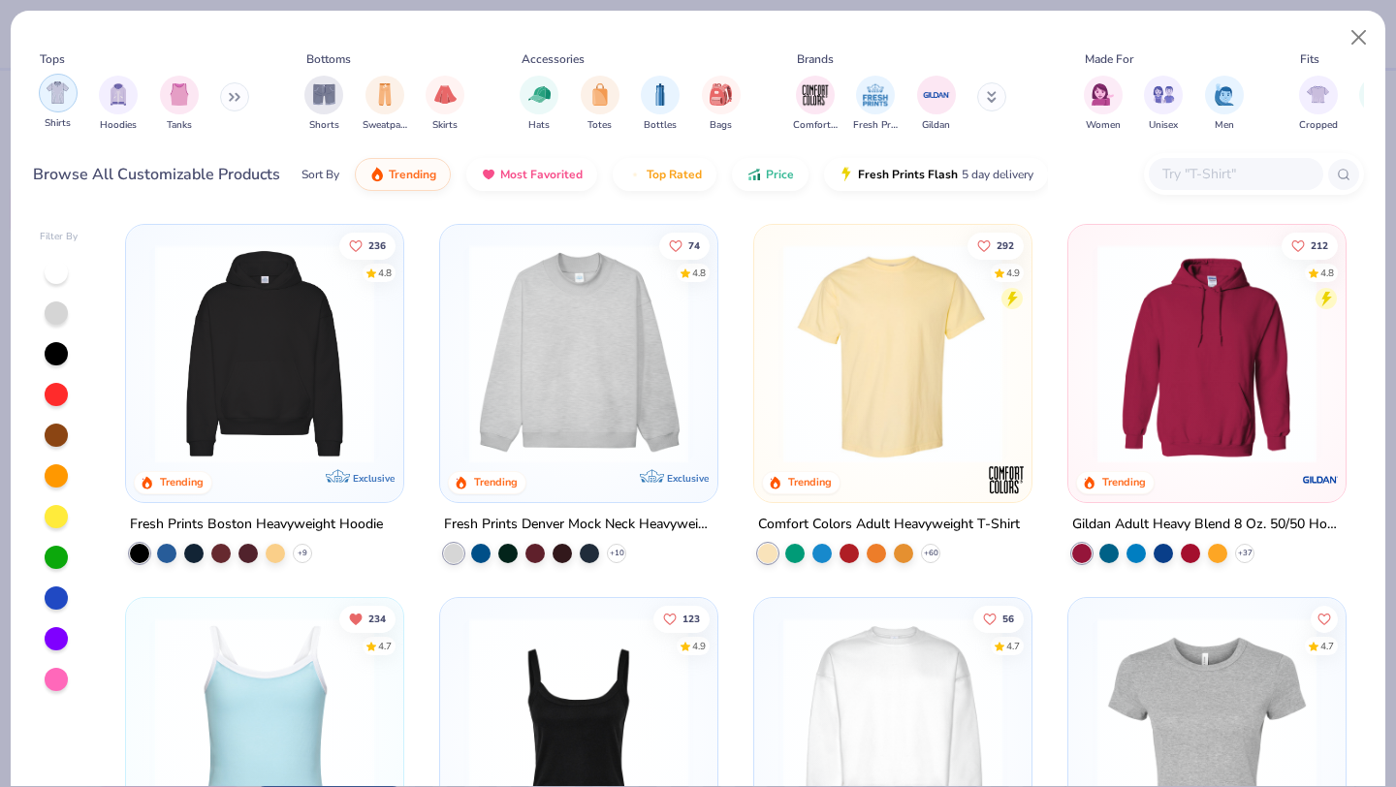
click at [63, 99] on img "filter for Shirts" at bounding box center [58, 92] width 22 height 22
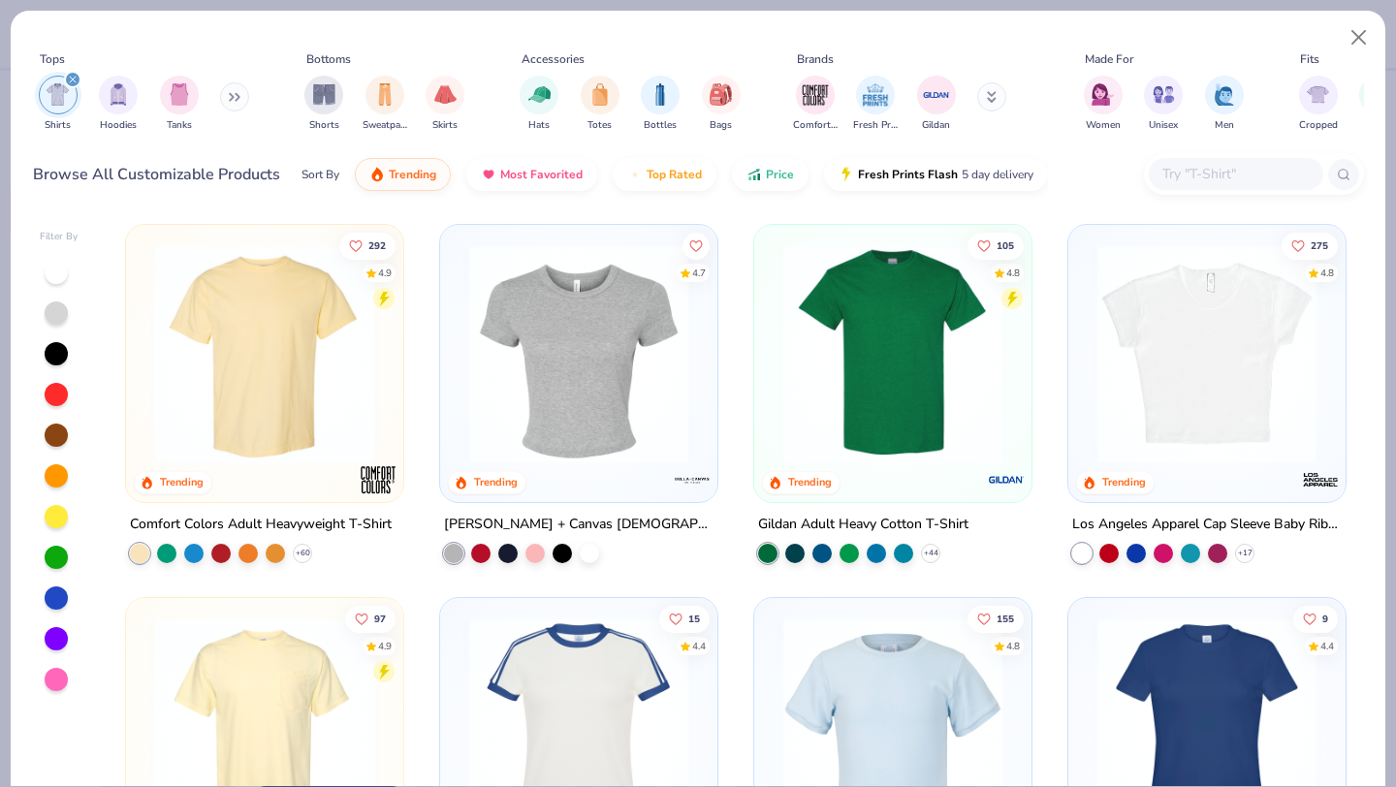
click at [52, 89] on img "filter for Shirts" at bounding box center [58, 94] width 22 height 22
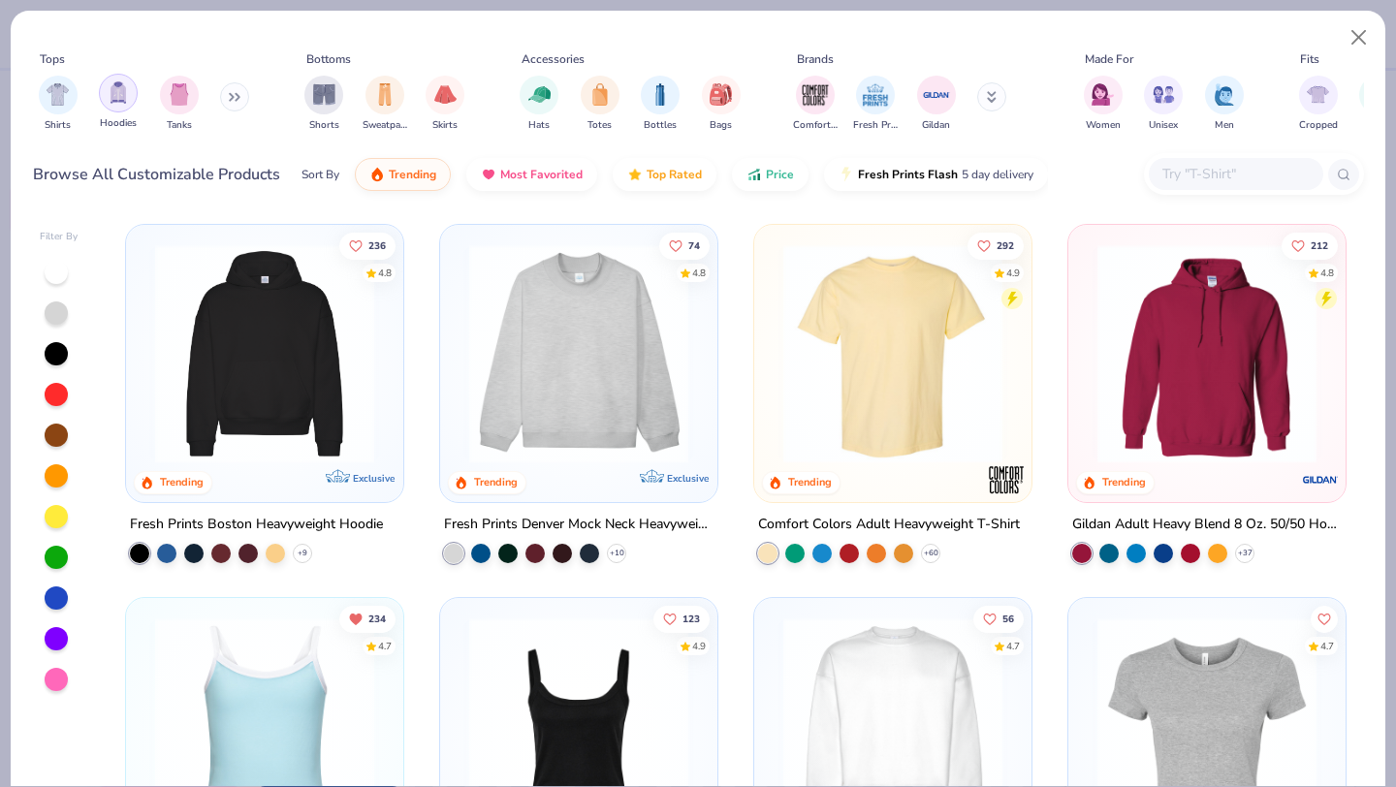
click at [112, 93] on img "filter for Hoodies" at bounding box center [118, 92] width 21 height 22
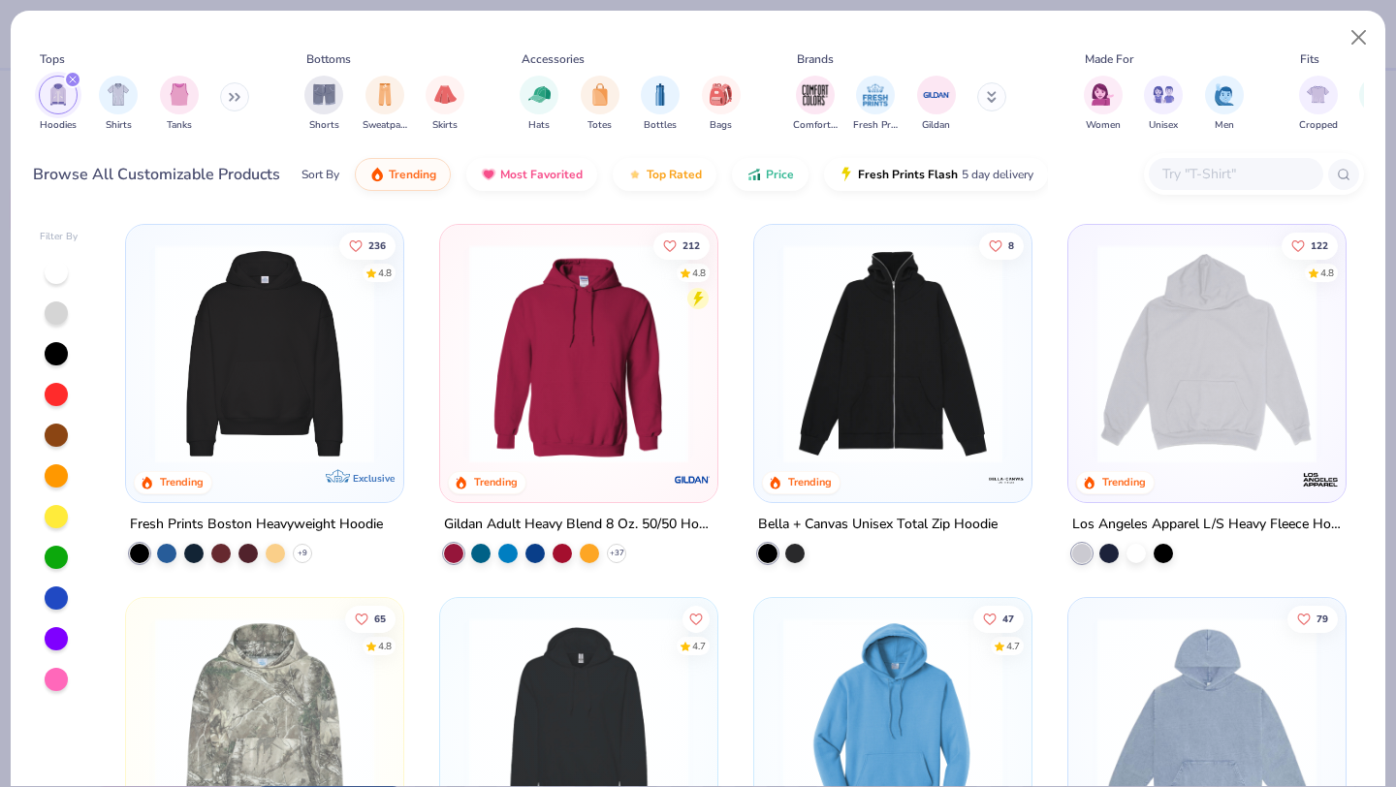
click at [226, 100] on button at bounding box center [234, 96] width 29 height 29
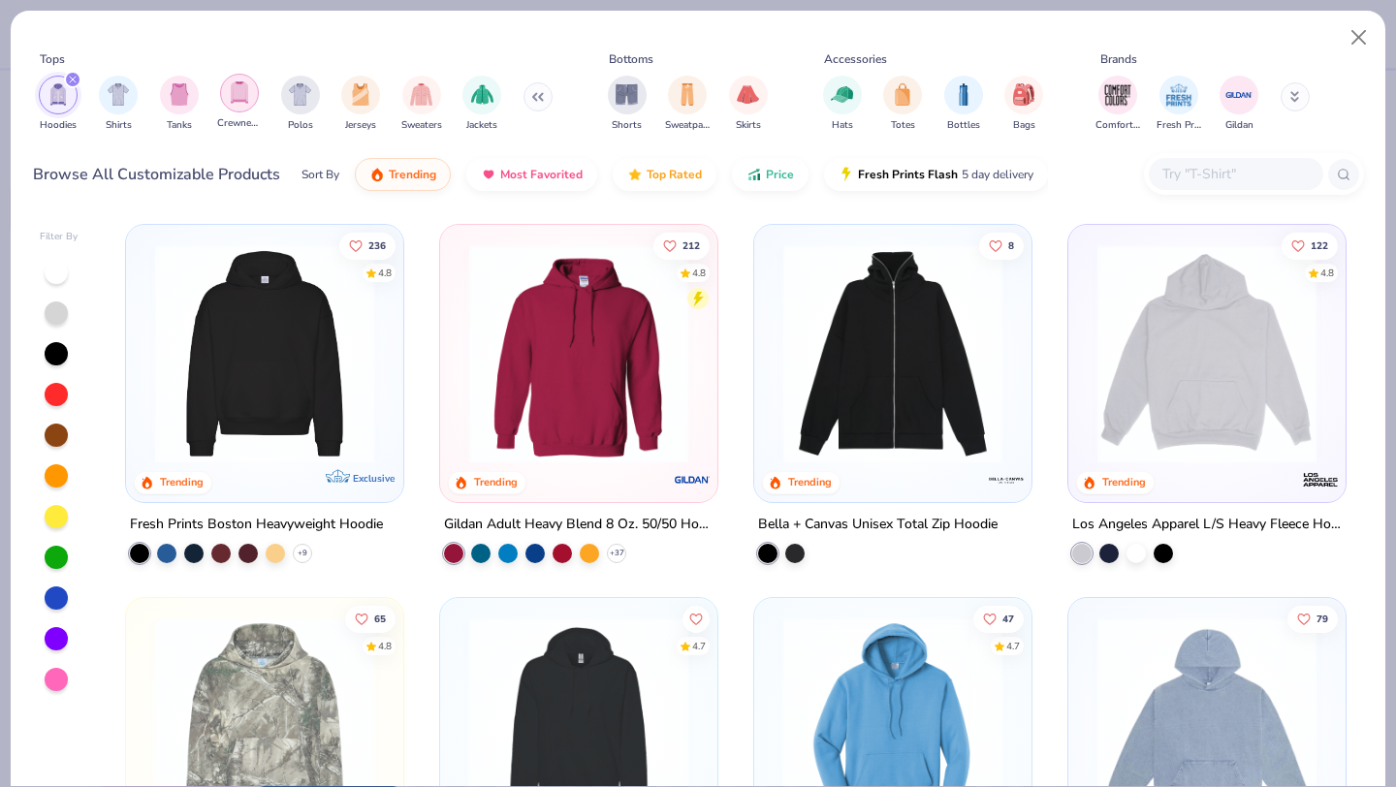
click at [238, 92] on img "filter for Crewnecks" at bounding box center [239, 92] width 21 height 22
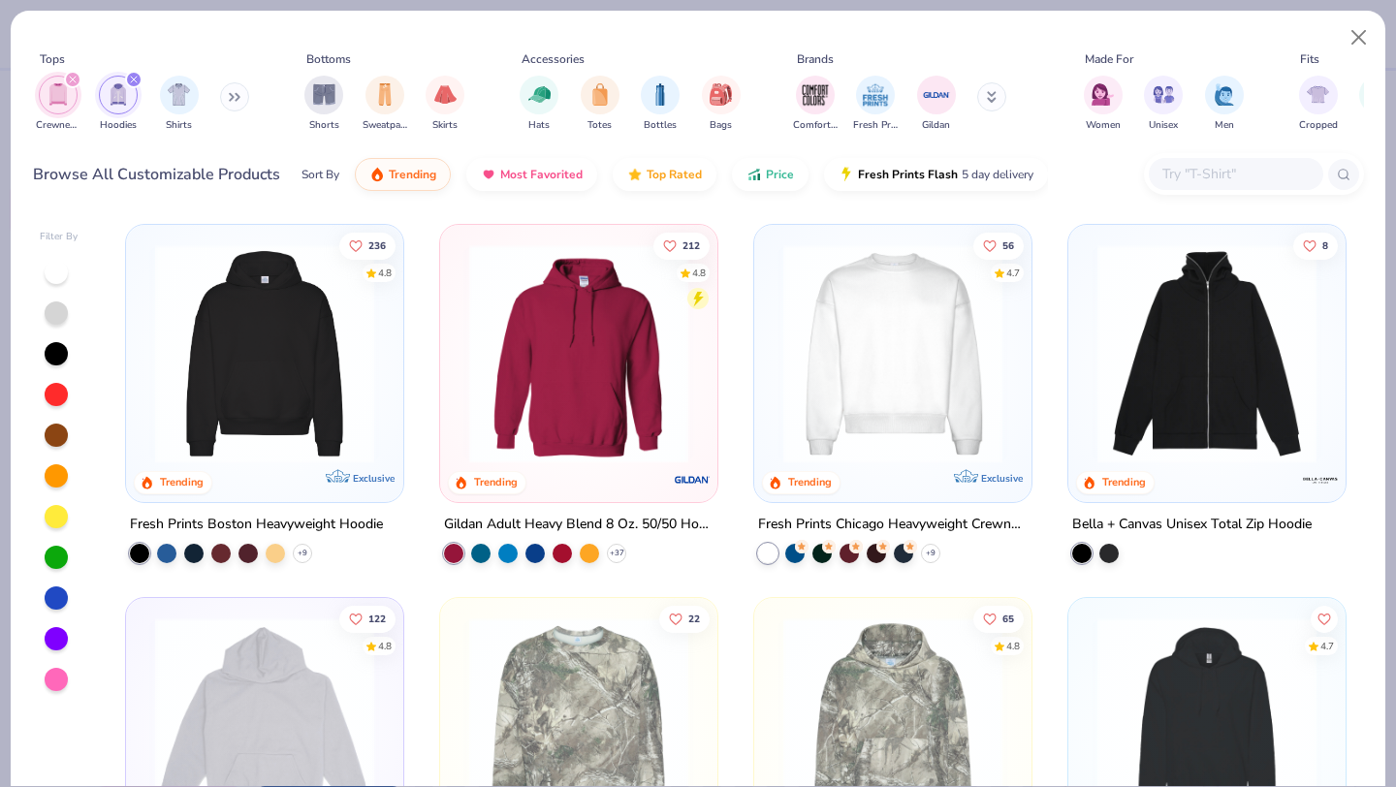
click at [114, 90] on img "filter for Hoodies" at bounding box center [118, 94] width 21 height 22
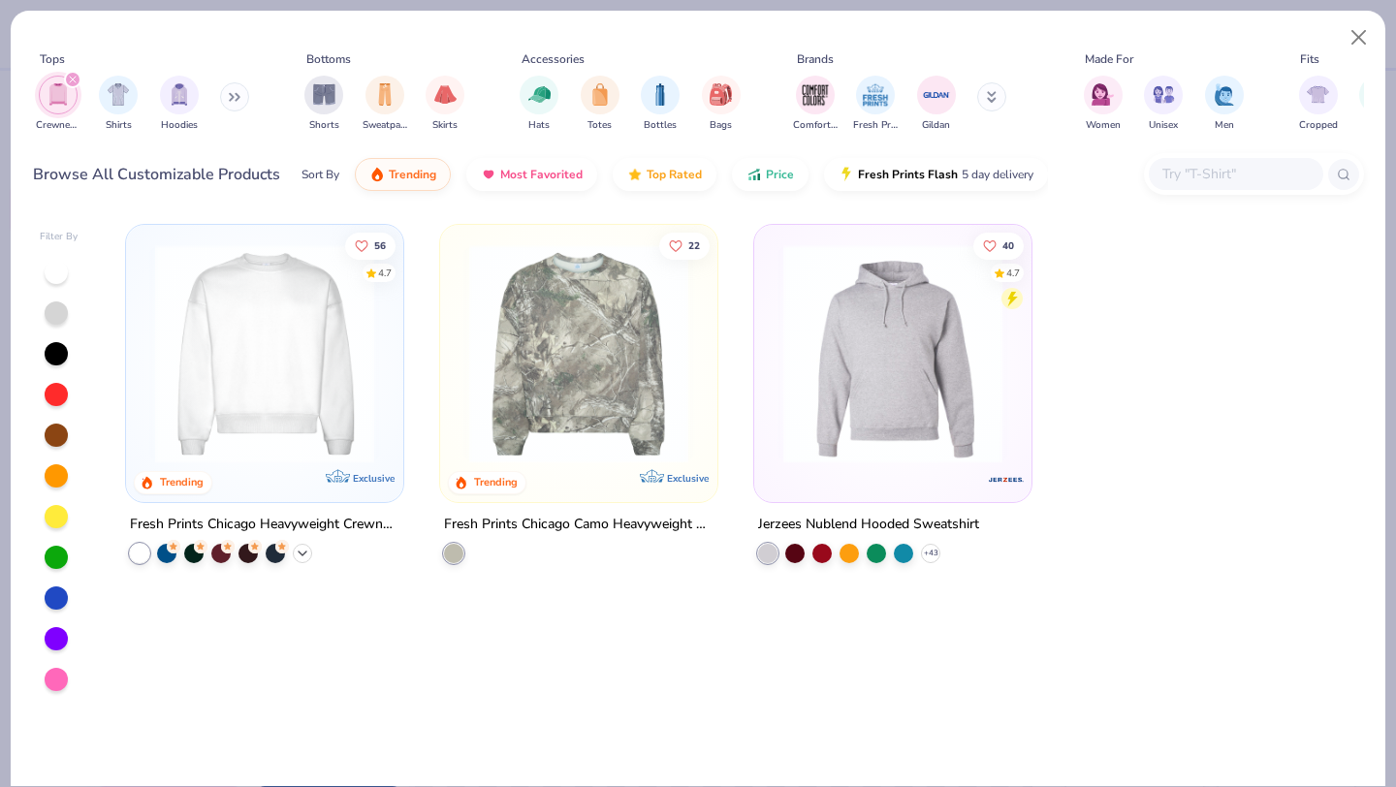
click at [303, 546] on icon at bounding box center [303, 554] width 16 height 16
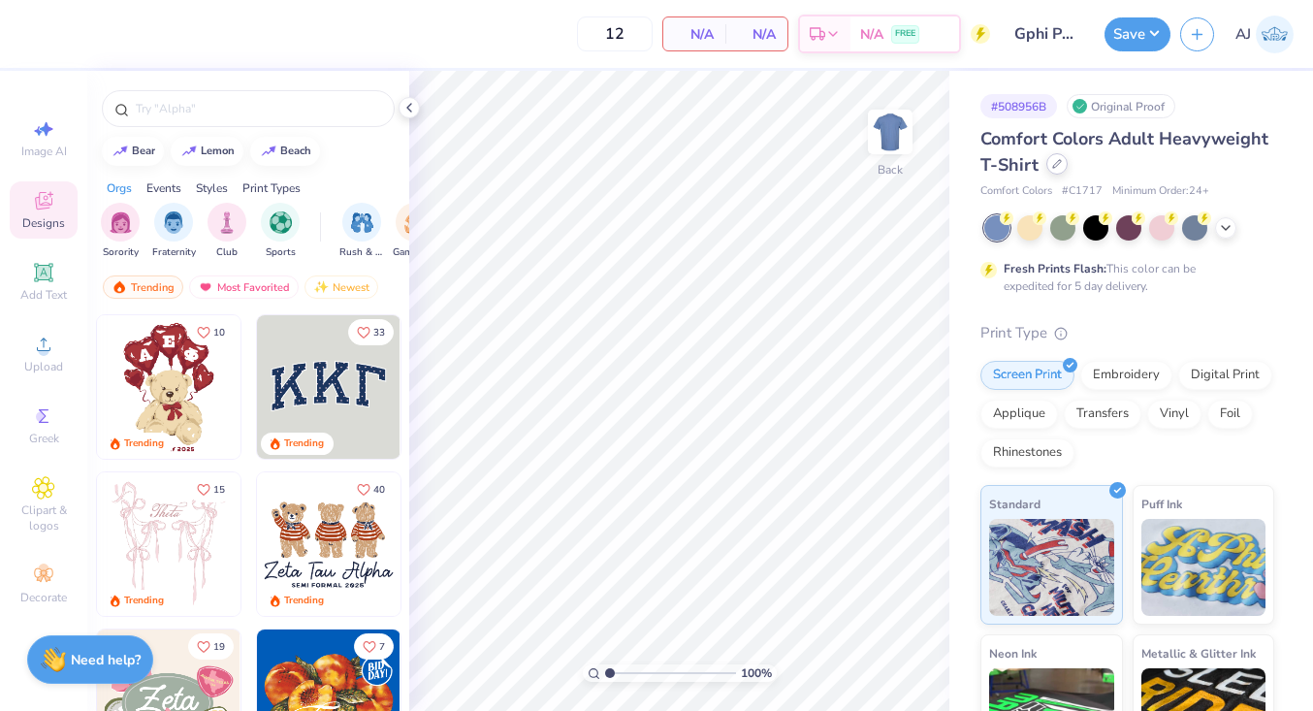
click at [1056, 175] on div "Comfort Colors Adult Heavyweight T-Shirt" at bounding box center [1127, 152] width 294 height 52
click at [1058, 168] on icon at bounding box center [1057, 164] width 10 height 10
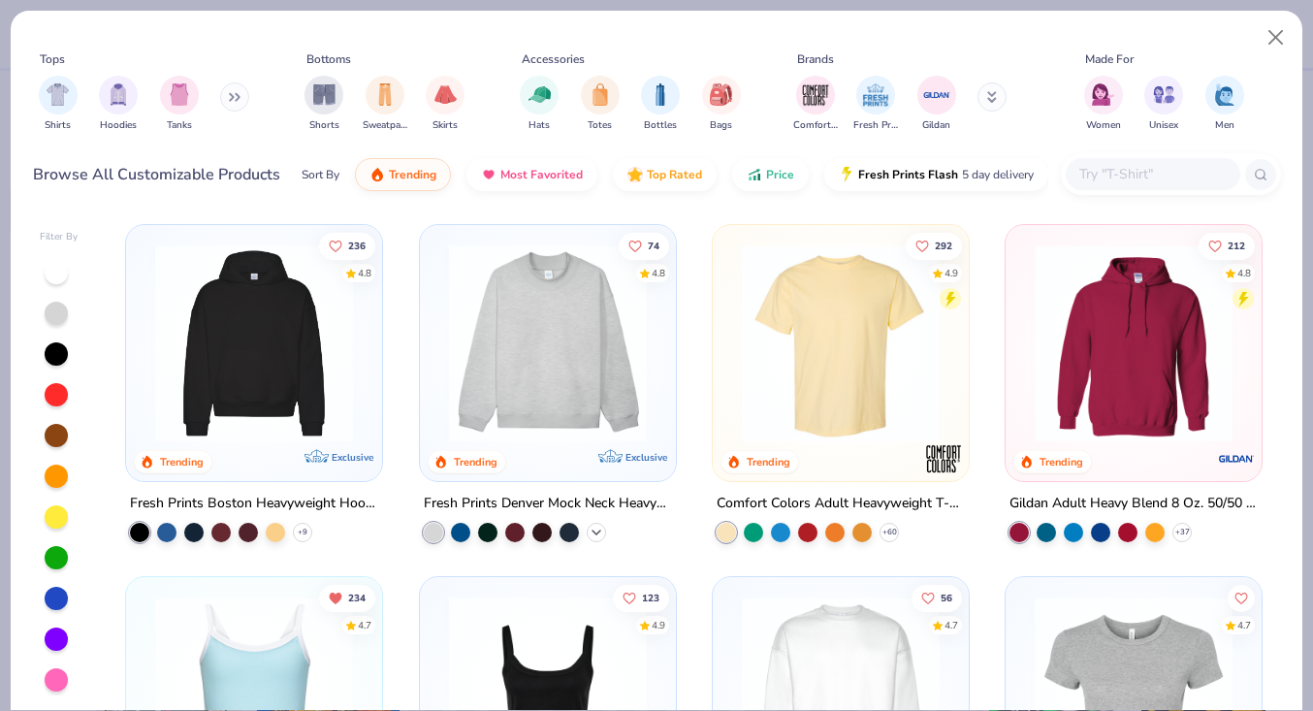
click at [599, 535] on icon at bounding box center [597, 533] width 16 height 16
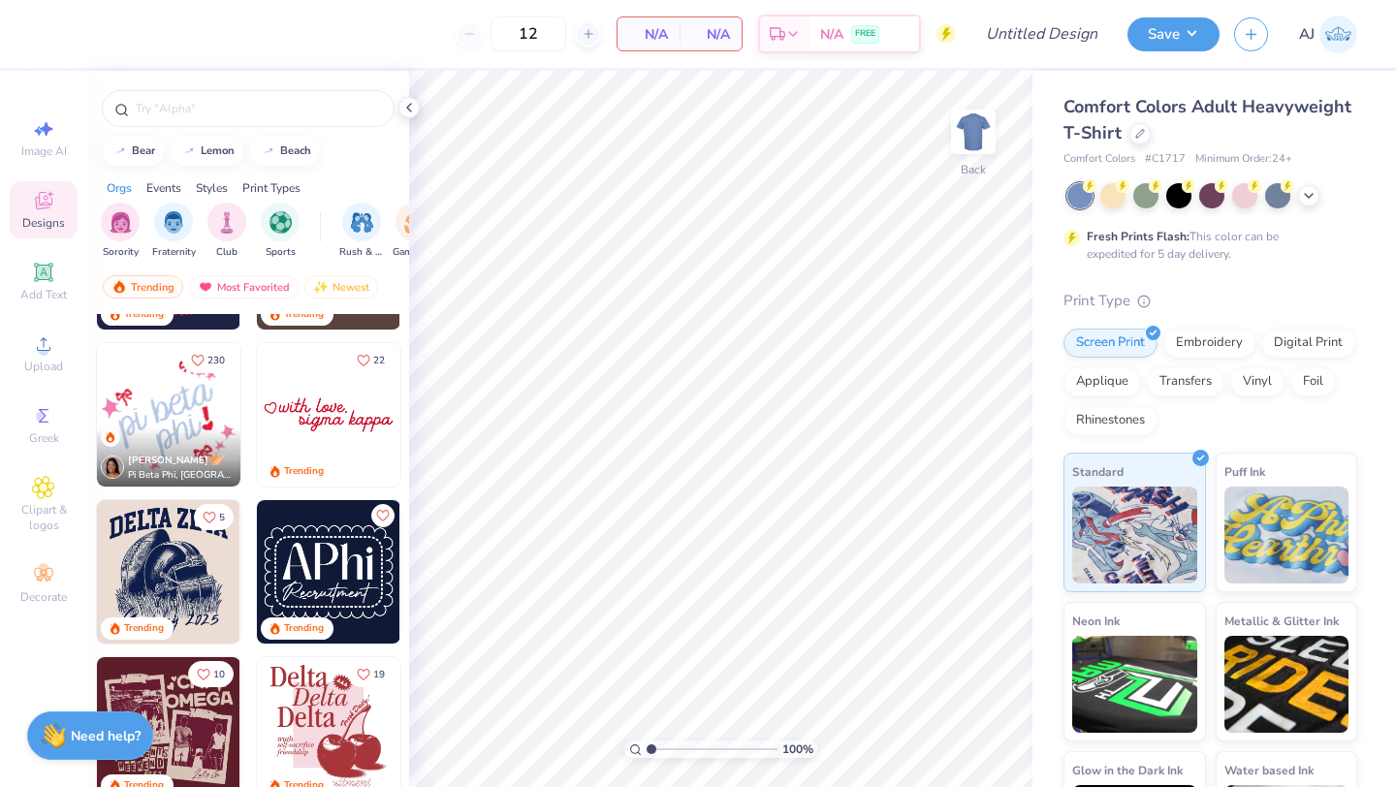
scroll to position [1073, 0]
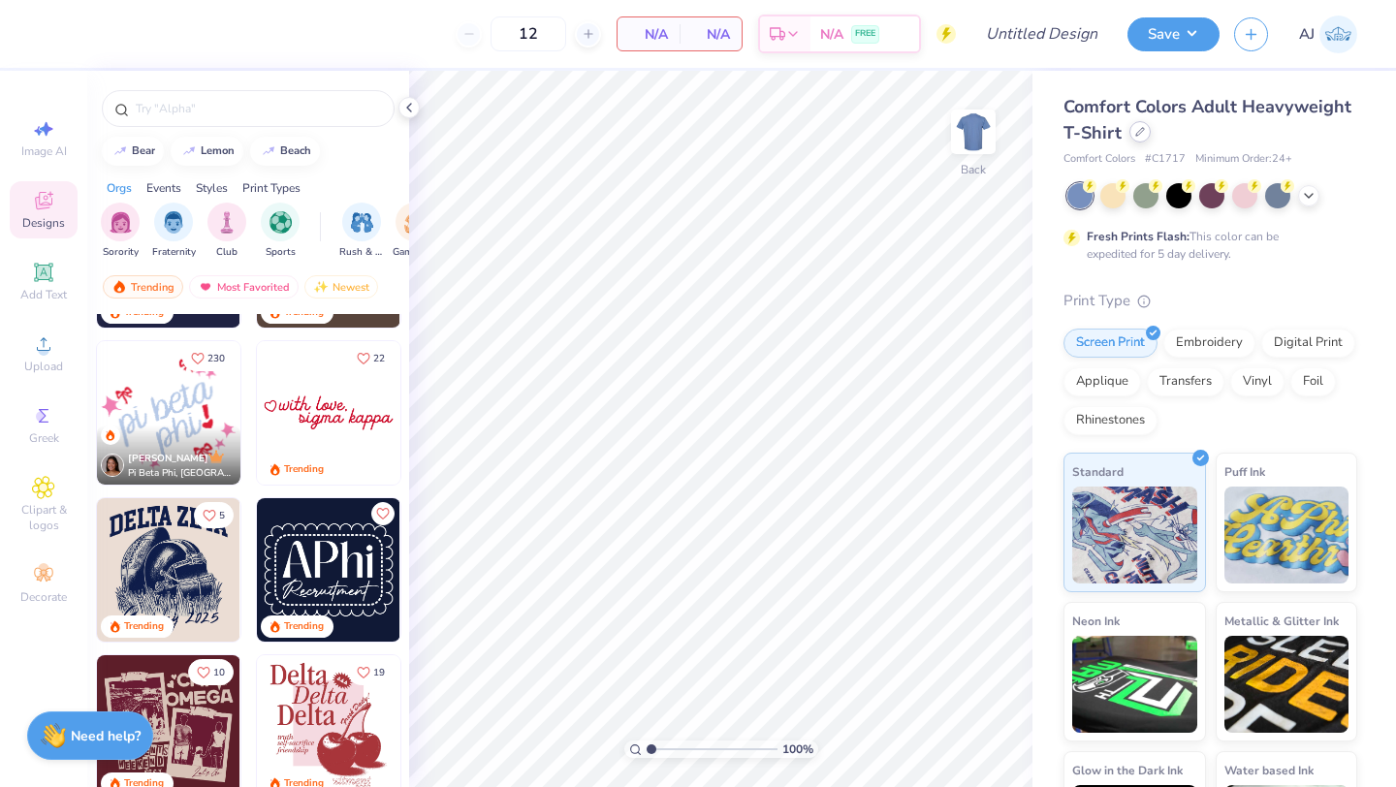
click at [1142, 126] on div at bounding box center [1140, 131] width 21 height 21
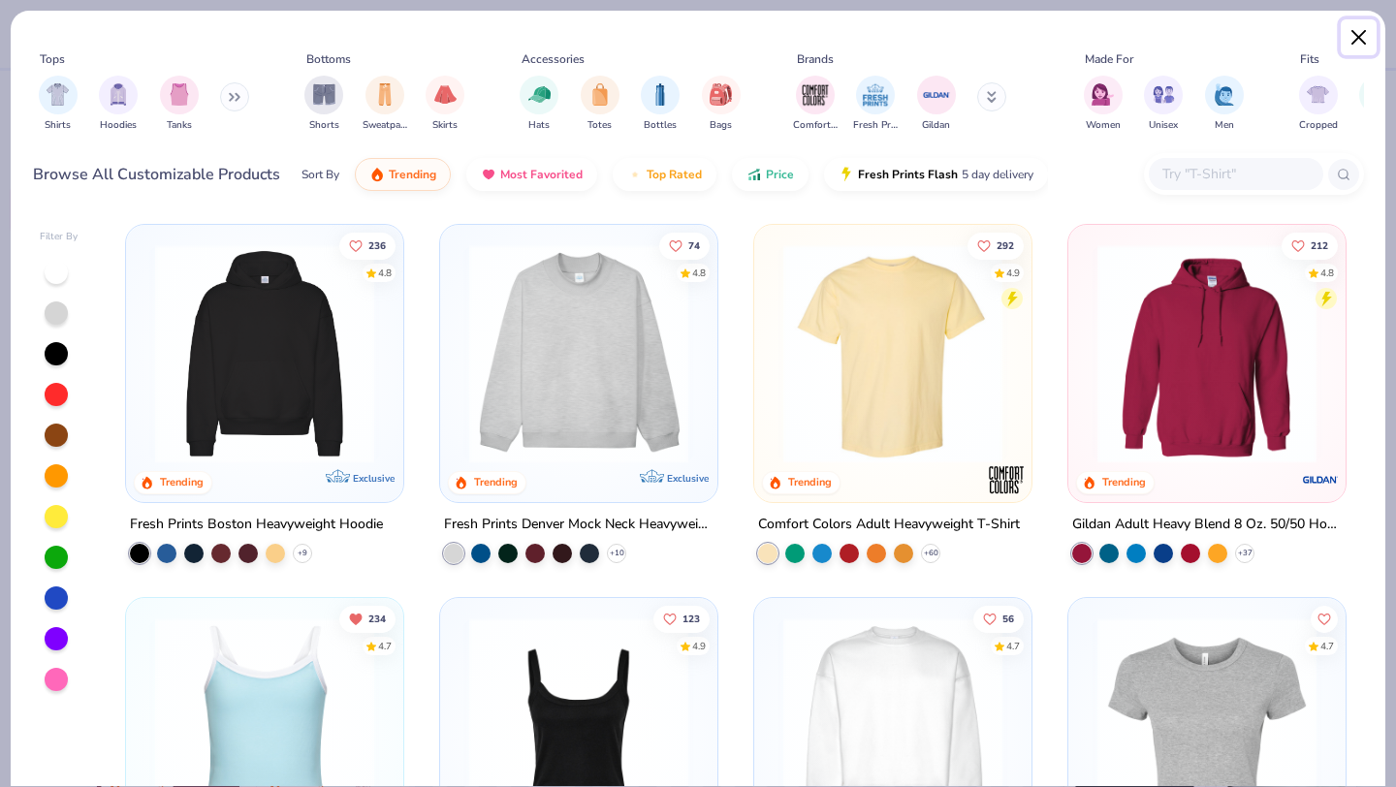
click at [1352, 37] on button "Close" at bounding box center [1359, 37] width 37 height 37
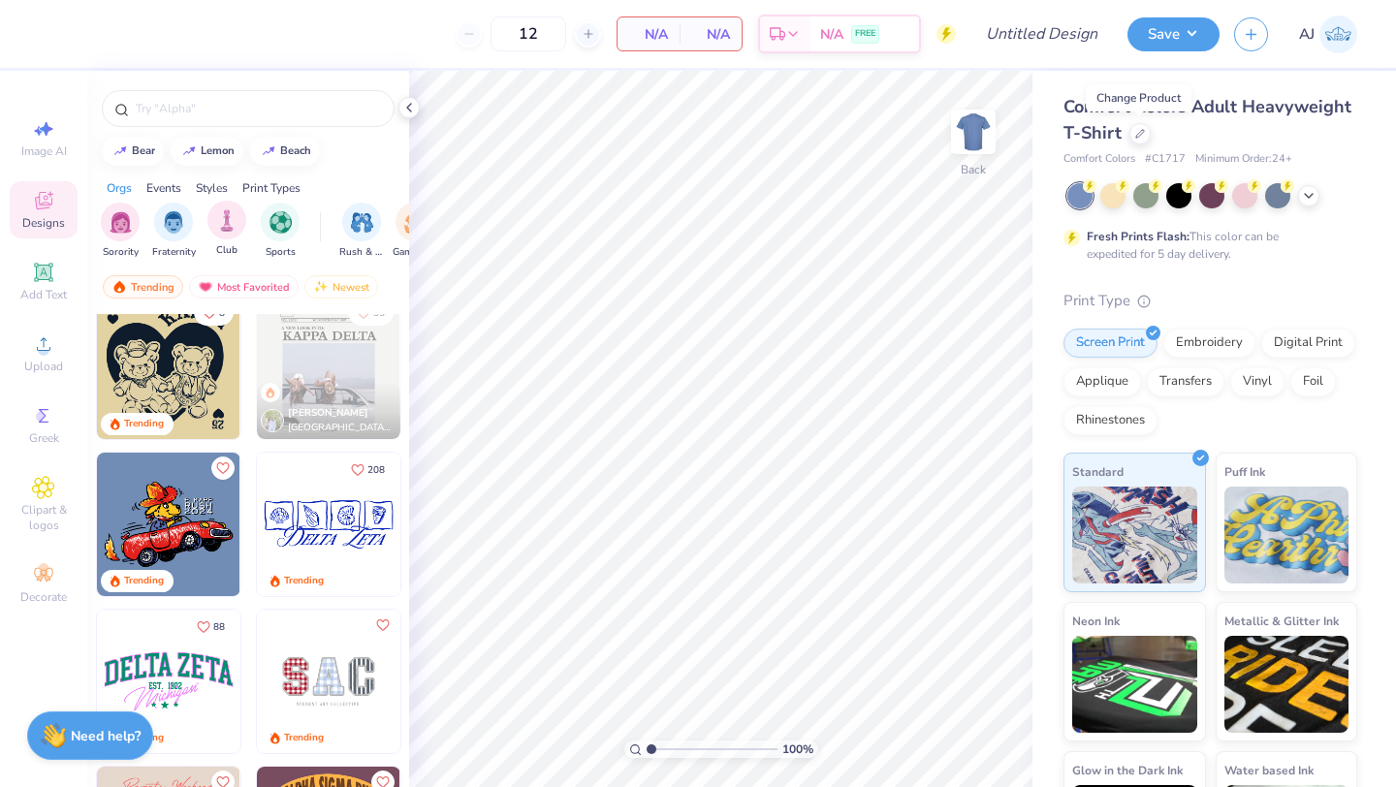
scroll to position [3012, 0]
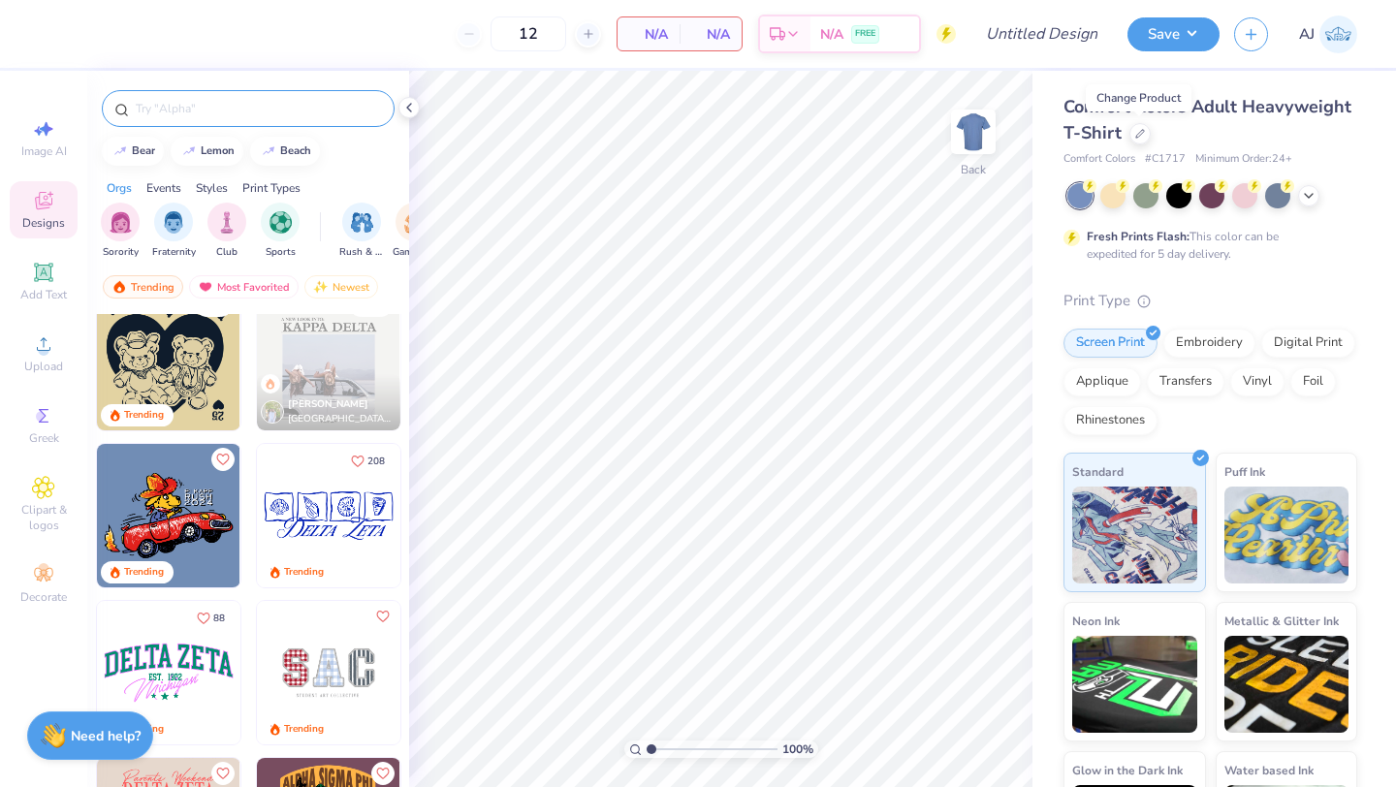
click at [215, 115] on input "text" at bounding box center [258, 108] width 248 height 19
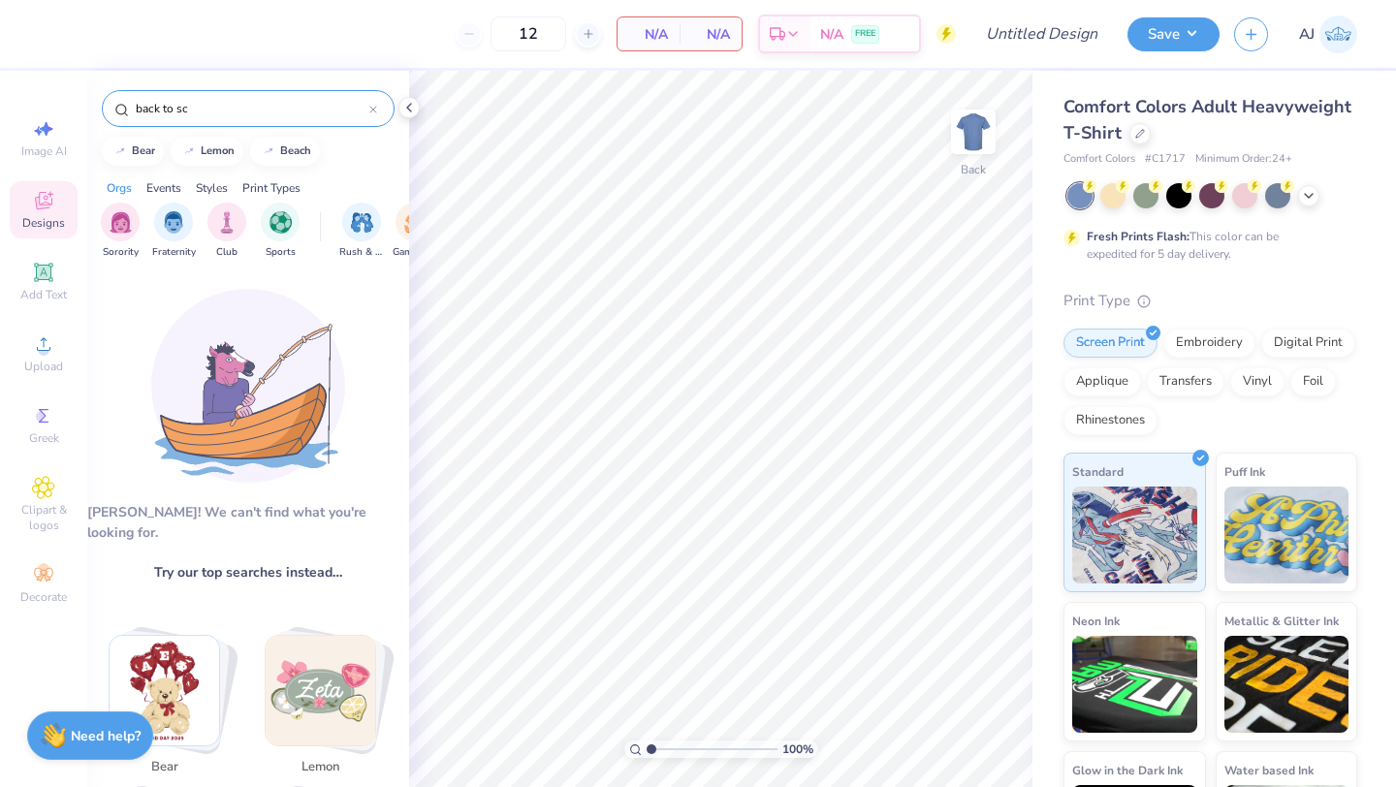
click at [223, 106] on input "back to sc" at bounding box center [252, 108] width 236 height 19
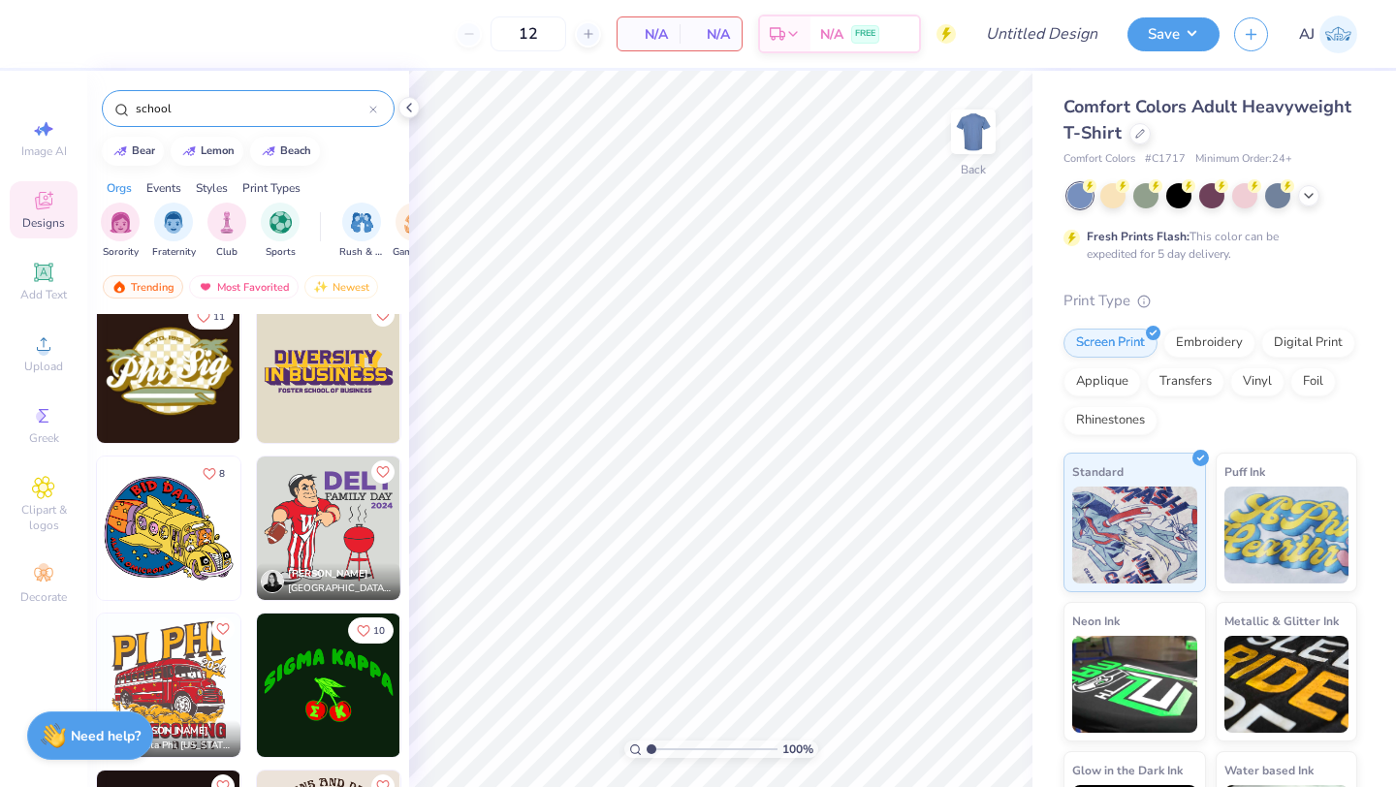
scroll to position [14, 0]
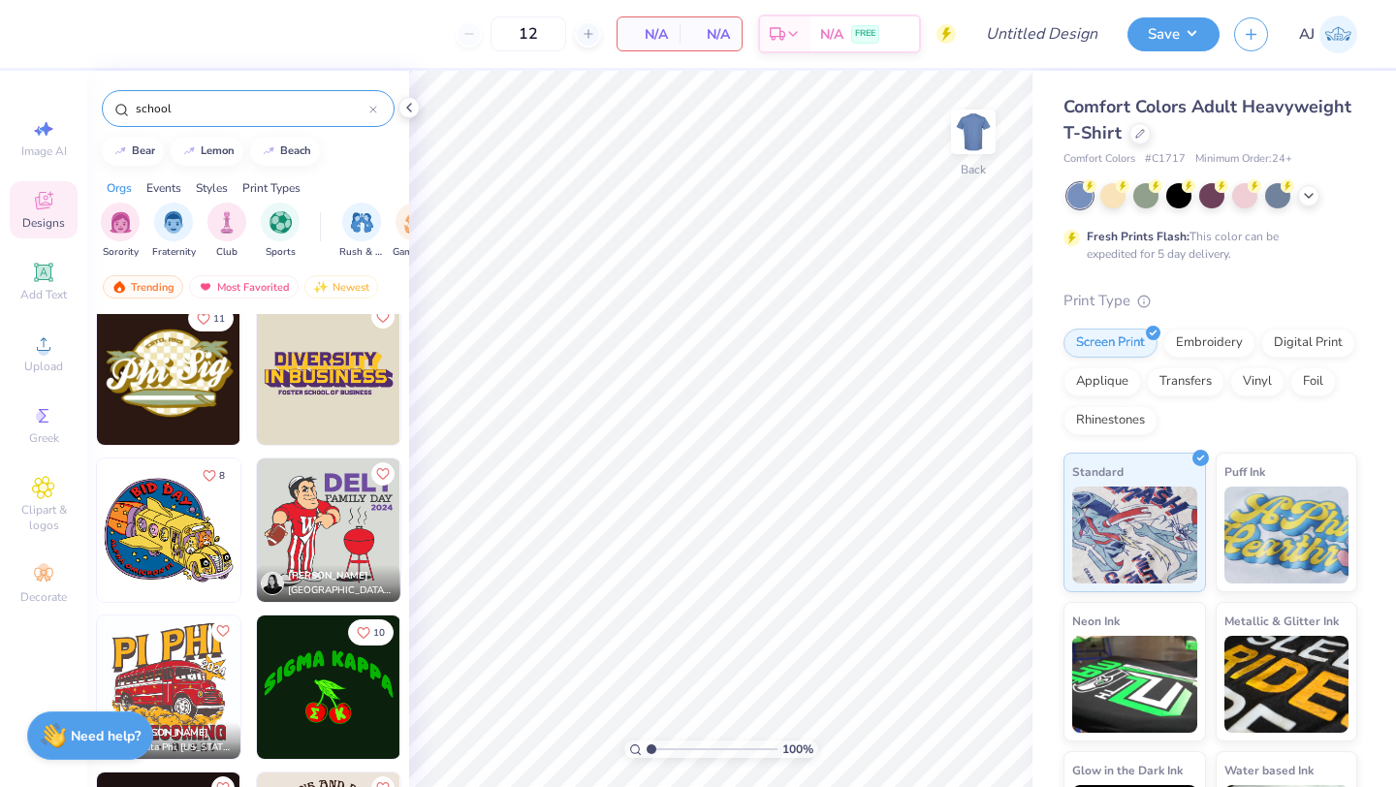
click at [269, 97] on div "school" at bounding box center [248, 108] width 293 height 37
click at [215, 110] on input "school" at bounding box center [252, 108] width 236 height 19
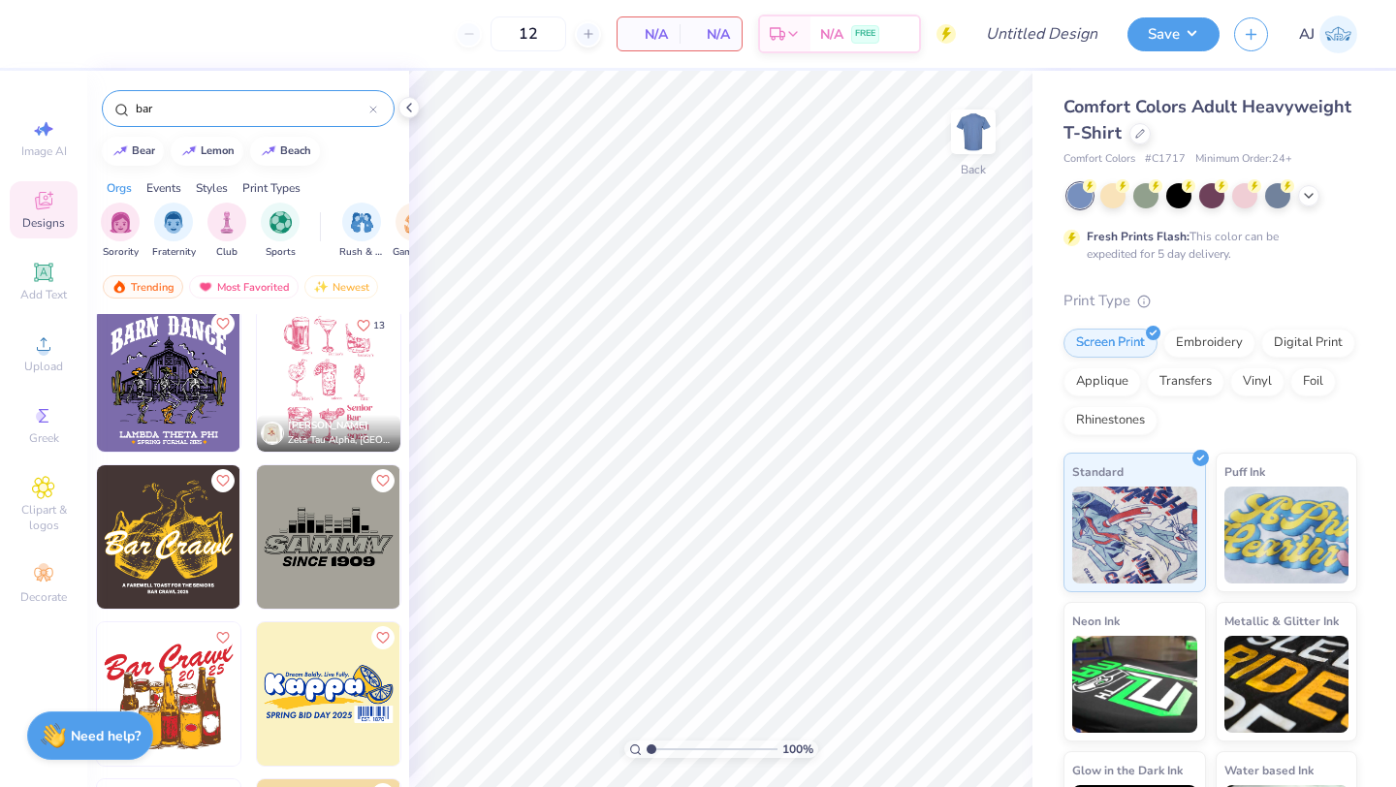
scroll to position [484, 0]
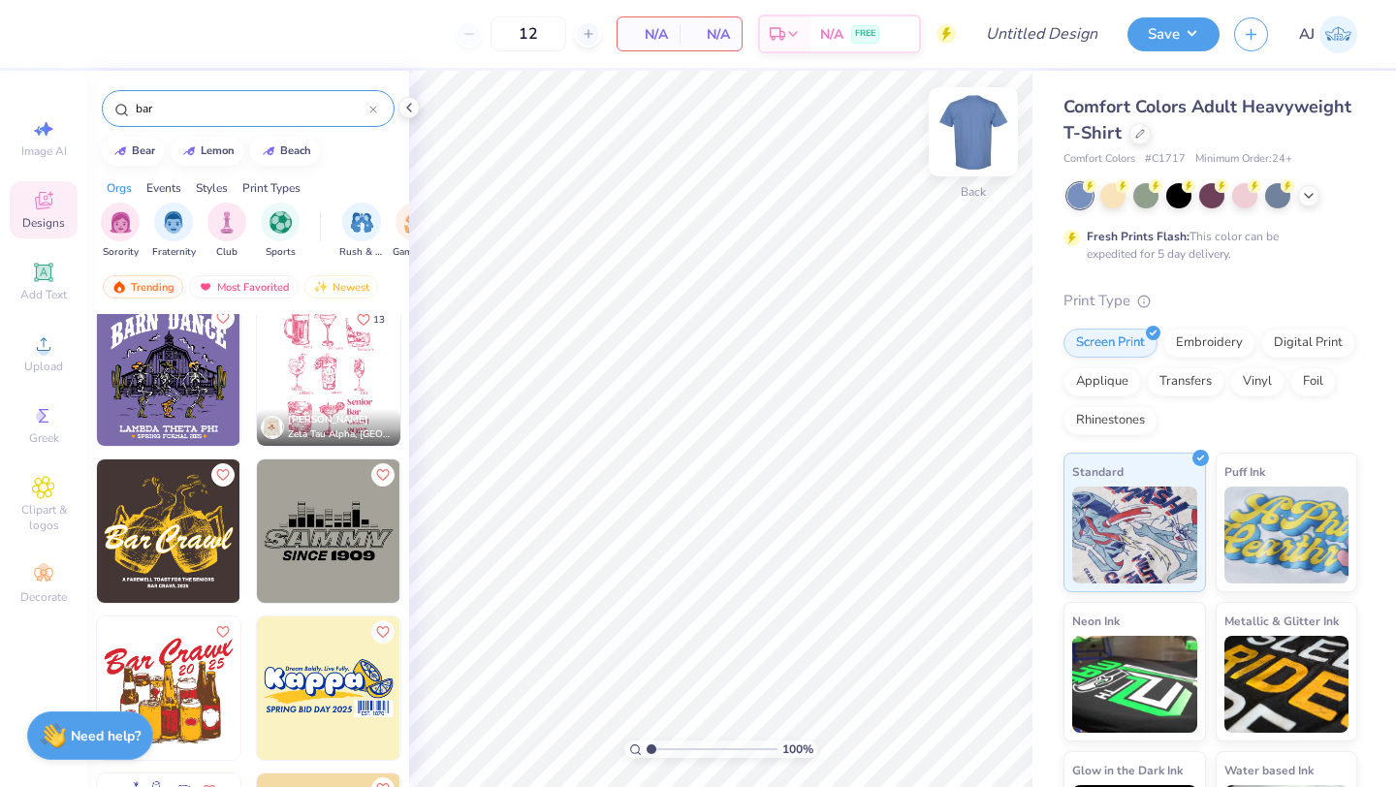
type input "bar"
click at [972, 132] on img at bounding box center [974, 132] width 78 height 78
click at [353, 380] on img at bounding box center [328, 374] width 143 height 143
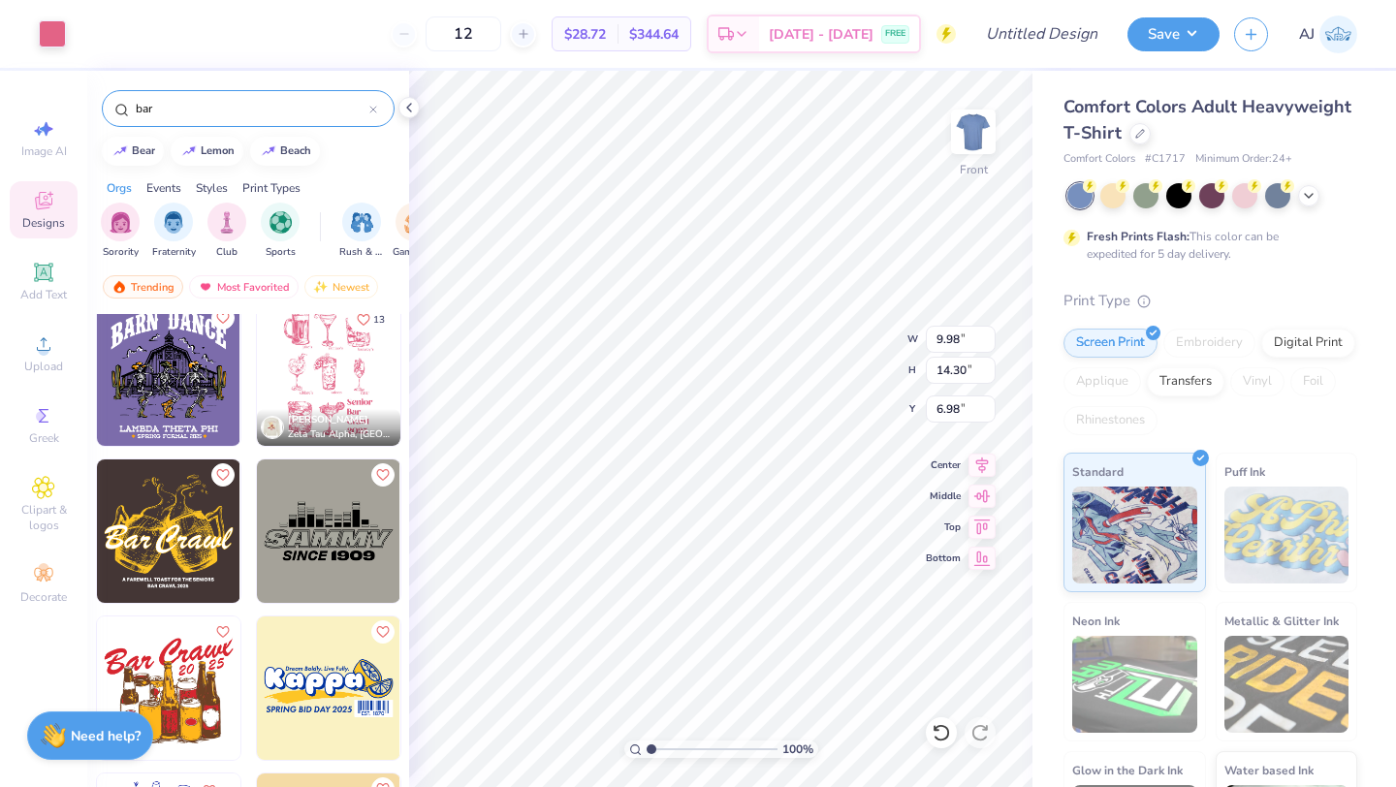
type input "6.98"
click at [56, 37] on div at bounding box center [52, 31] width 27 height 27
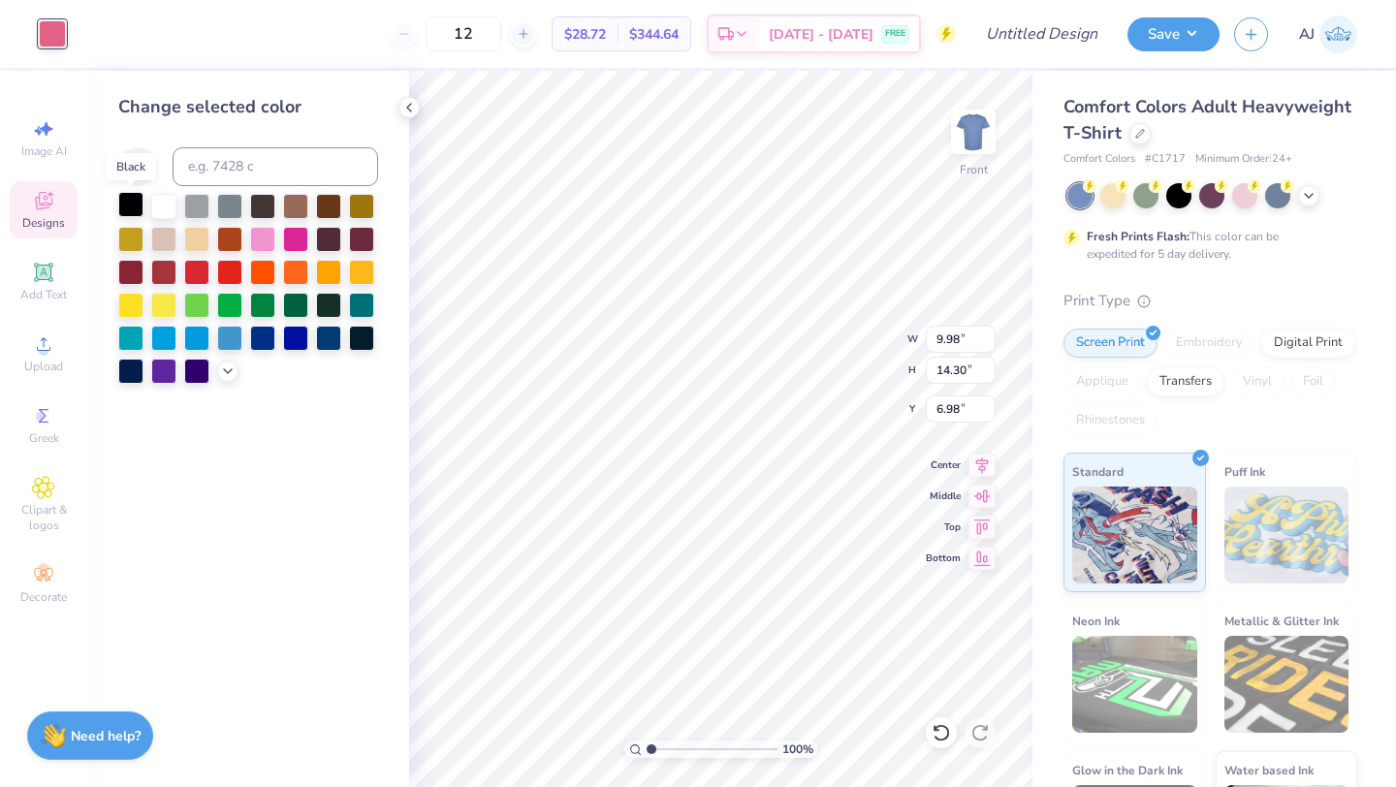
click at [124, 202] on div at bounding box center [130, 204] width 25 height 25
click at [1302, 195] on icon at bounding box center [1309, 194] width 16 height 16
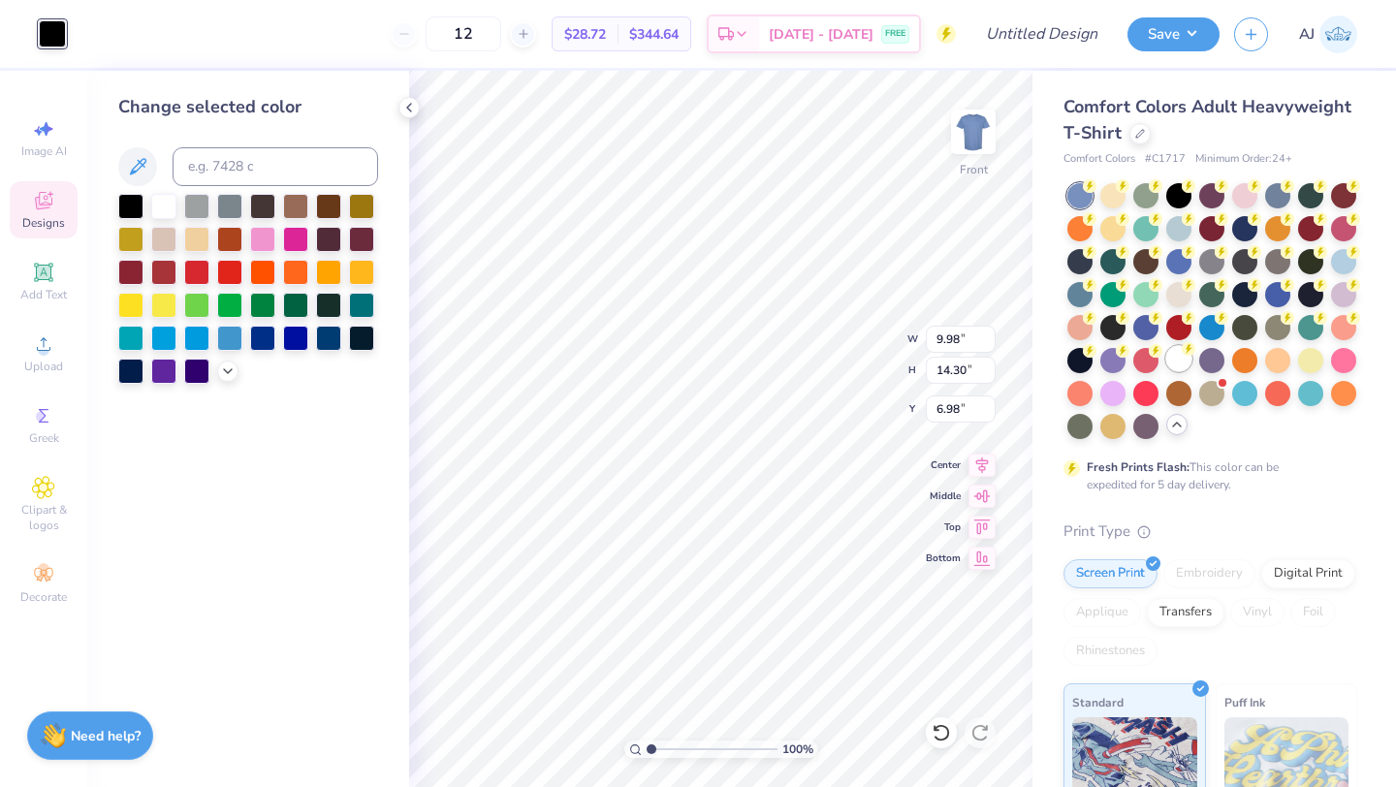
click at [1185, 360] on div at bounding box center [1178, 358] width 25 height 25
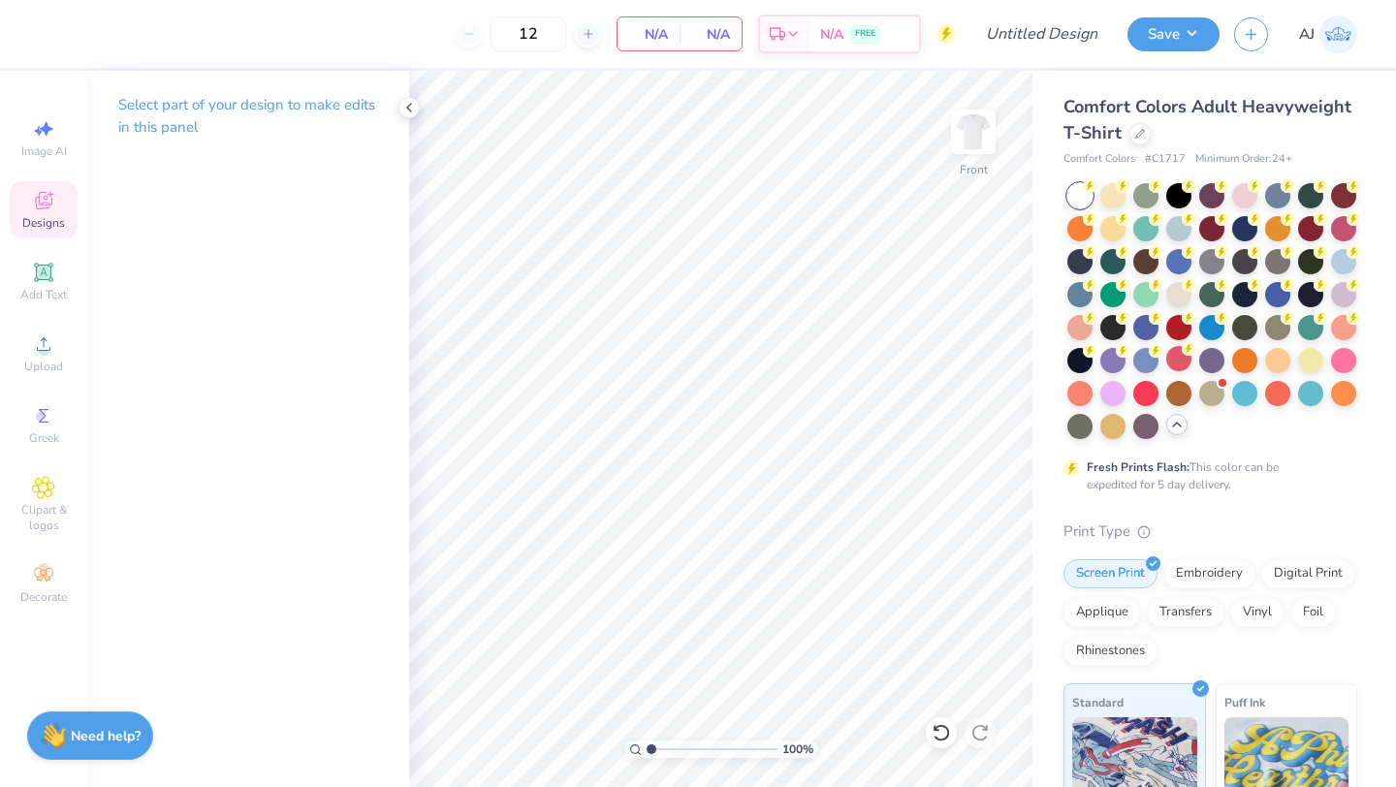
click at [48, 210] on icon at bounding box center [43, 200] width 23 height 23
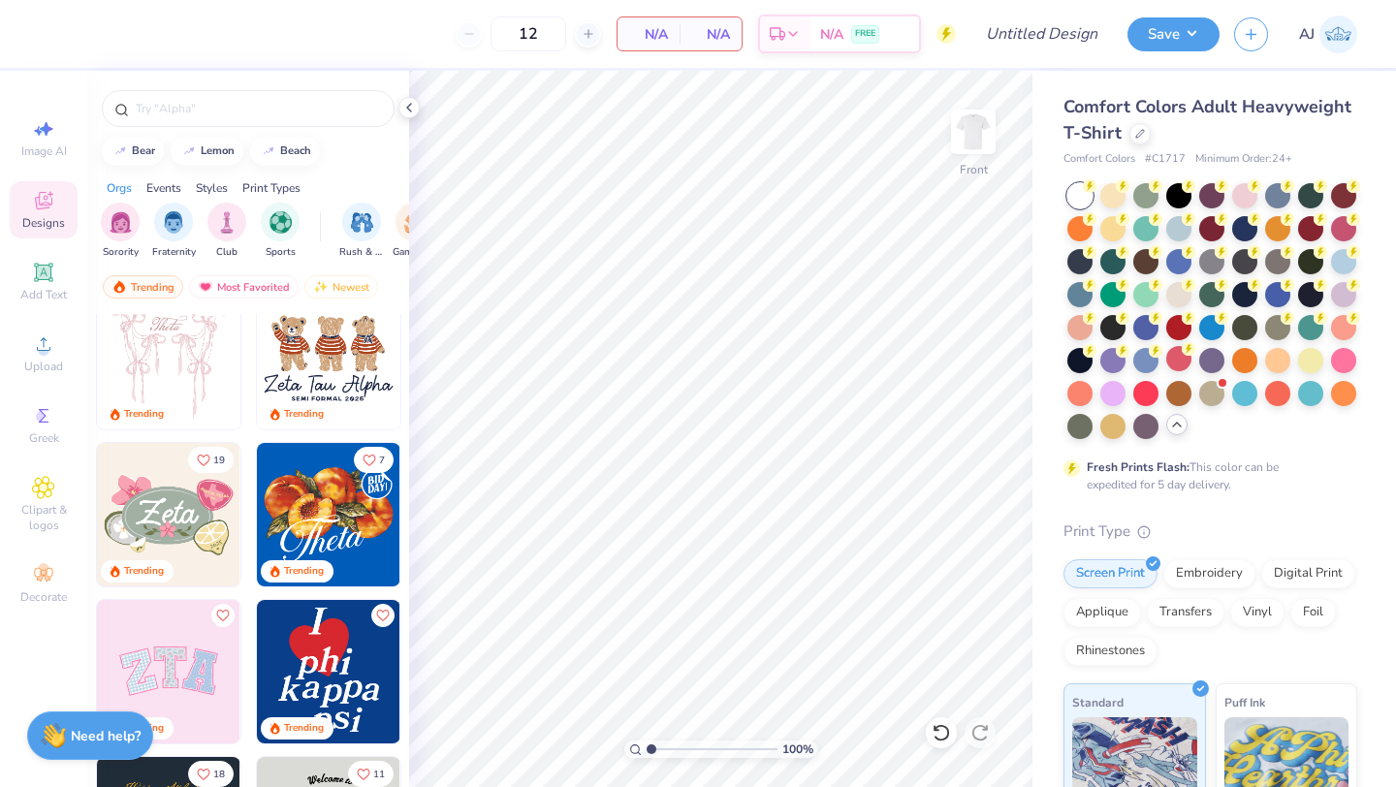
scroll to position [216, 0]
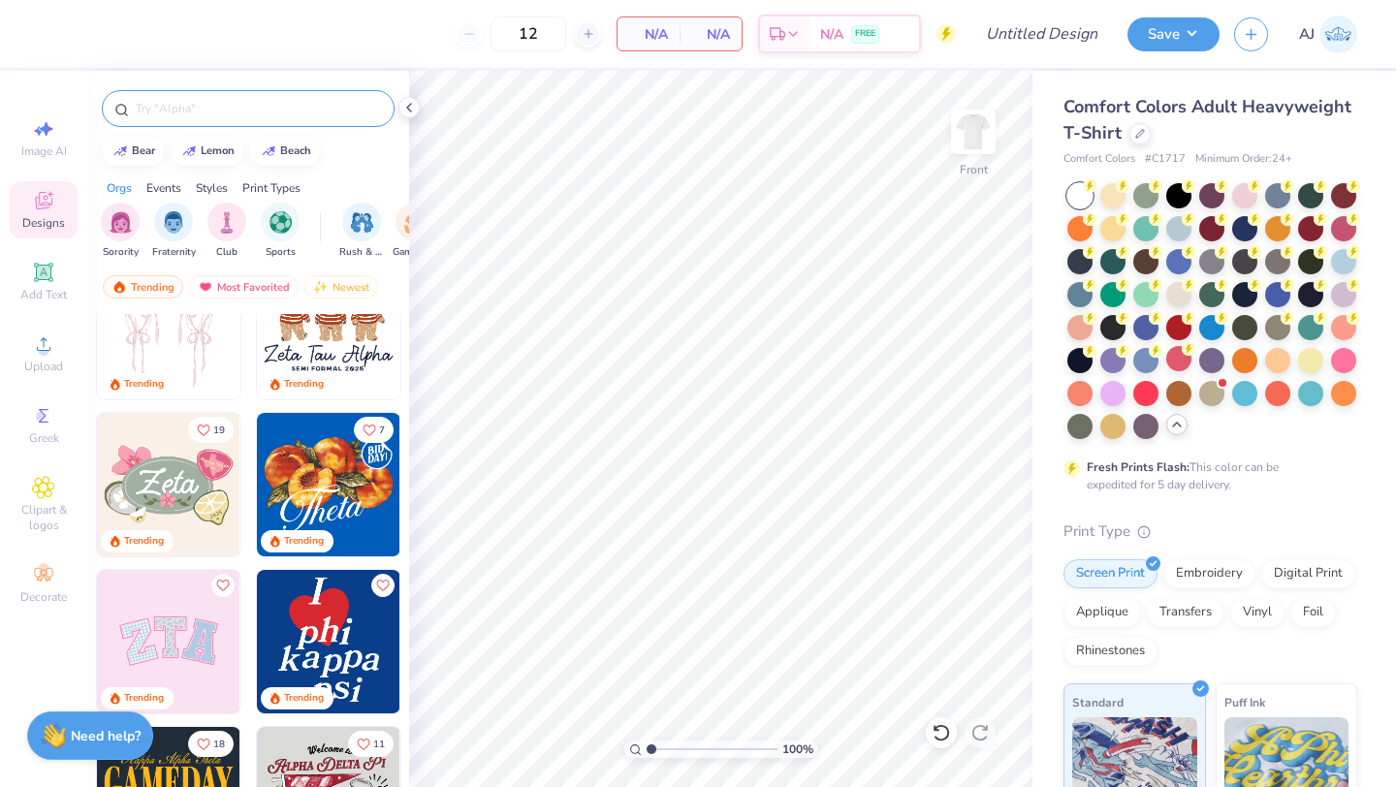
click at [168, 114] on input "text" at bounding box center [258, 108] width 248 height 19
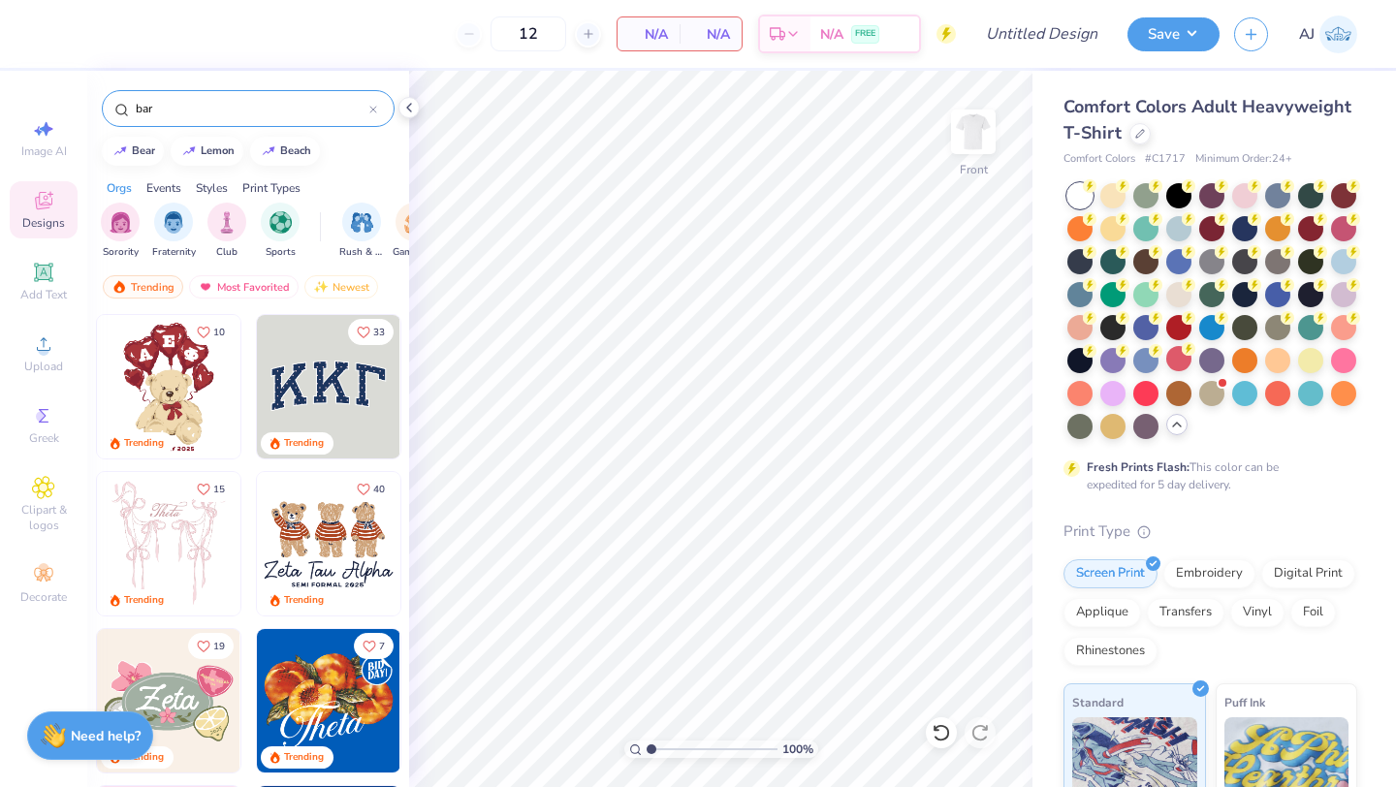
type input "bar"
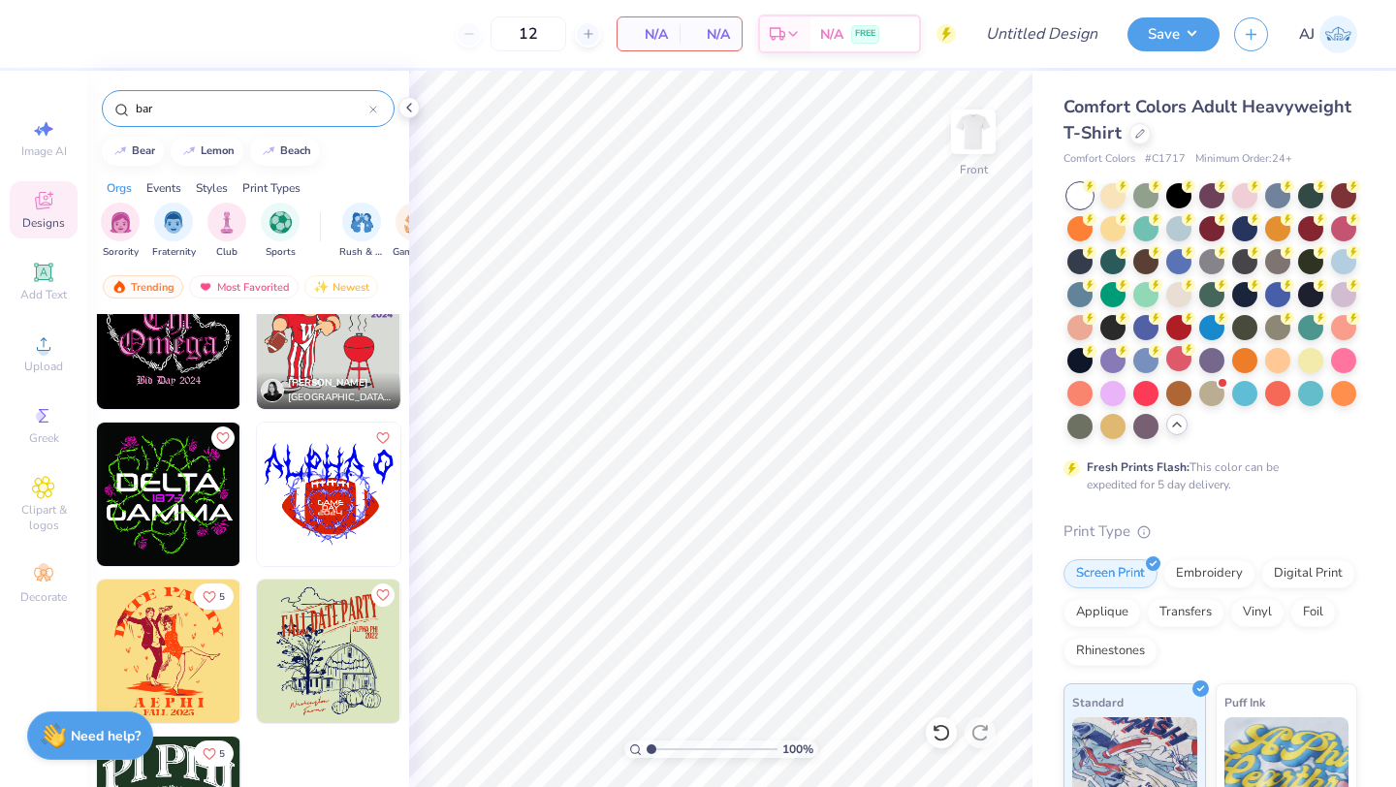
scroll to position [3067, 0]
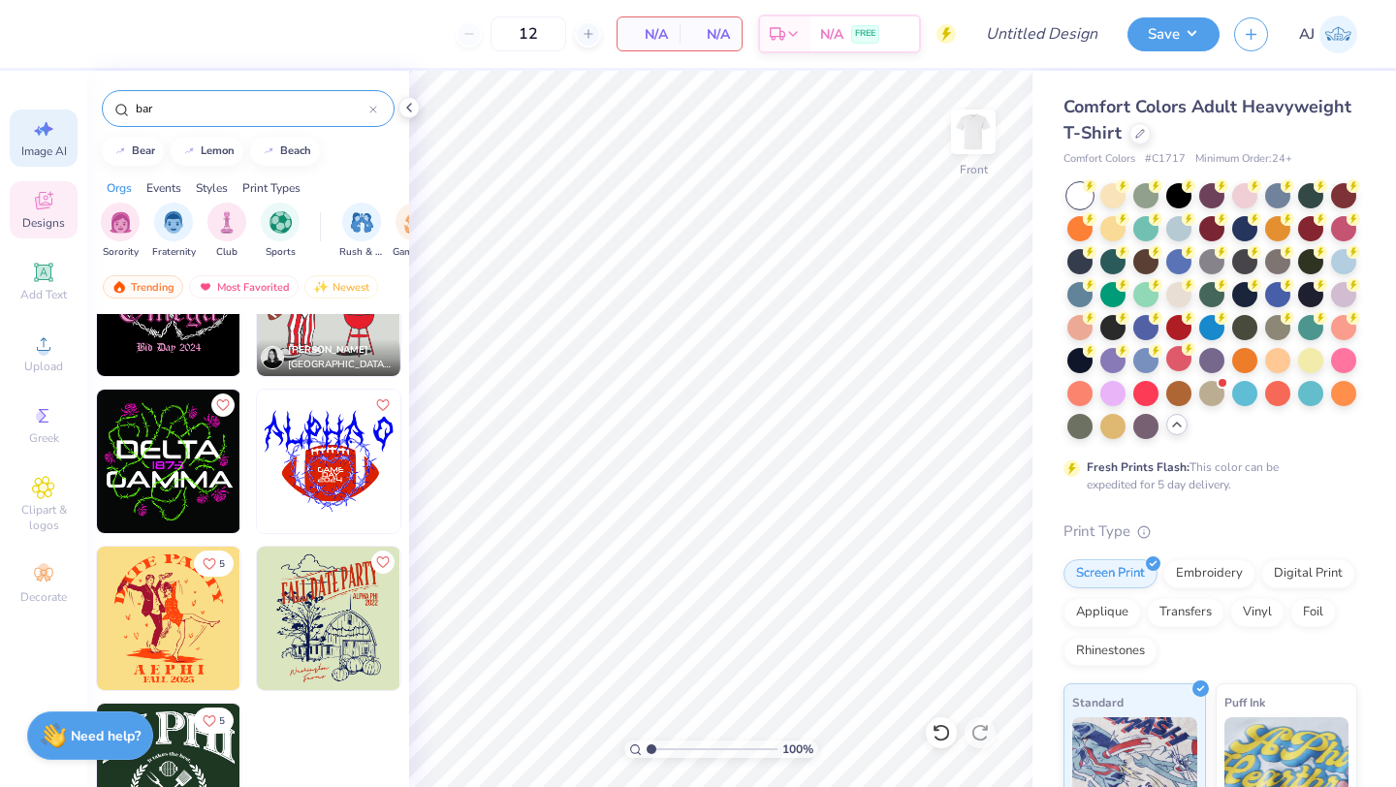
click at [64, 136] on div "Image AI" at bounding box center [44, 138] width 68 height 57
select select "4"
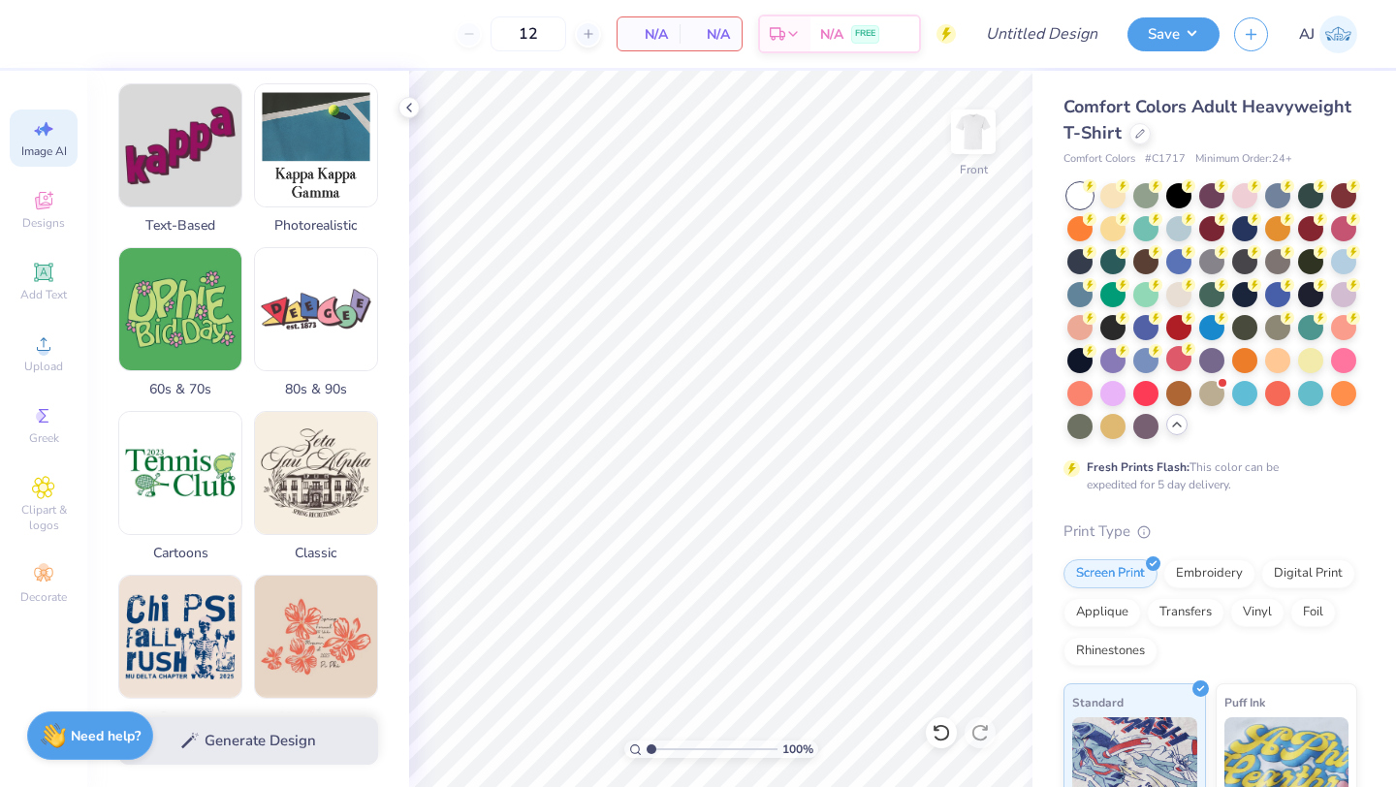
scroll to position [0, 0]
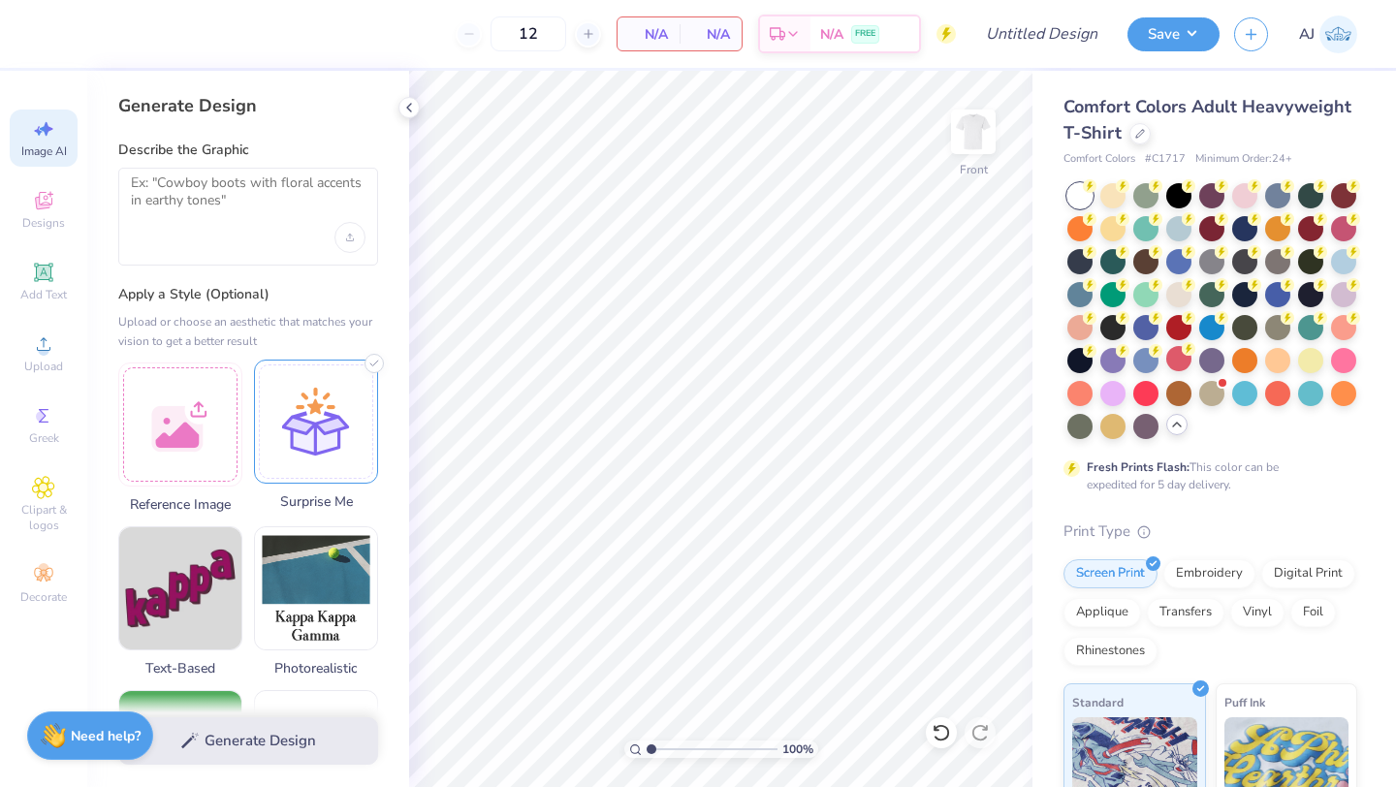
click at [289, 437] on div at bounding box center [316, 422] width 124 height 124
click at [211, 199] on textarea at bounding box center [248, 199] width 235 height 48
type textarea "d"
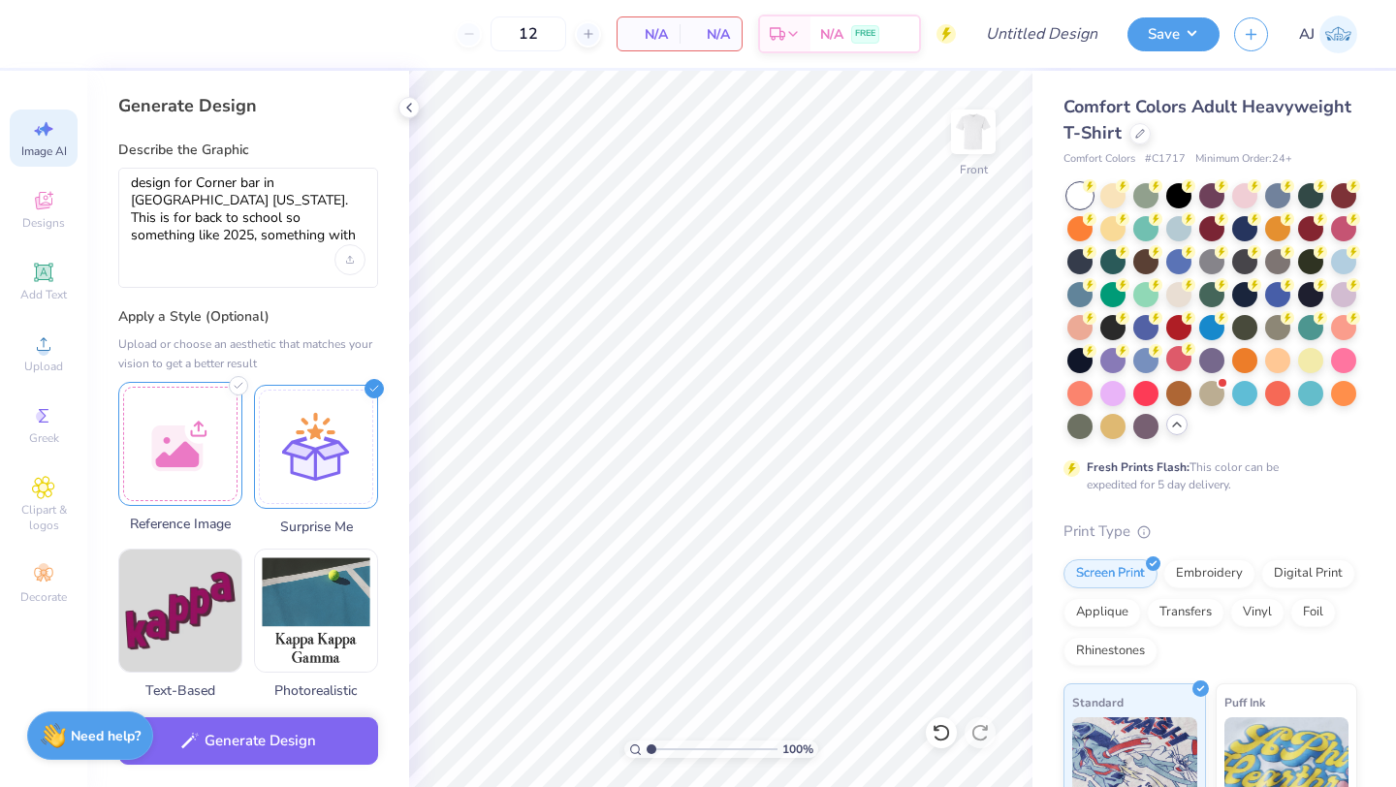
click at [176, 435] on div at bounding box center [180, 444] width 124 height 124
click at [276, 257] on div "design for Corner bar in [GEOGRAPHIC_DATA] [US_STATE]. This is for back to scho…" at bounding box center [248, 228] width 260 height 120
click at [257, 239] on textarea "design for Corner bar in [GEOGRAPHIC_DATA] [US_STATE]. This is for back to scho…" at bounding box center [248, 210] width 235 height 71
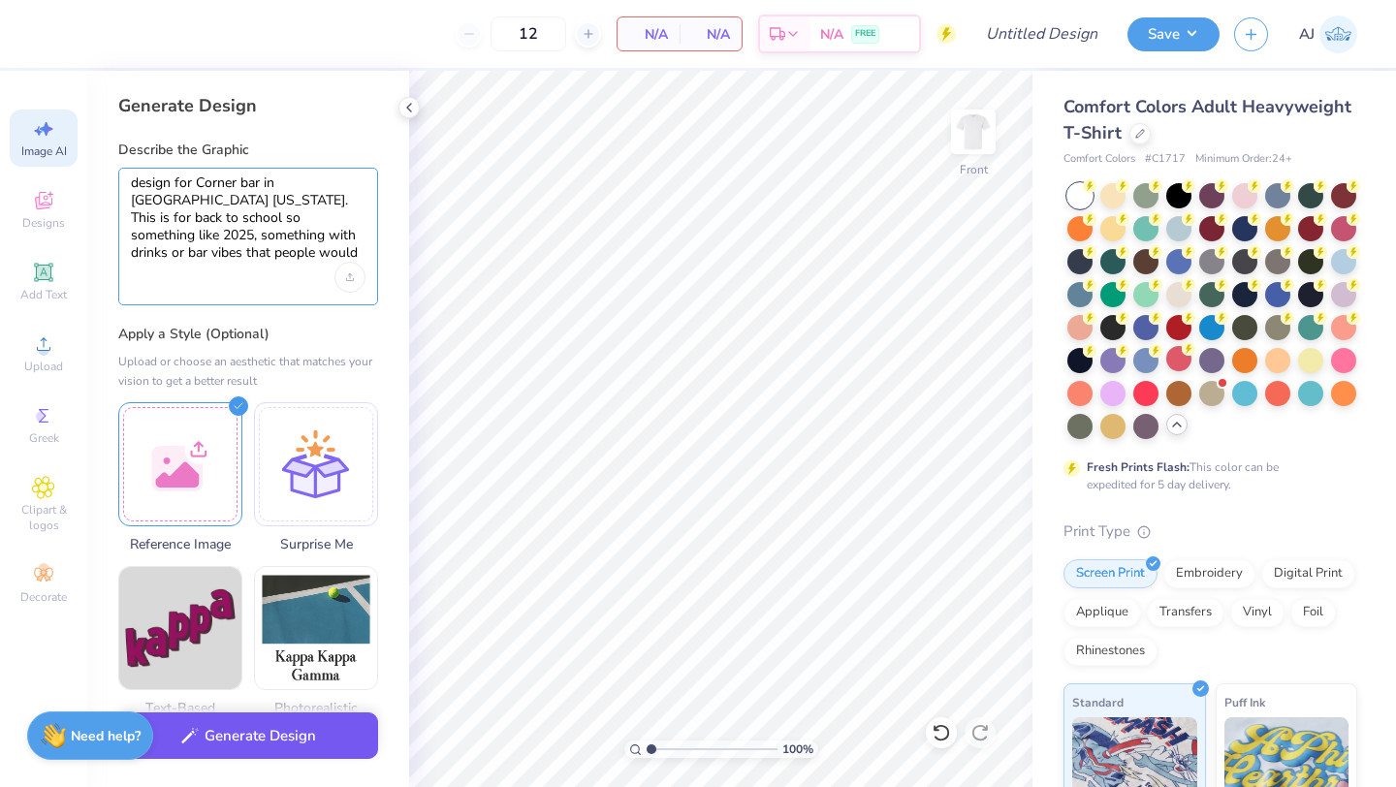
type textarea "design for Corner bar in [GEOGRAPHIC_DATA] [US_STATE]. This is for back to scho…"
click at [261, 745] on button "Generate Design" at bounding box center [248, 737] width 260 height 48
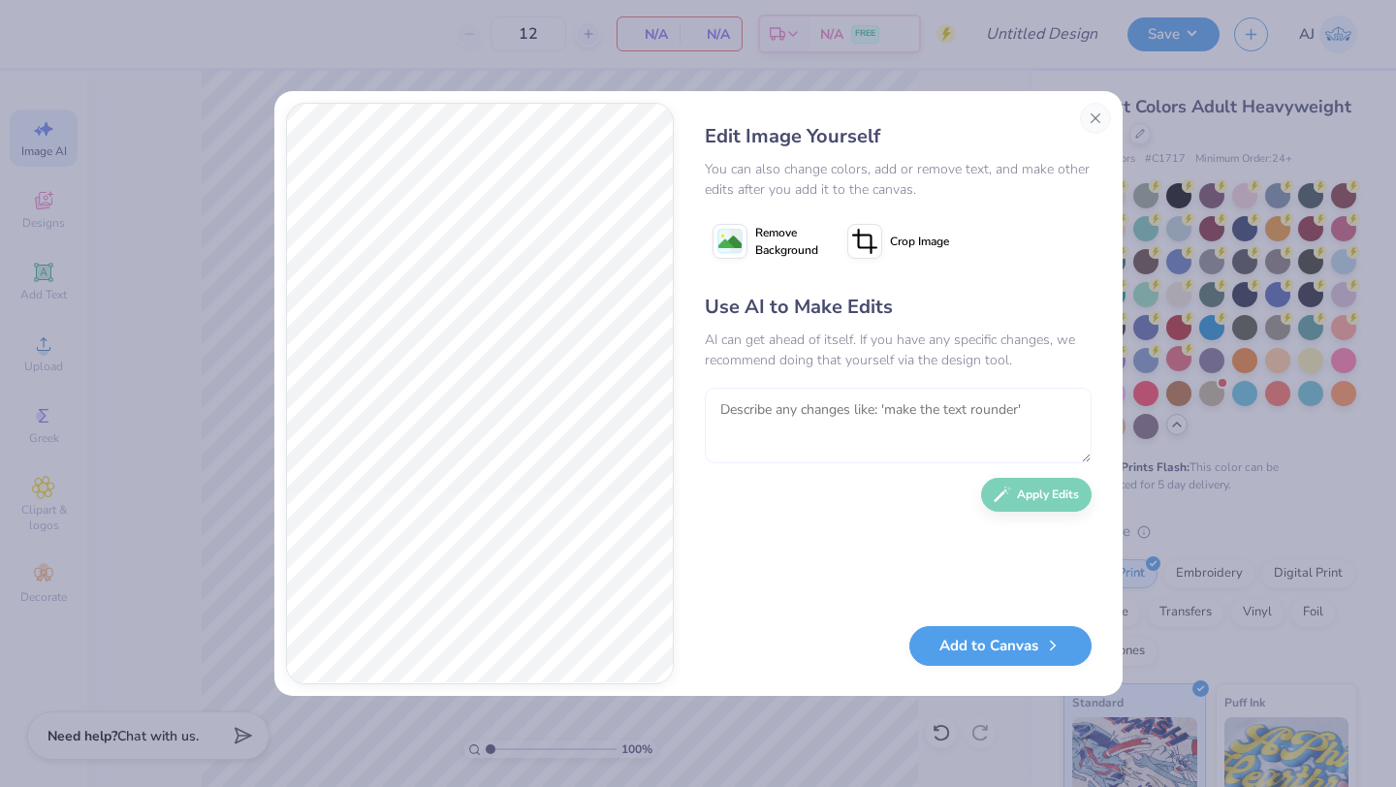
click at [838, 430] on textarea at bounding box center [898, 426] width 387 height 76
type textarea "make it more vintage realistic looking and a different design"
click at [1066, 495] on button "Apply Edits" at bounding box center [1036, 490] width 111 height 34
click at [1091, 417] on div "Edit Image Yourself You can also change colors, add or remove text, and make ot…" at bounding box center [898, 394] width 426 height 582
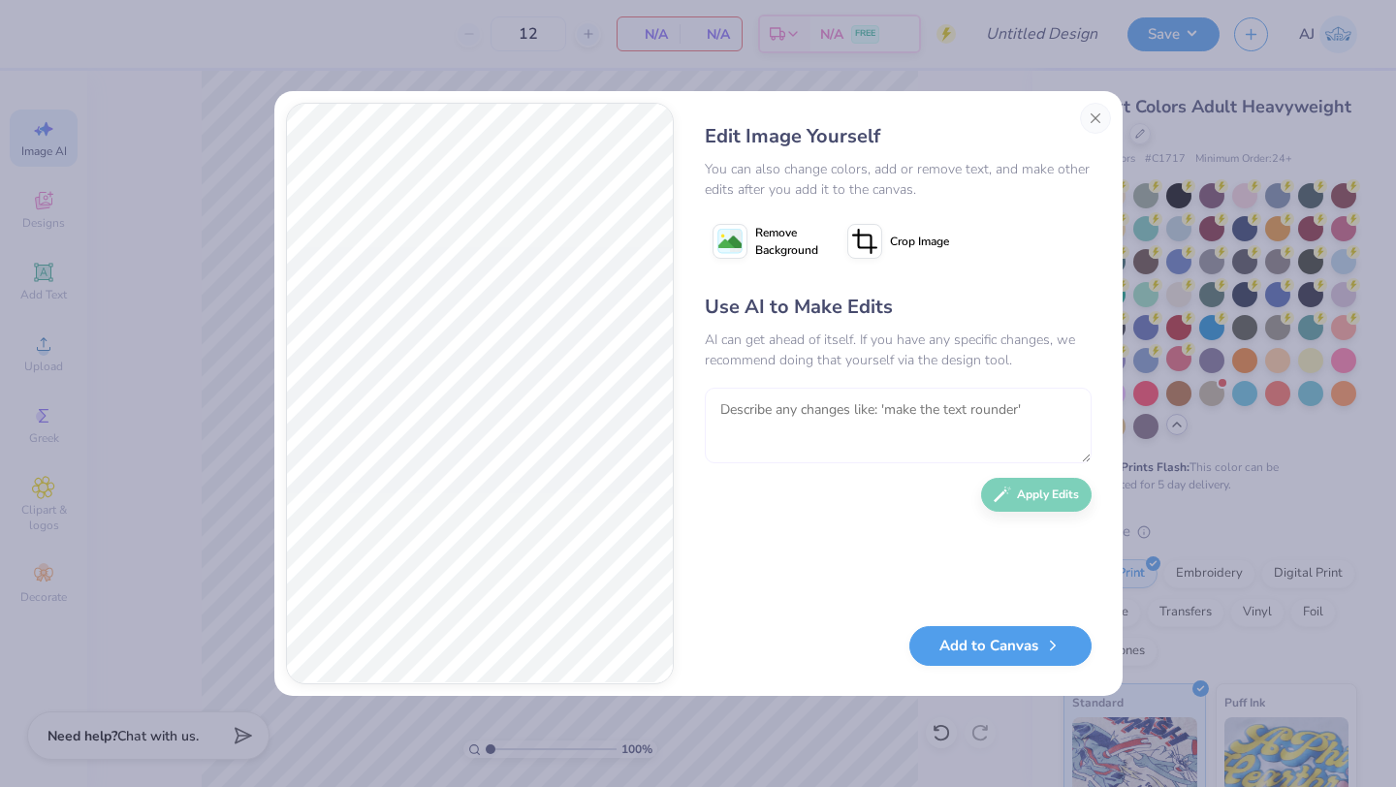
click at [1018, 418] on textarea at bounding box center [898, 426] width 387 height 76
type textarea "change the colors, dont include the words back to school. keep it bar and drink…"
click at [1058, 503] on button "Apply Edits" at bounding box center [1036, 490] width 111 height 34
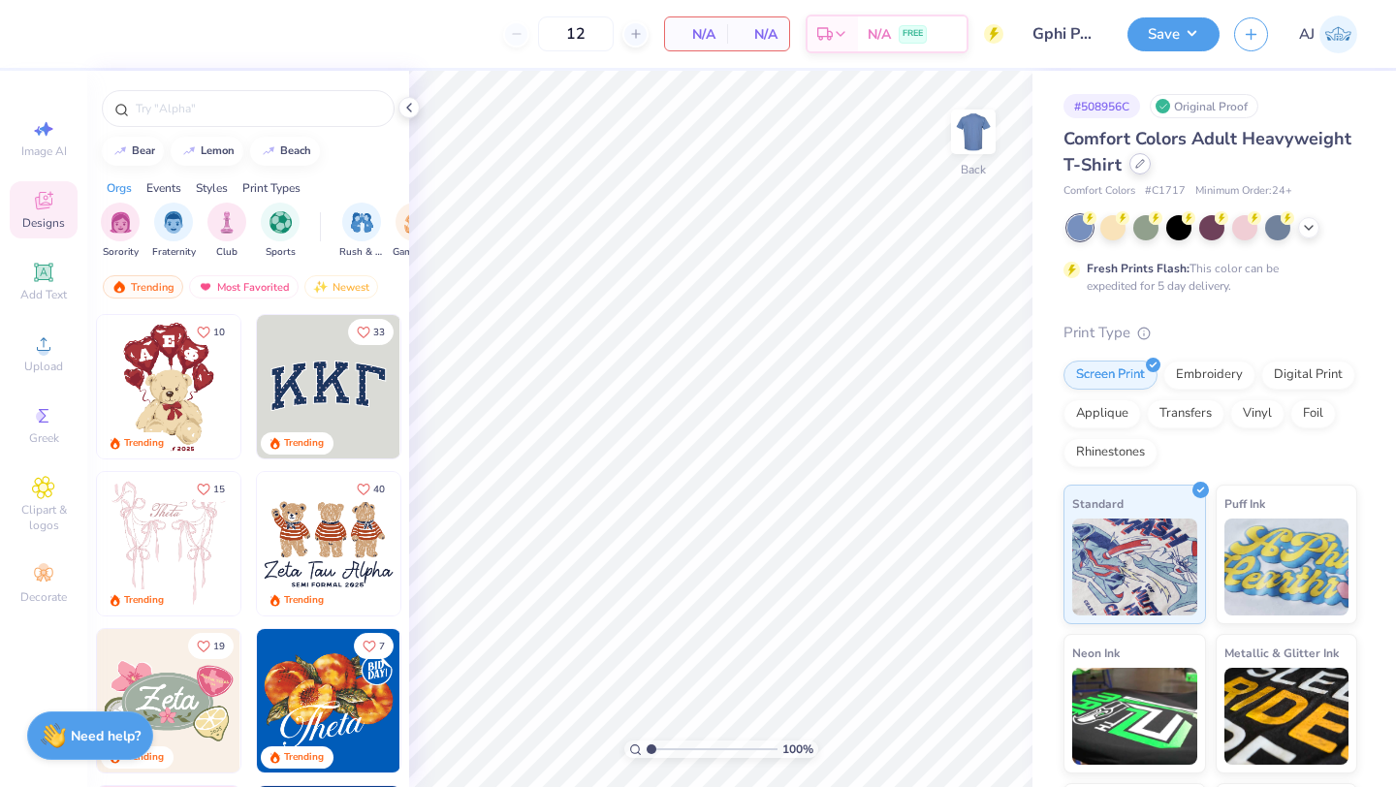
click at [1138, 175] on div "Comfort Colors Adult Heavyweight T-Shirt" at bounding box center [1211, 152] width 294 height 52
click at [1141, 172] on div at bounding box center [1140, 163] width 21 height 21
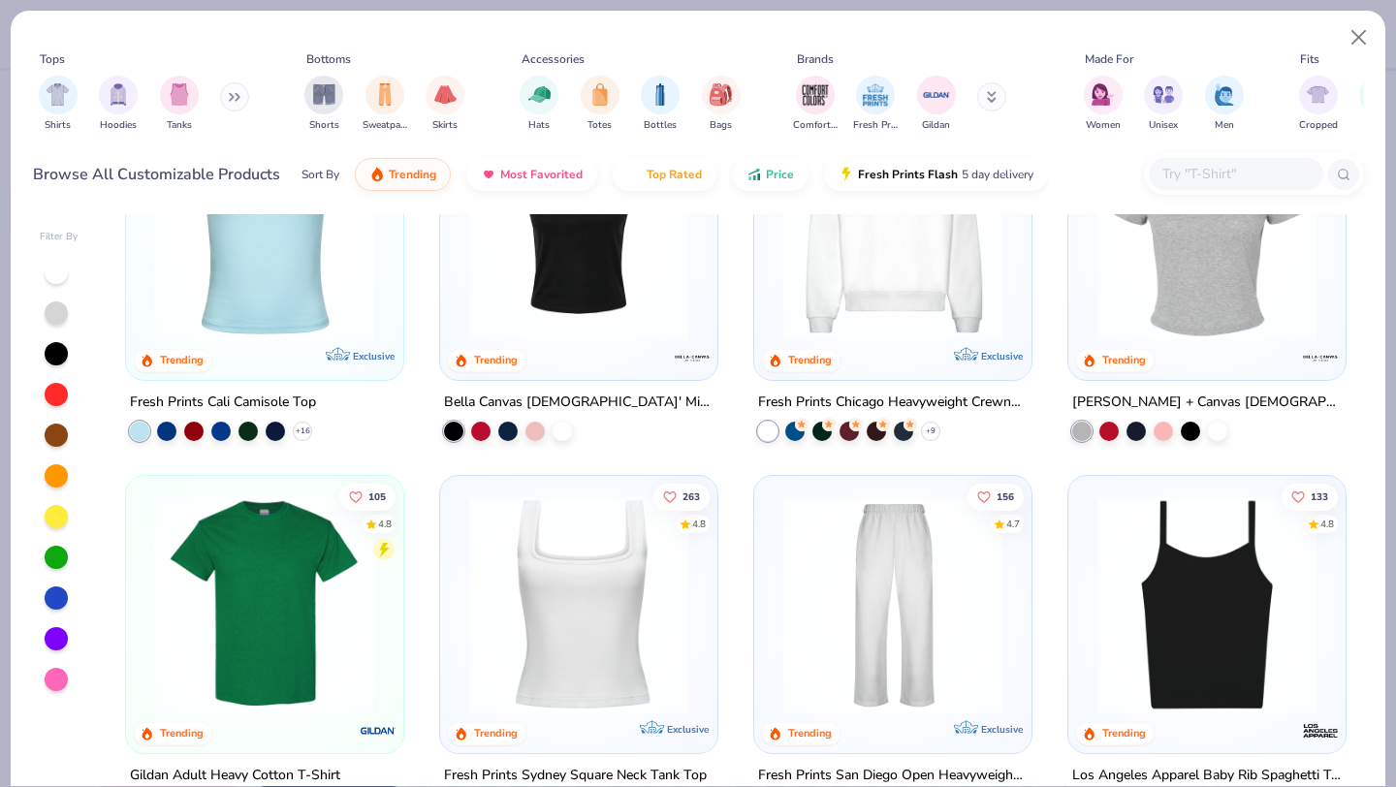
scroll to position [497, 0]
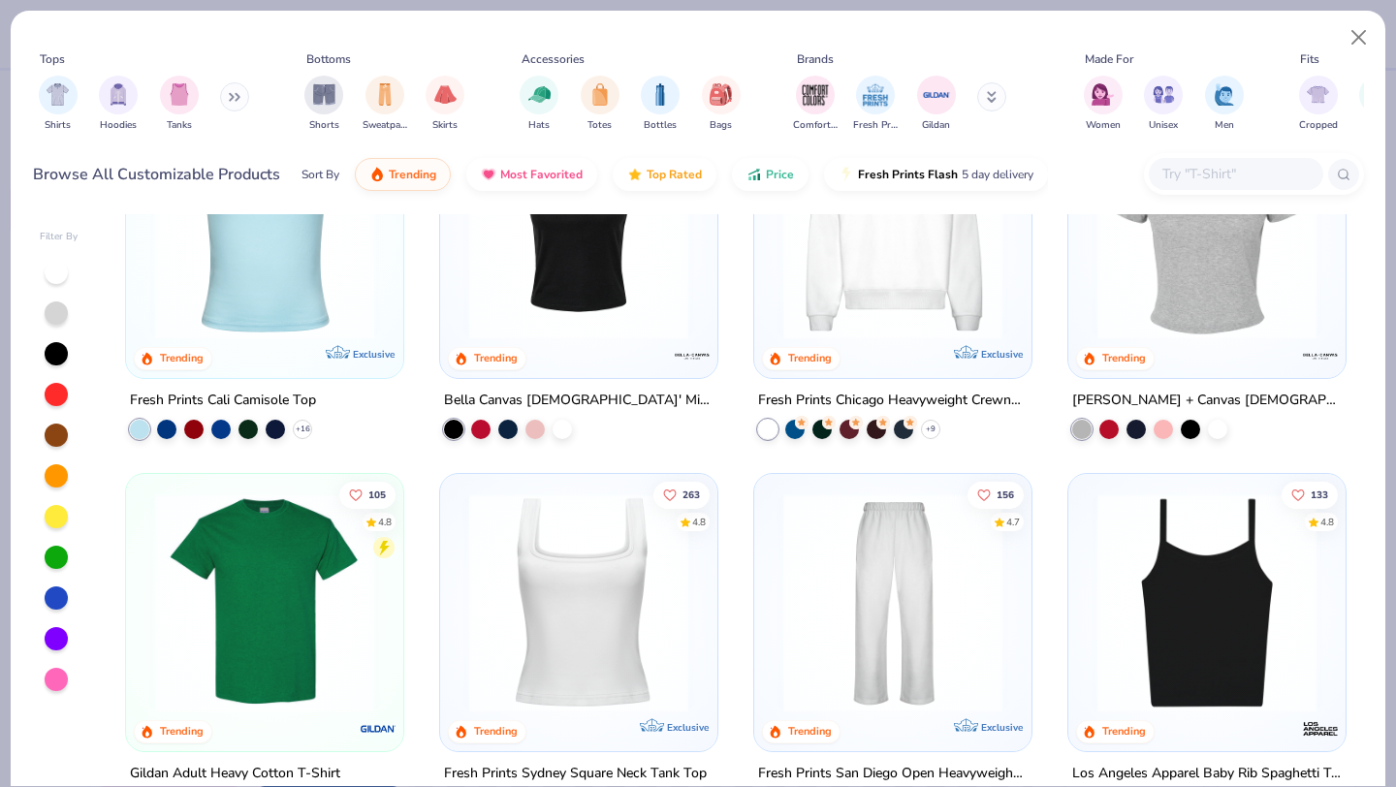
click at [887, 296] on img at bounding box center [893, 229] width 239 height 219
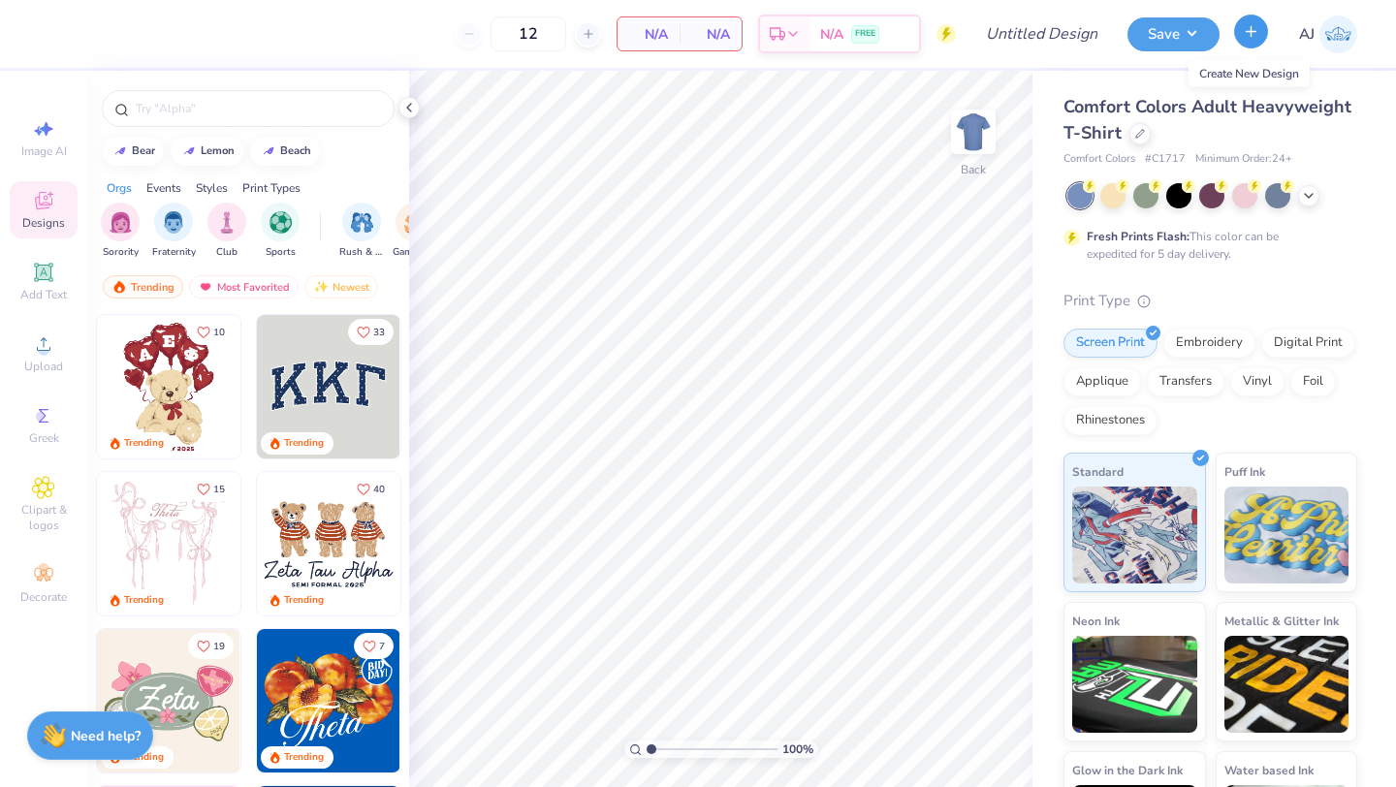
click at [1252, 38] on icon "button" at bounding box center [1251, 31] width 16 height 16
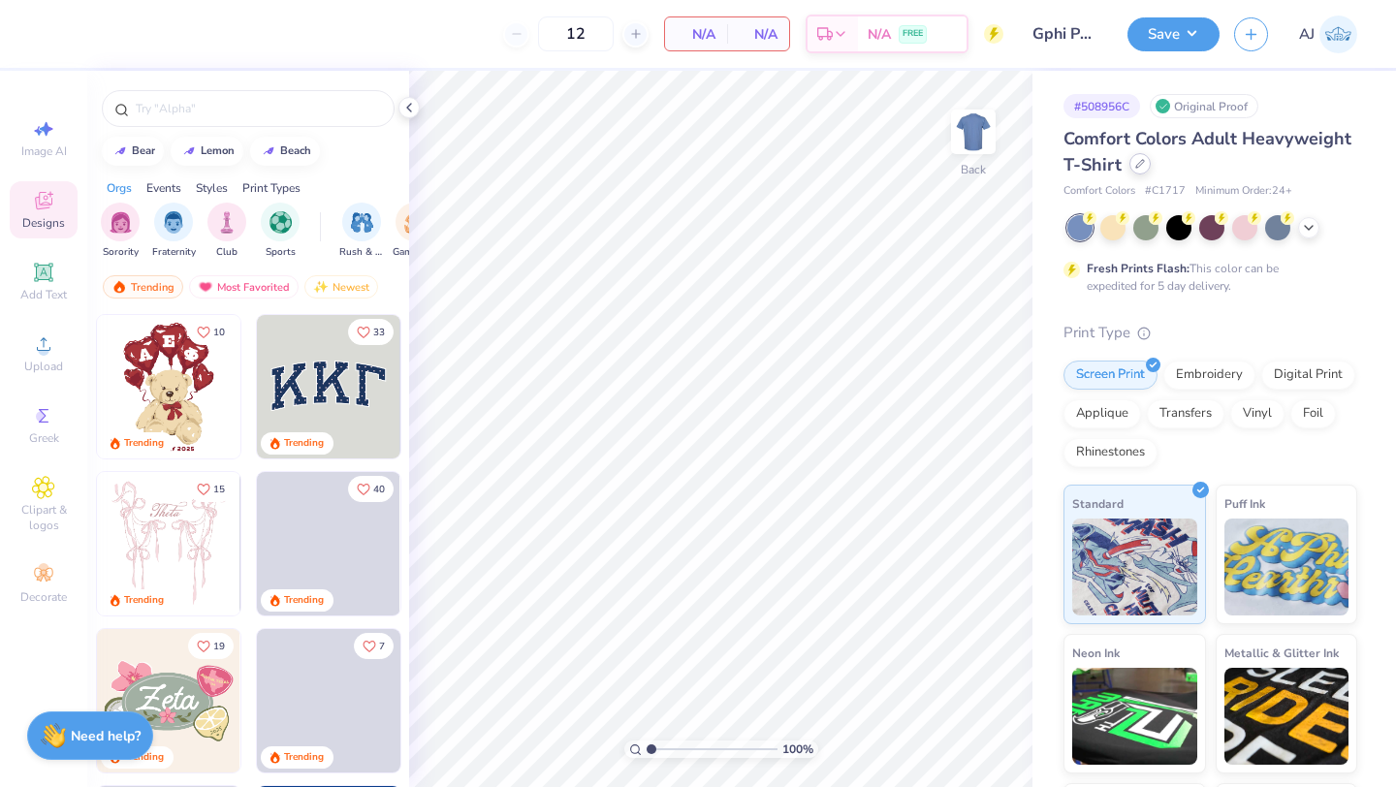
click at [1140, 170] on div at bounding box center [1140, 163] width 21 height 21
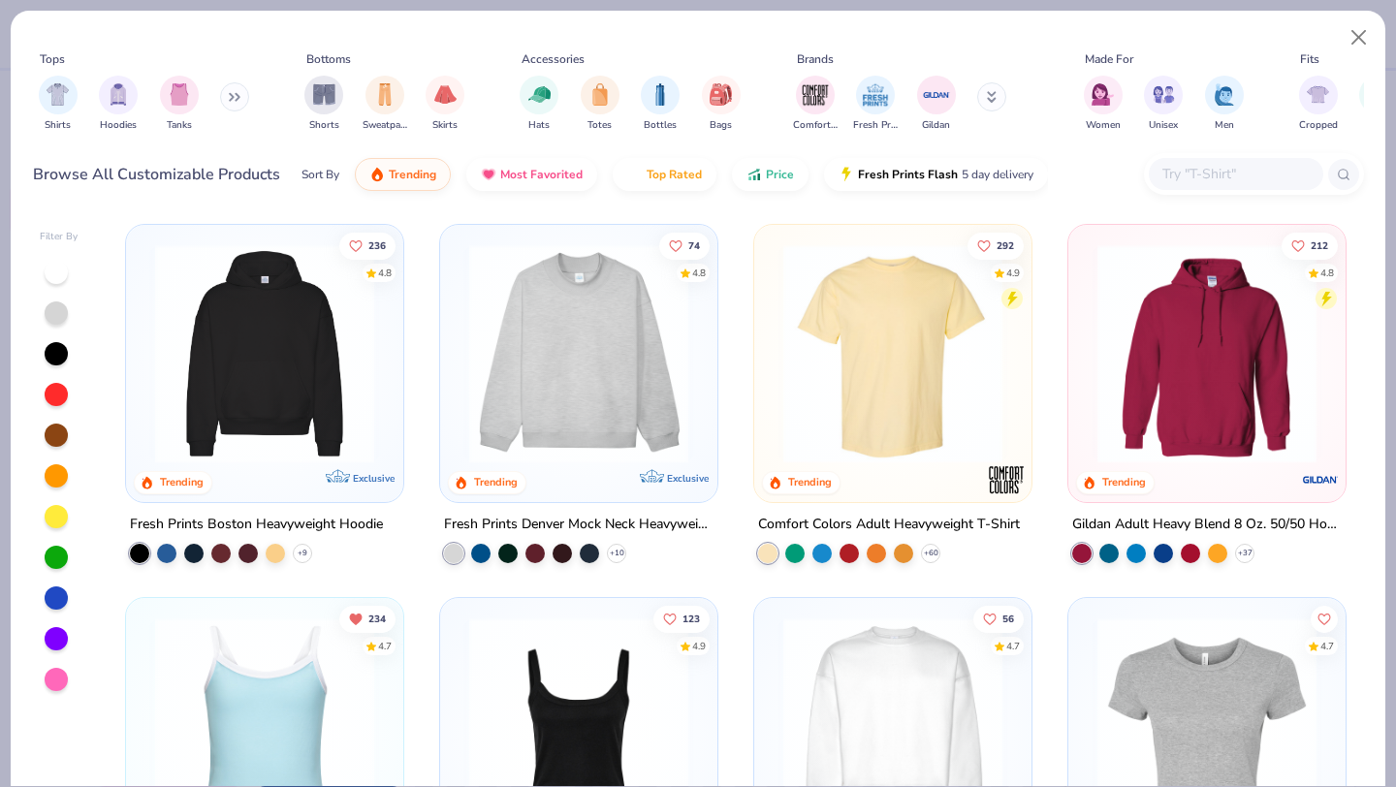
click at [559, 399] on img at bounding box center [579, 353] width 239 height 219
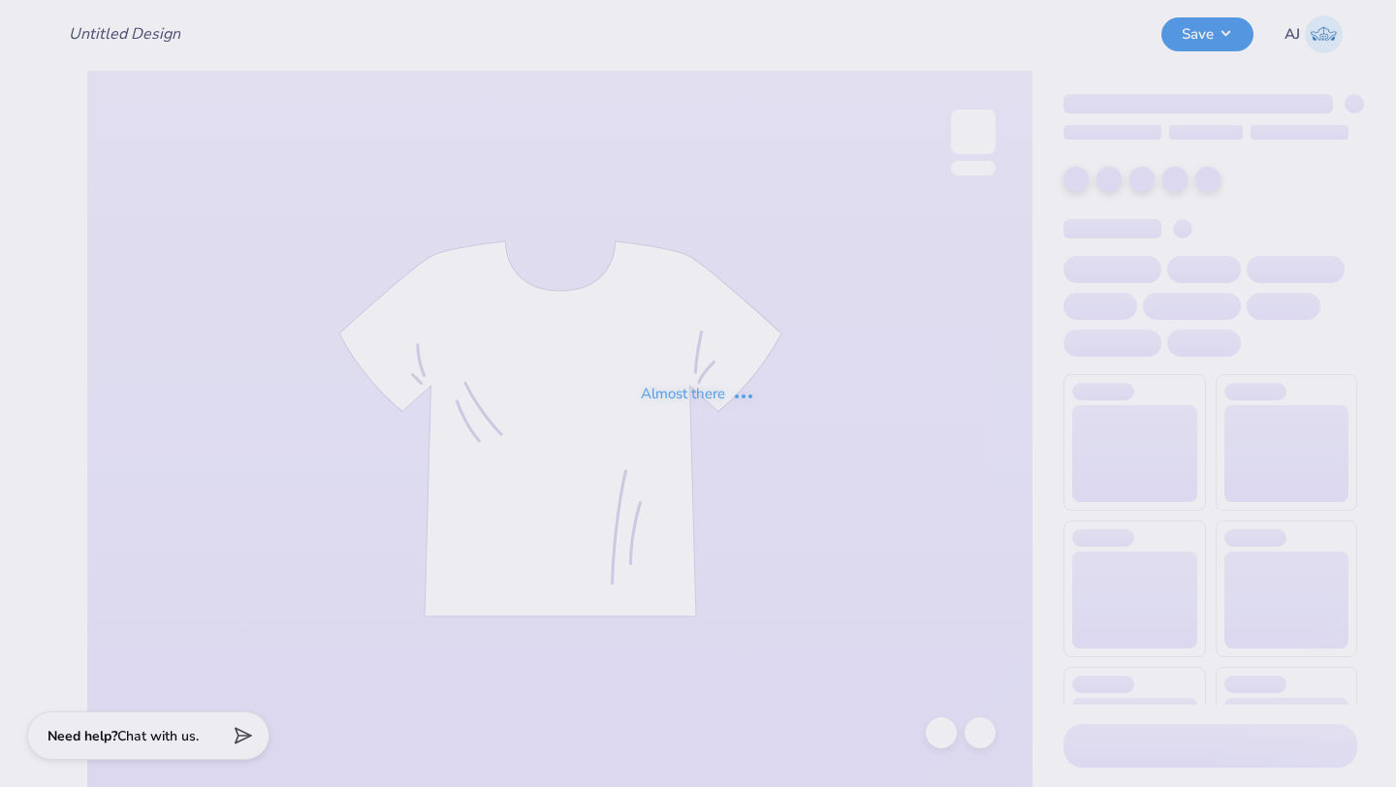
type input "Gphi Parents weekend"
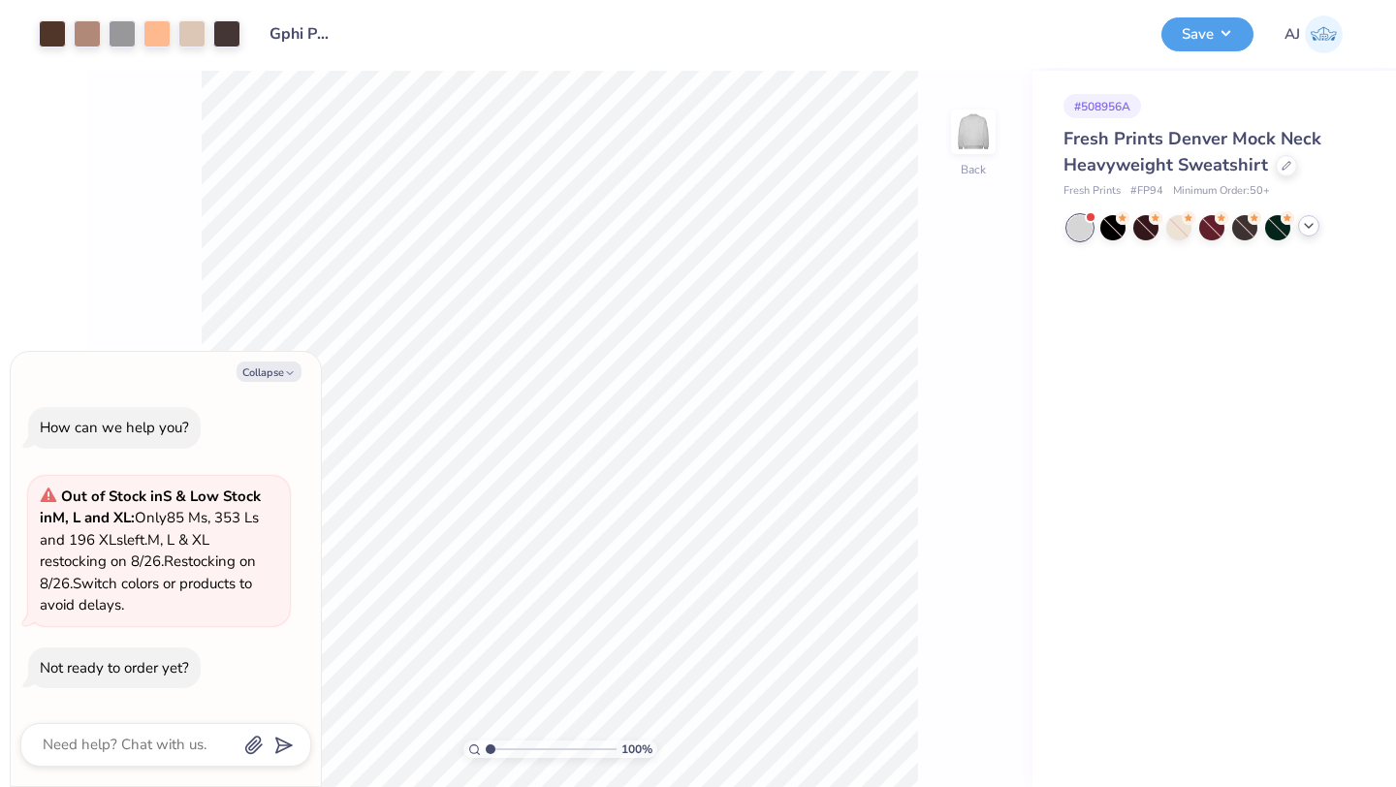
click at [1309, 228] on icon at bounding box center [1309, 226] width 16 height 16
click at [1070, 267] on div at bounding box center [1079, 260] width 25 height 25
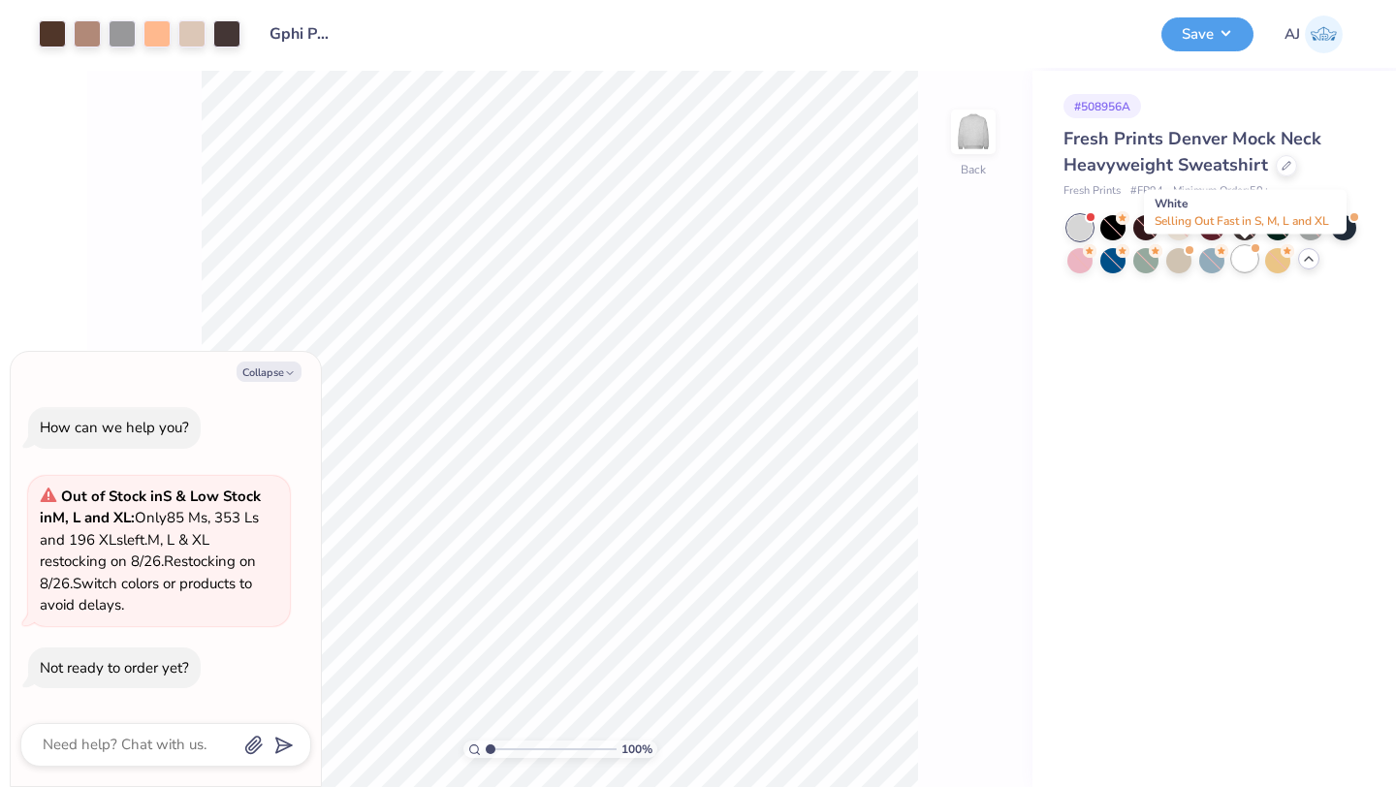
click at [1240, 259] on div at bounding box center [1244, 258] width 25 height 25
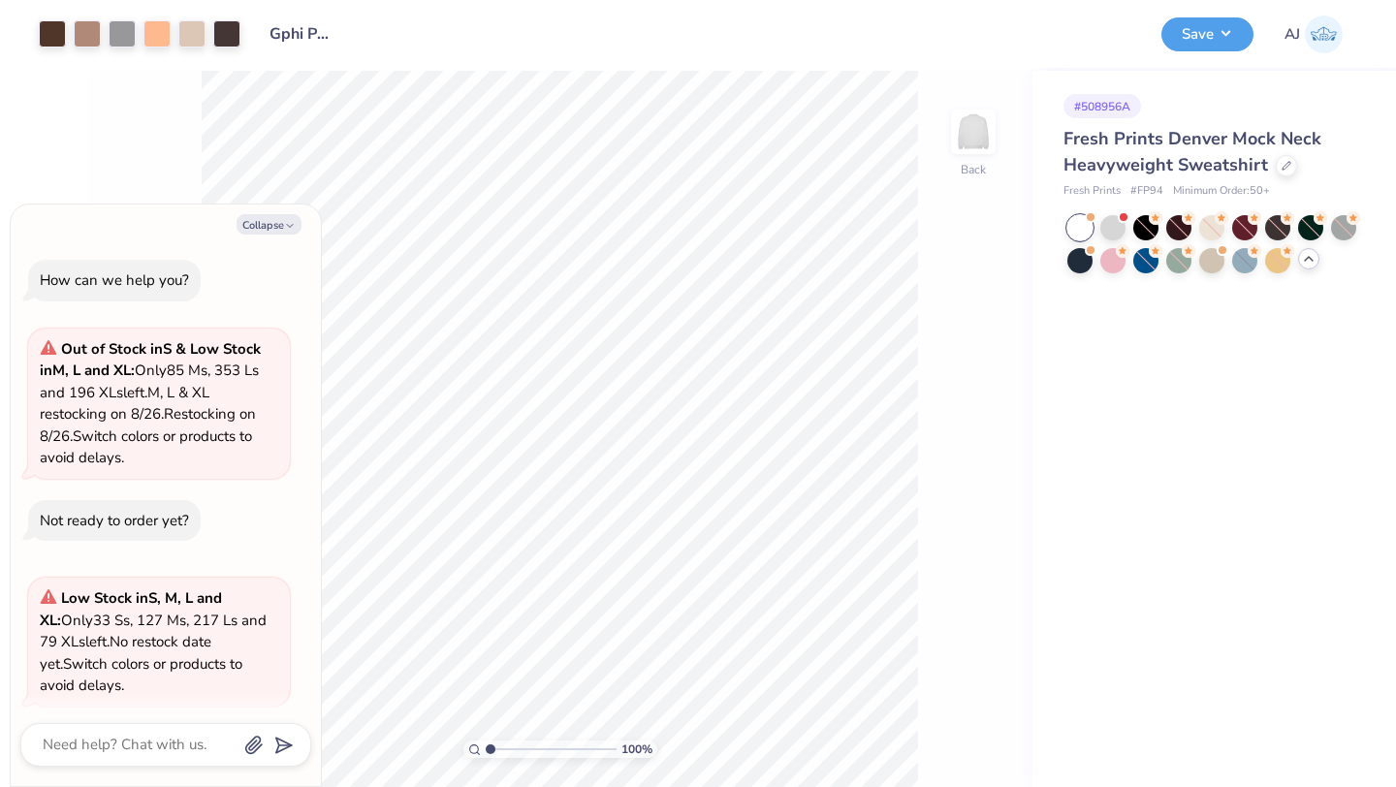
scroll to position [80, 0]
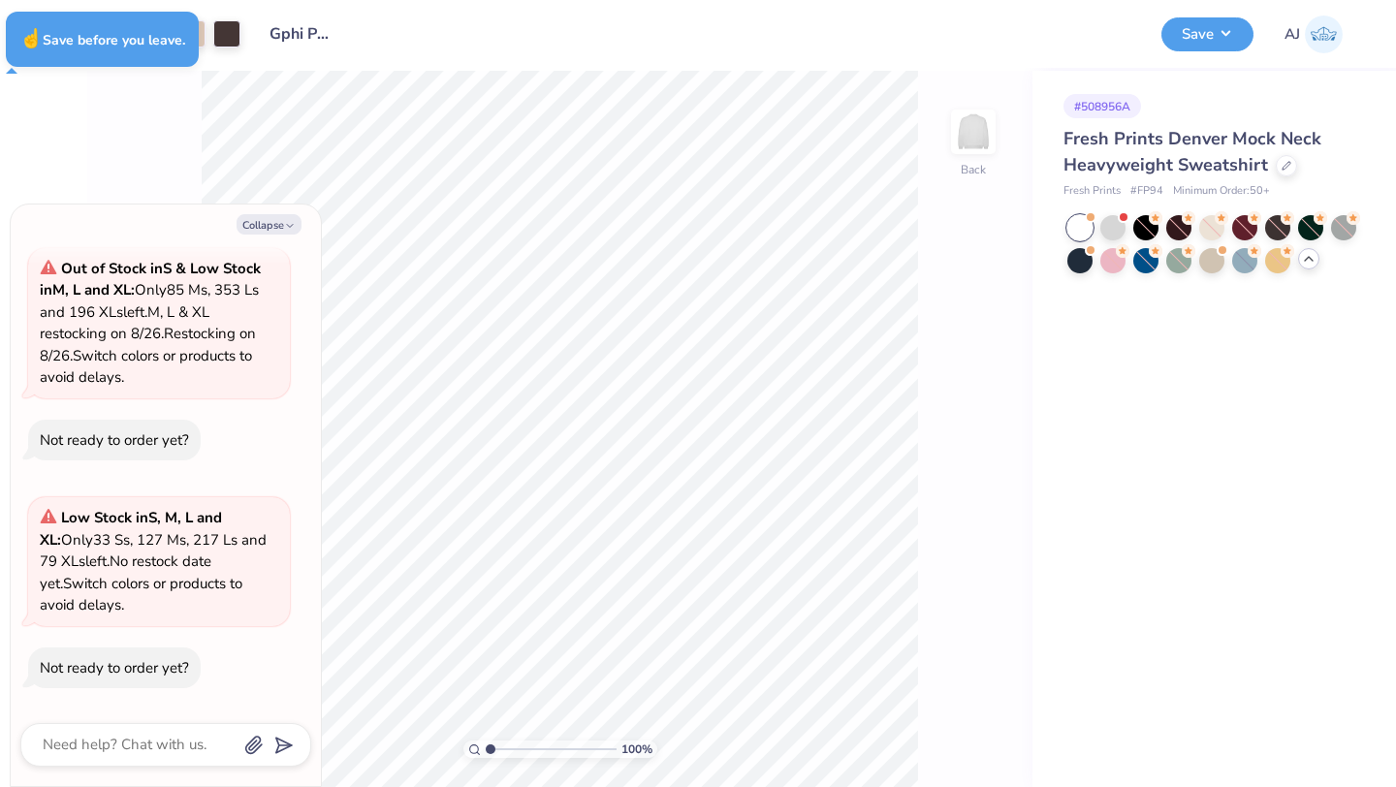
type textarea "x"
